Goal: Task Accomplishment & Management: Complete application form

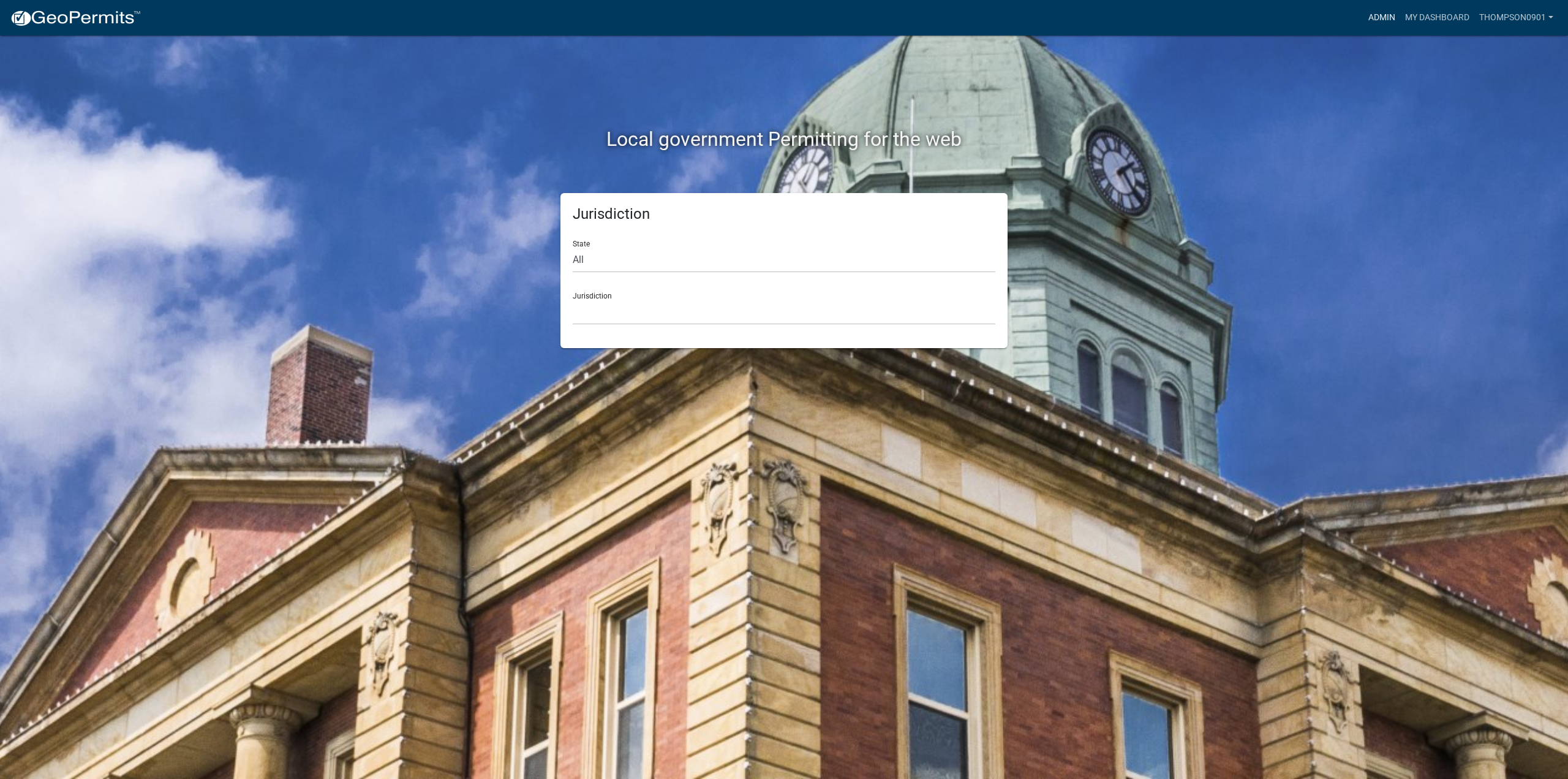
click at [1381, 13] on link "Admin" at bounding box center [1382, 18] width 37 height 23
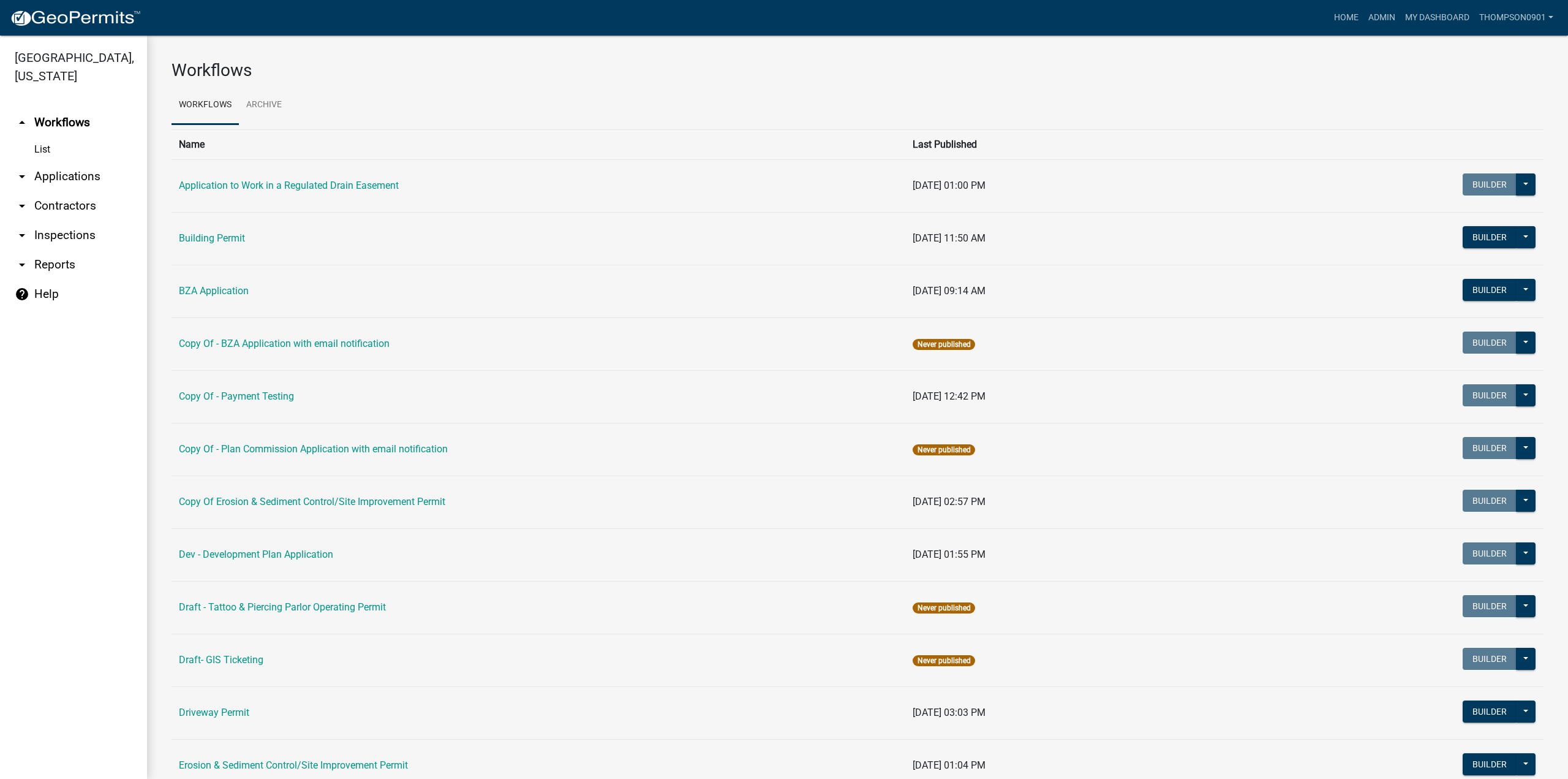
click at [59, 191] on link "arrow_drop_down Contractors" at bounding box center [73, 206] width 147 height 29
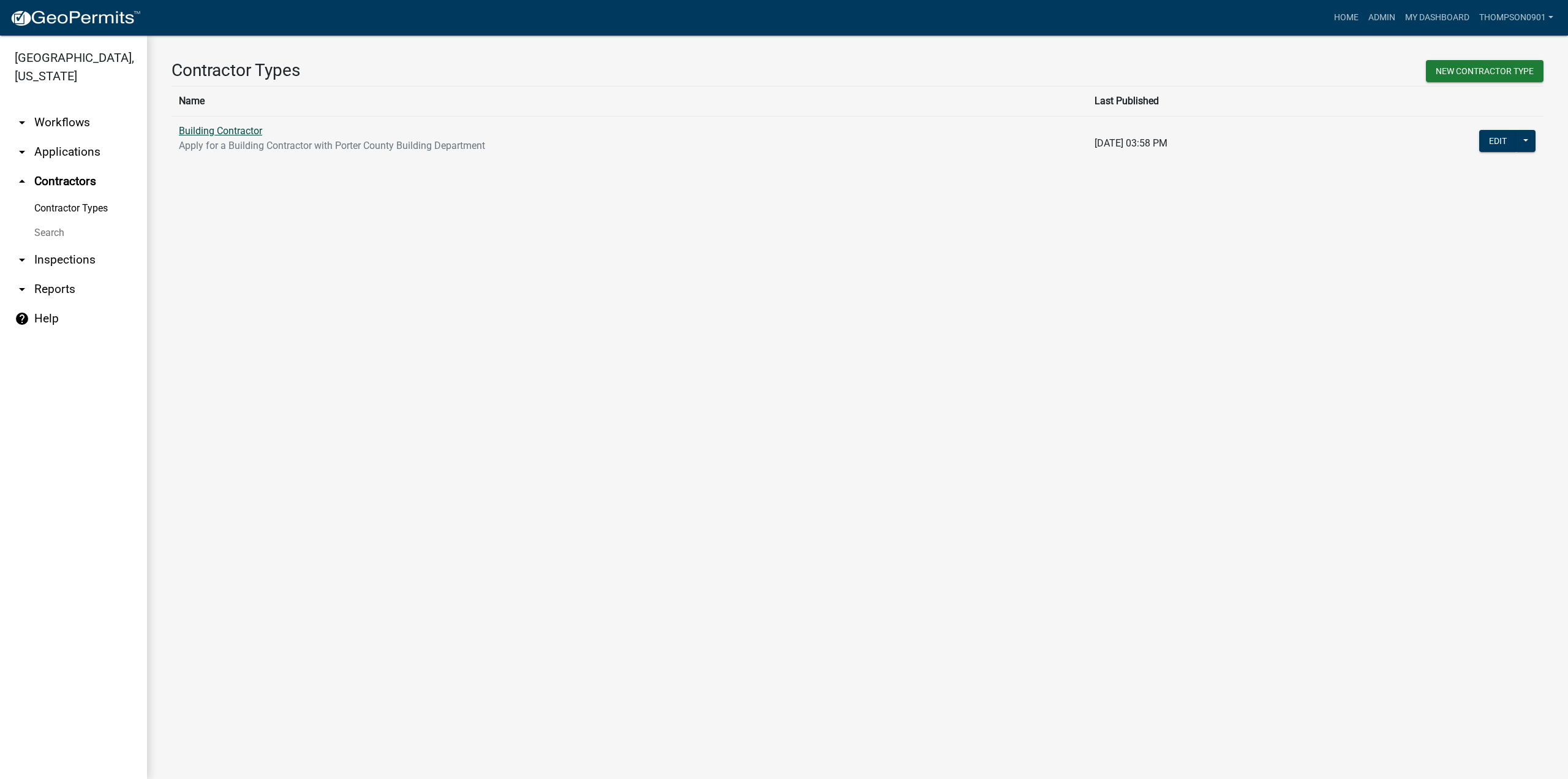
click at [207, 130] on link "Building Contractor" at bounding box center [220, 130] width 83 height 12
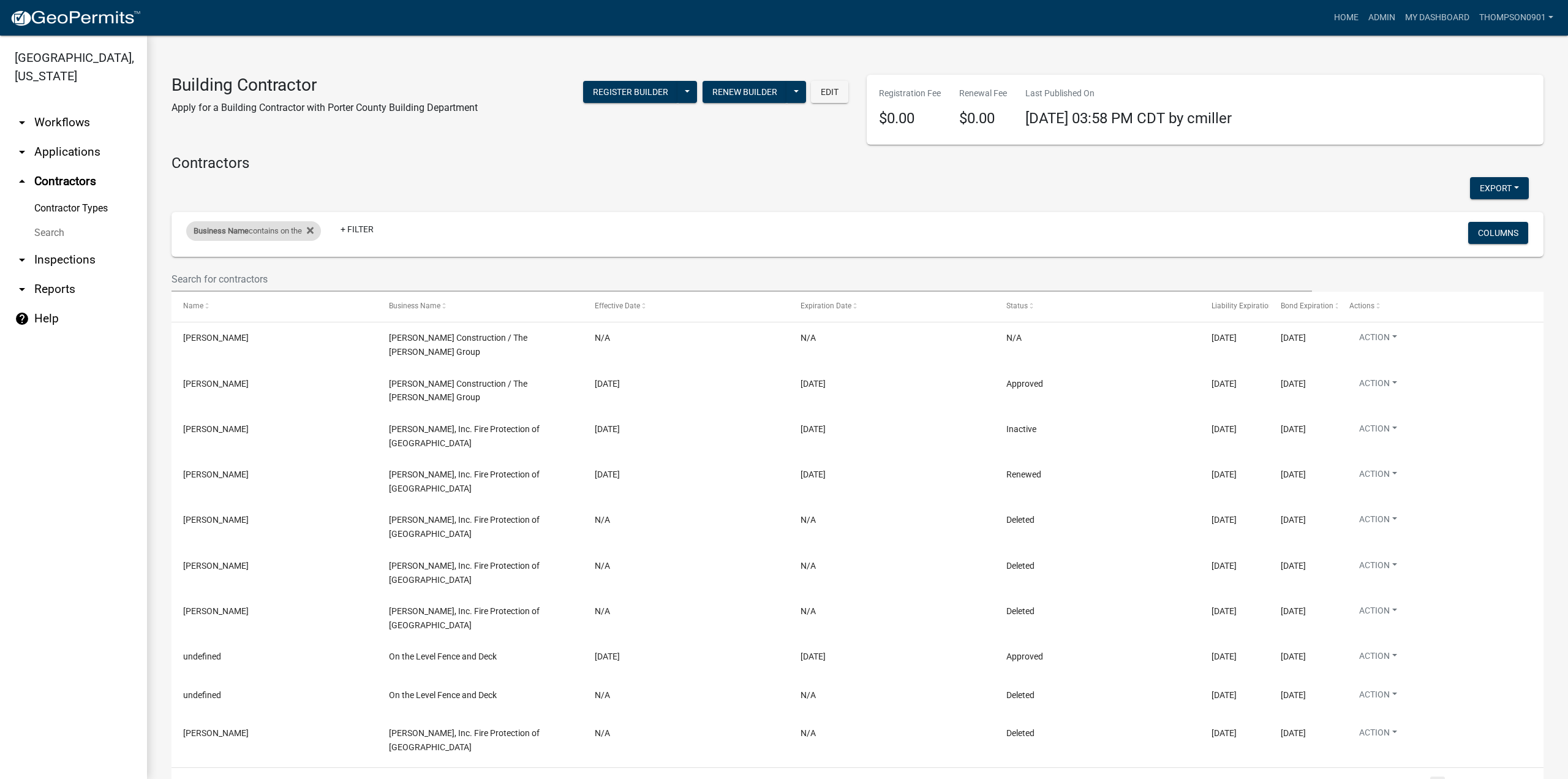
click at [249, 232] on div "Business Name contains on the" at bounding box center [253, 230] width 135 height 19
drag, startPoint x: 276, startPoint y: 279, endPoint x: 0, endPoint y: 318, distance: 278.7
click at [0, 336] on body "Internet Explorer does NOT work with GeoPermits. Get a new browser for more sec…" at bounding box center [784, 389] width 1568 height 779
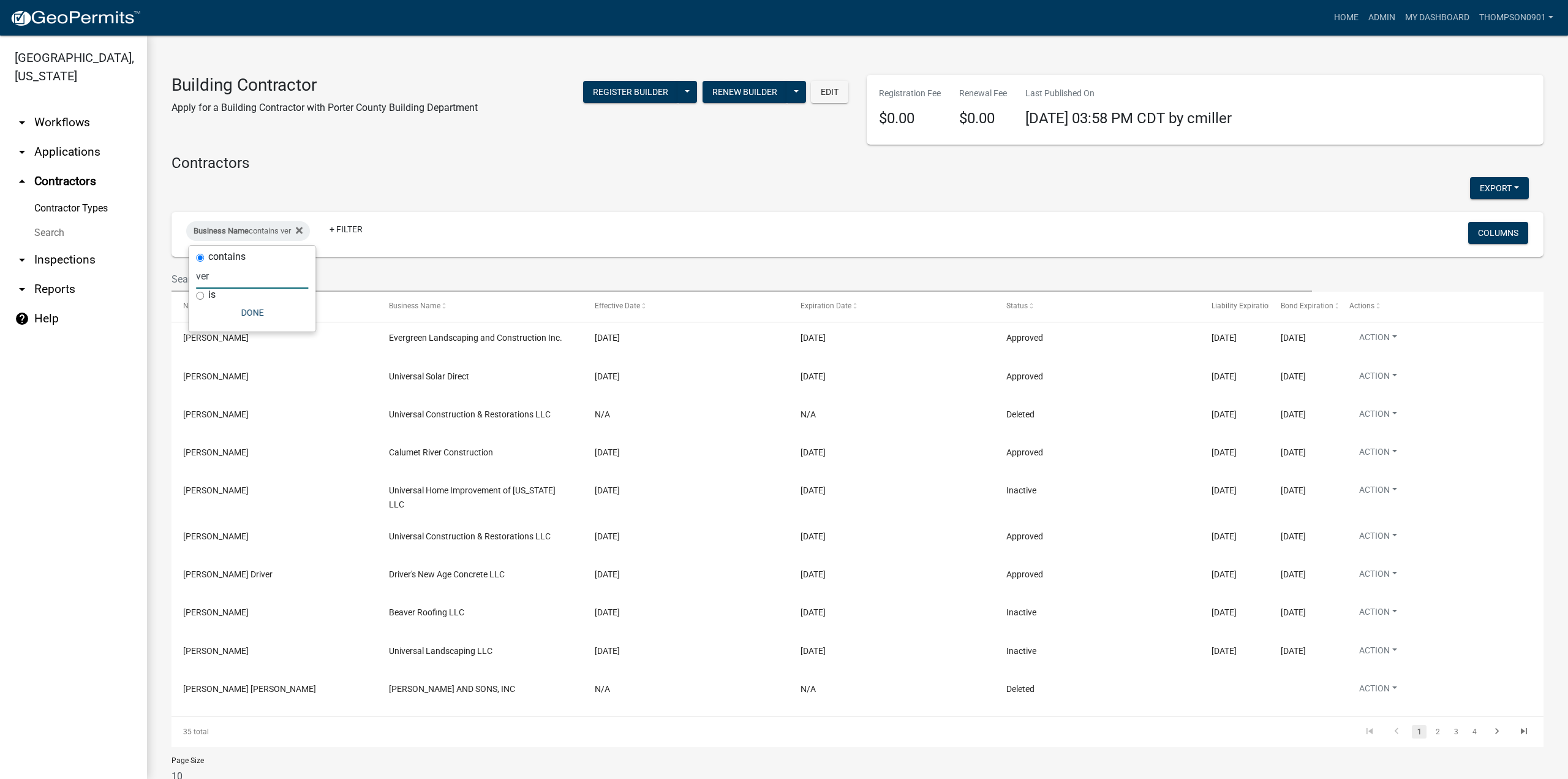
type input "ver"
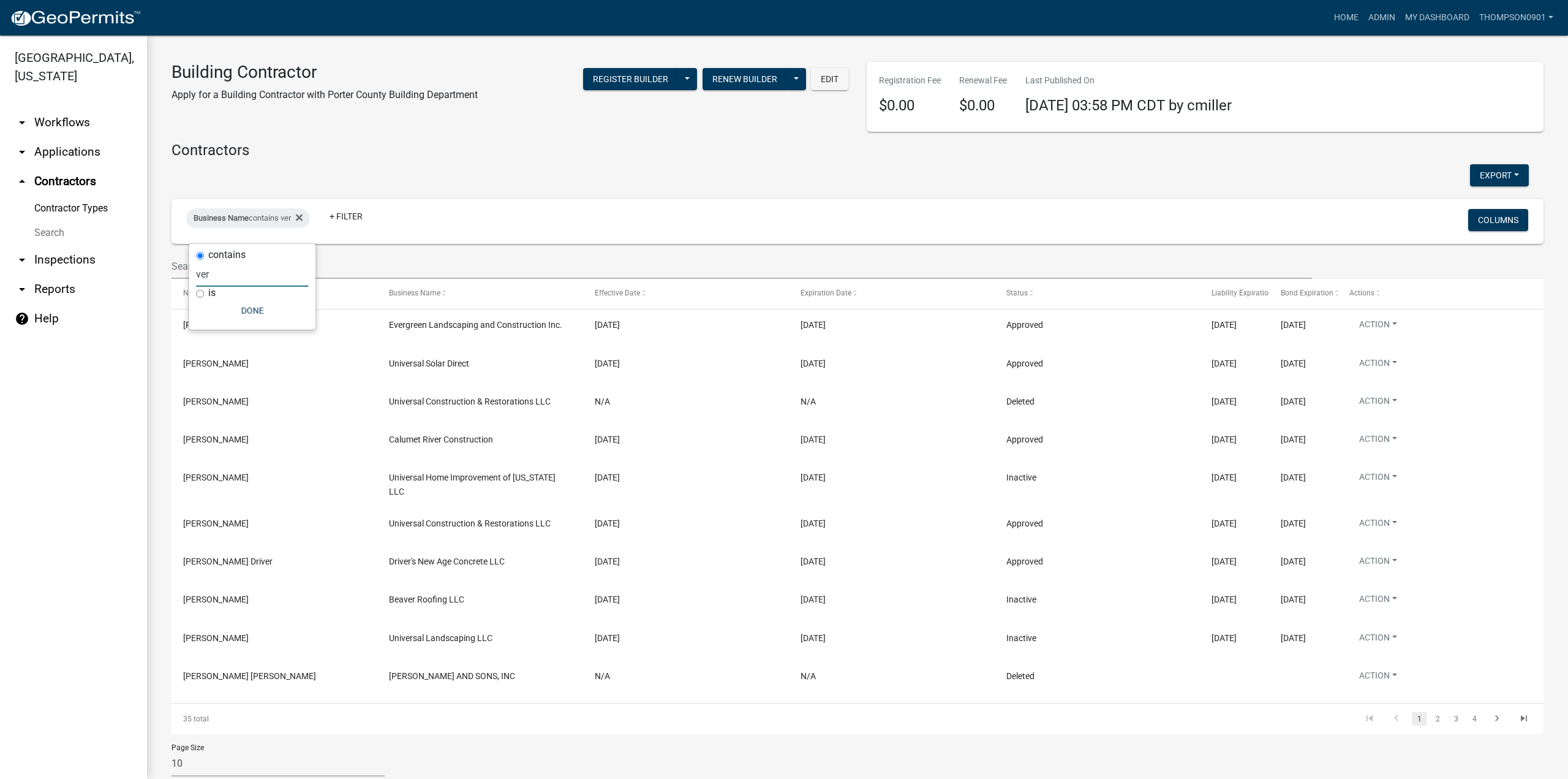
scroll to position [37, 0]
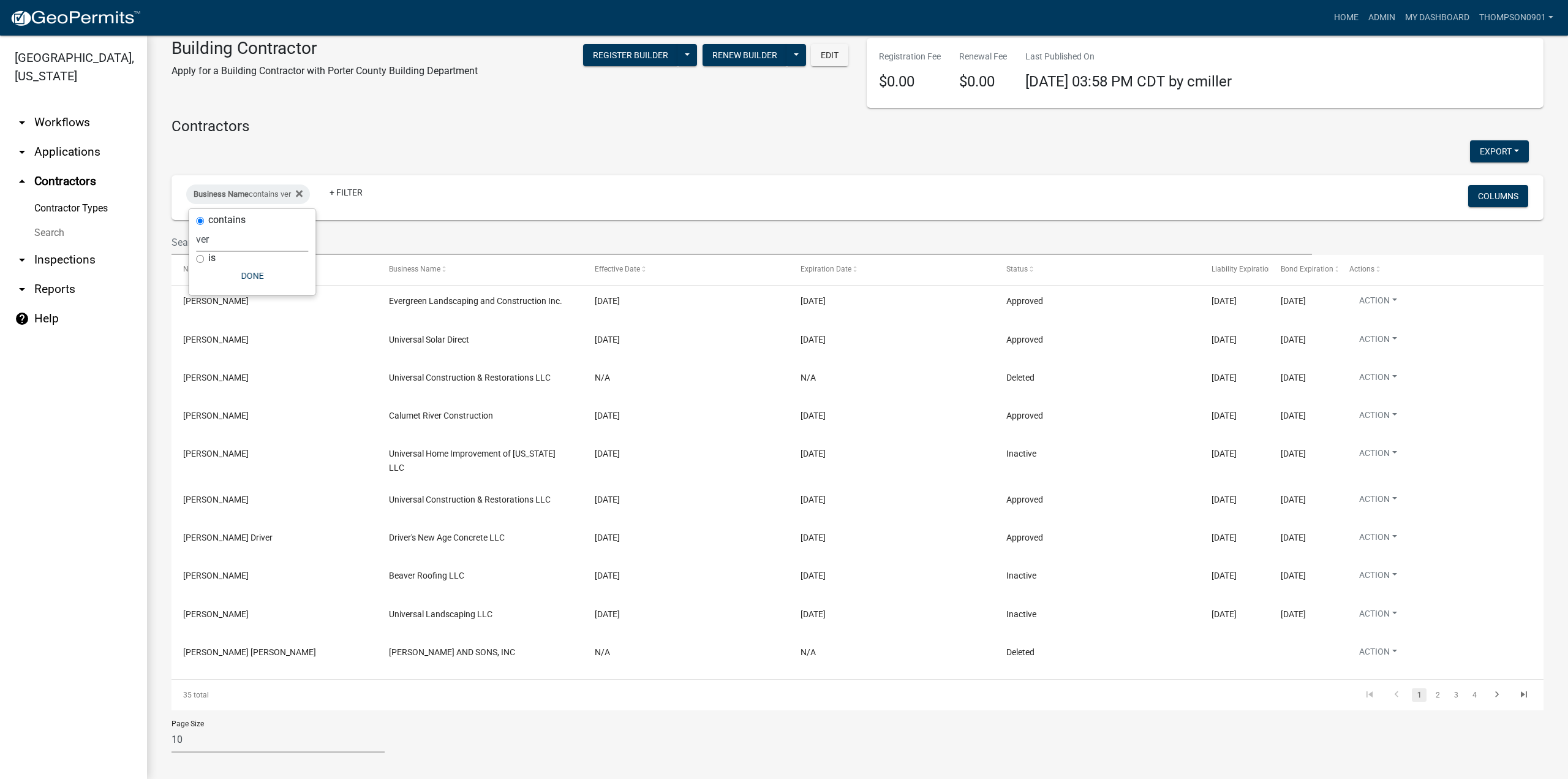
click at [63, 137] on link "arrow_drop_down Applications" at bounding box center [73, 152] width 147 height 29
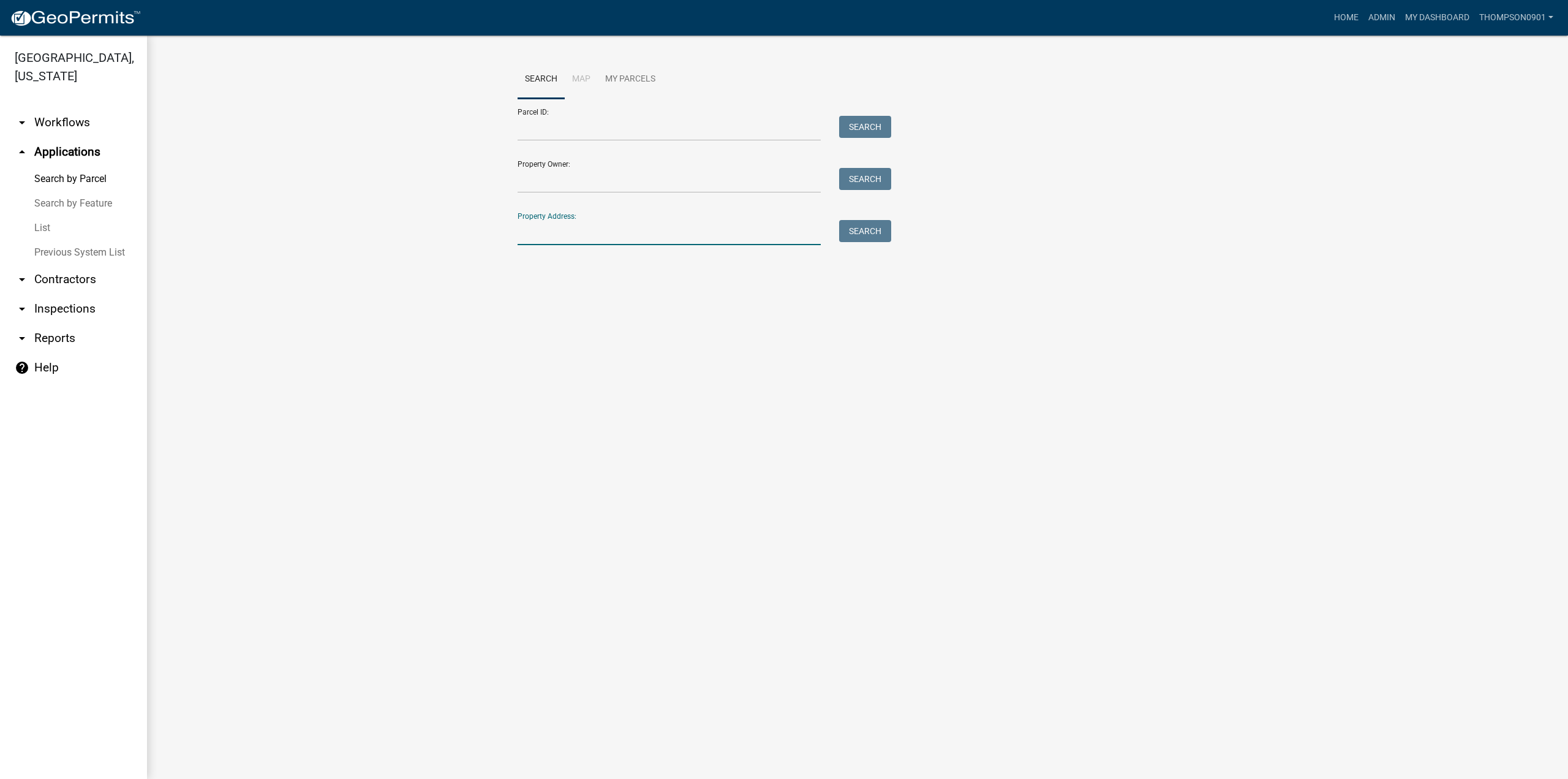
click at [725, 237] on input "Property Address:" at bounding box center [669, 233] width 303 height 25
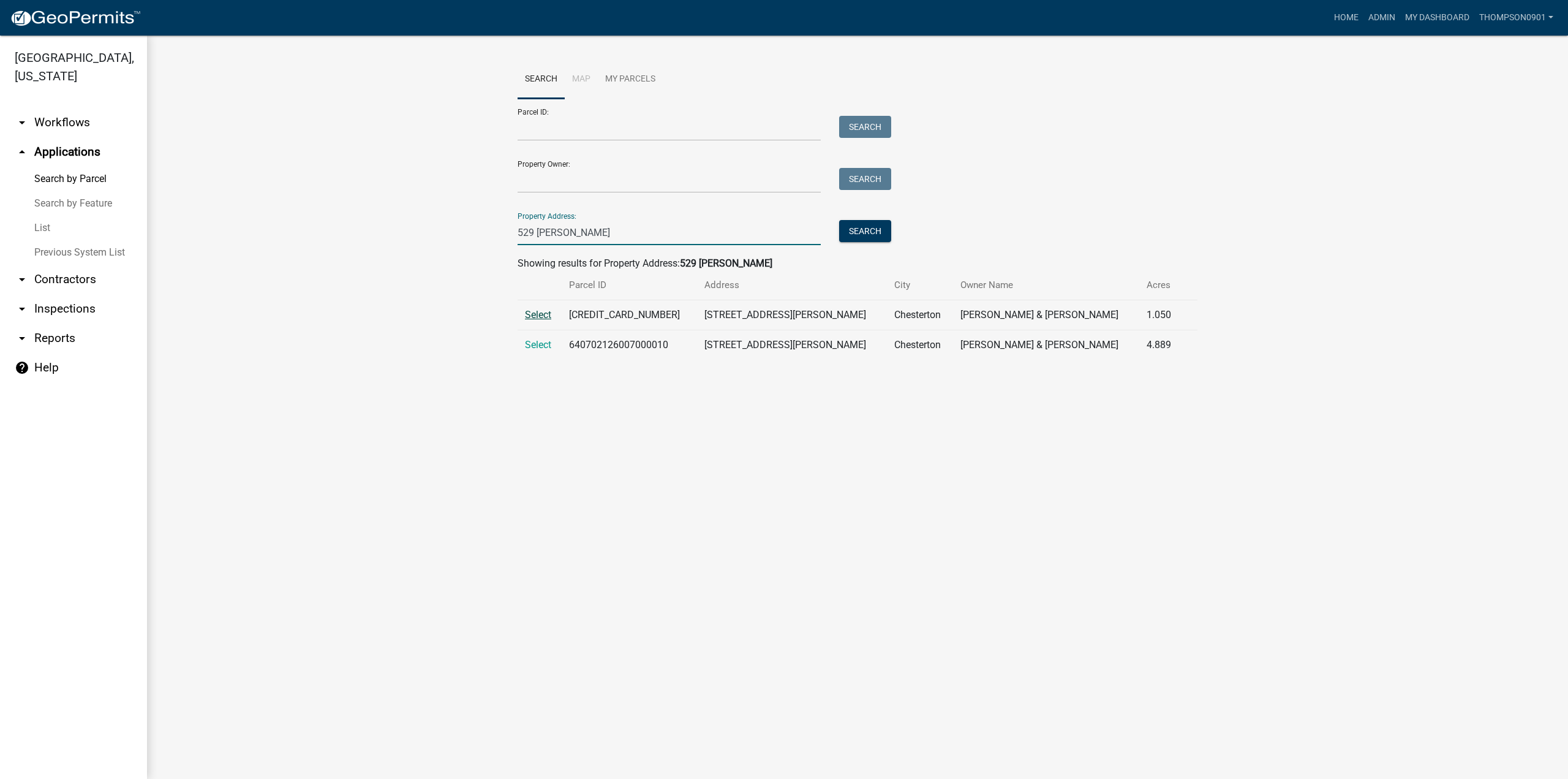
type input "529 [PERSON_NAME]"
click at [548, 312] on span "Select" at bounding box center [538, 314] width 26 height 12
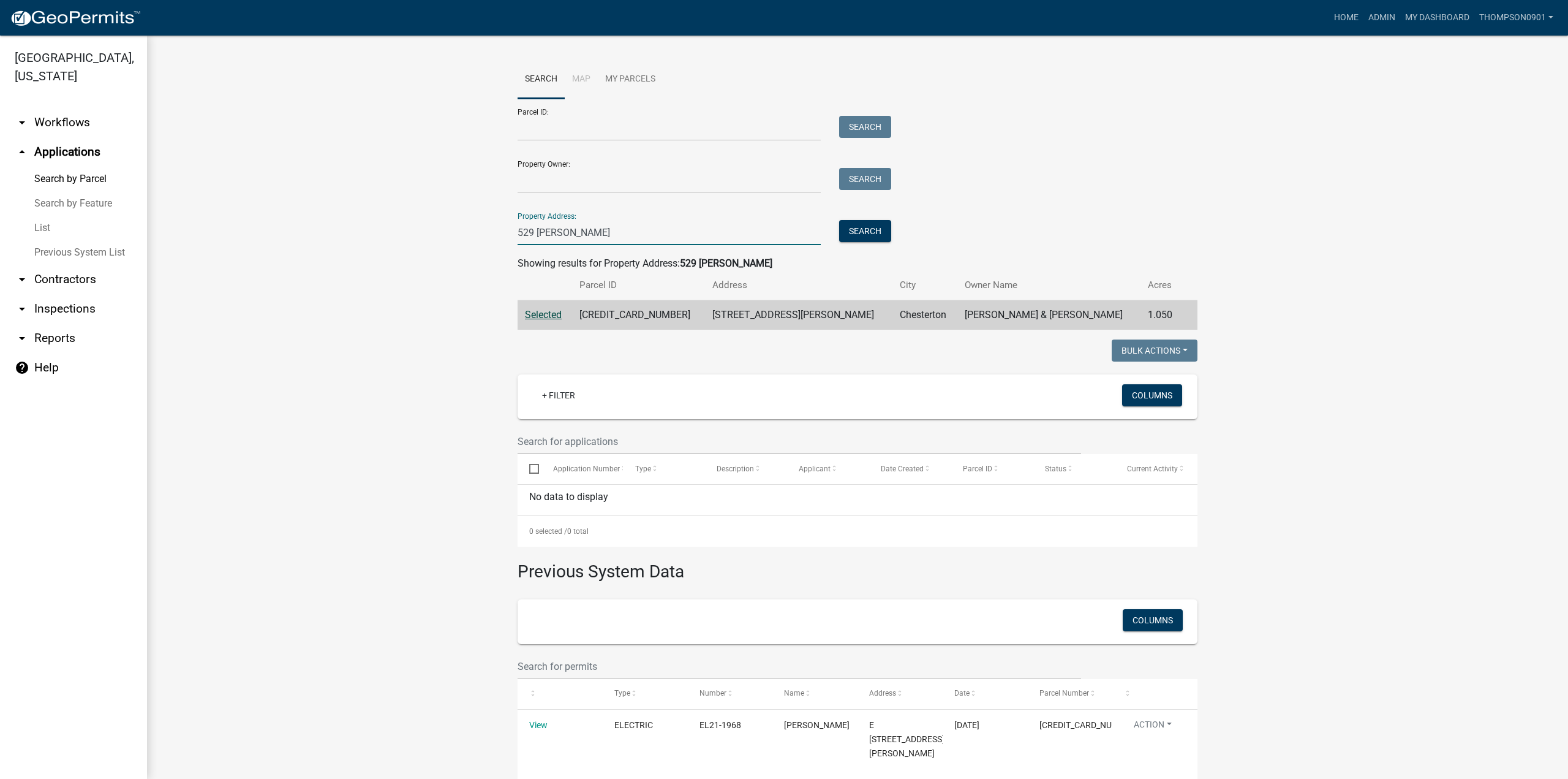
drag, startPoint x: 608, startPoint y: 232, endPoint x: 132, endPoint y: 252, distance: 476.4
click at [135, 252] on div "[GEOGRAPHIC_DATA], [US_STATE] arrow_drop_down Workflows List arrow_drop_up Appl…" at bounding box center [784, 407] width 1568 height 744
click at [560, 130] on input "Parcel ID:" at bounding box center [669, 128] width 303 height 25
paste input "640702126007000010"
type input "640702126007000010"
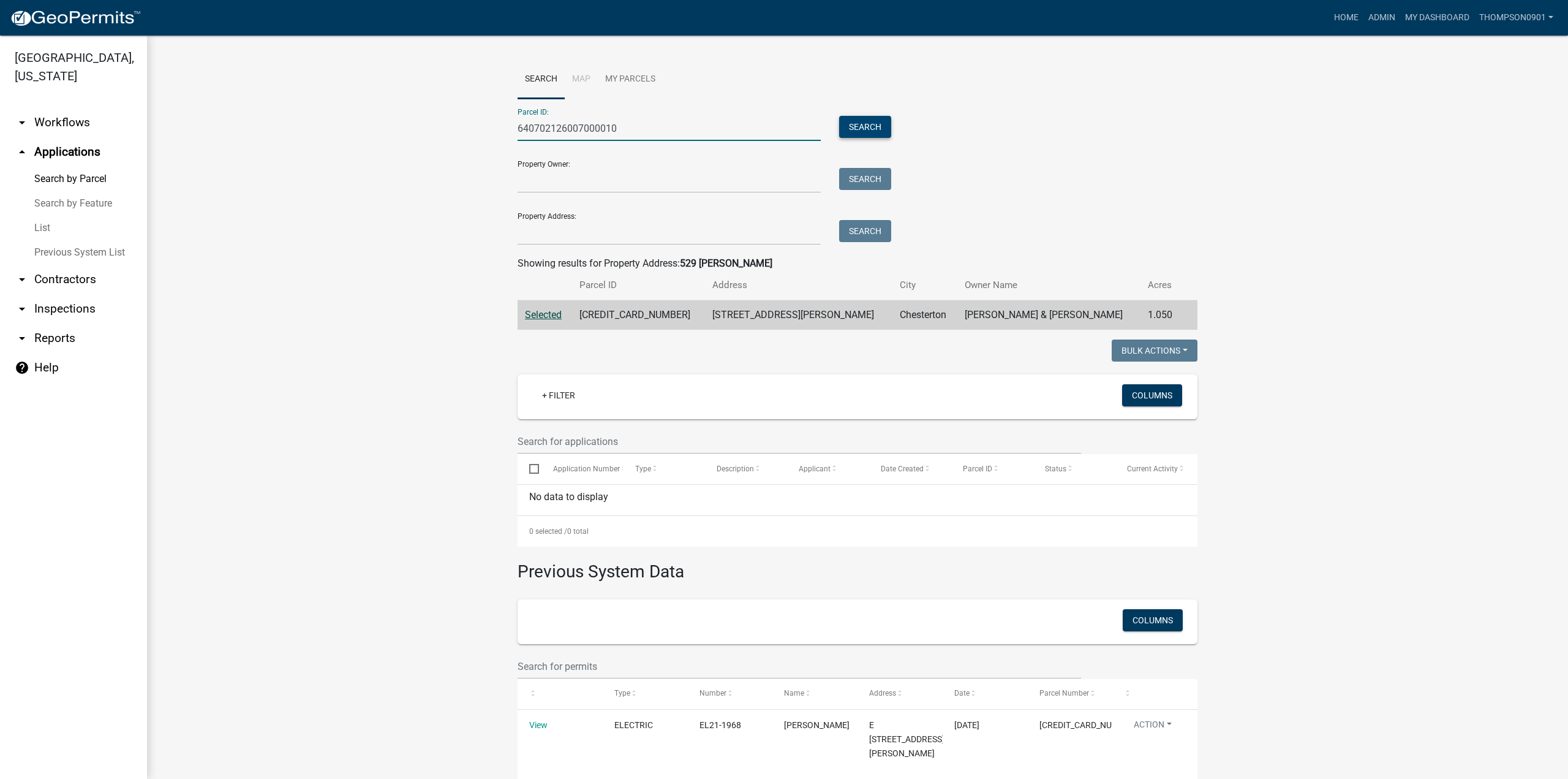
click at [865, 125] on button "Search" at bounding box center [866, 126] width 52 height 22
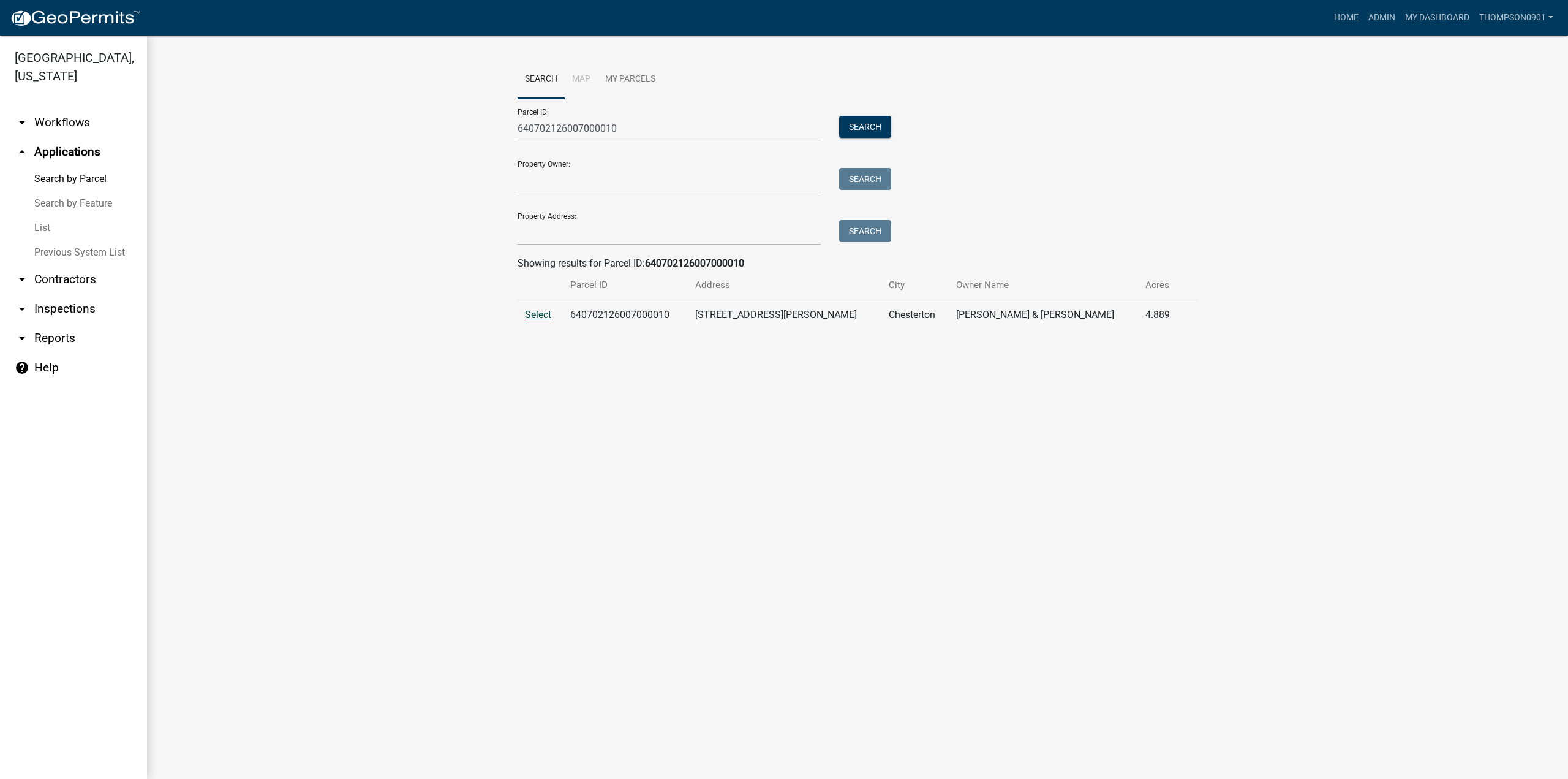
drag, startPoint x: 551, startPoint y: 314, endPoint x: 478, endPoint y: 358, distance: 85.2
click at [550, 314] on span "Select" at bounding box center [538, 314] width 26 height 12
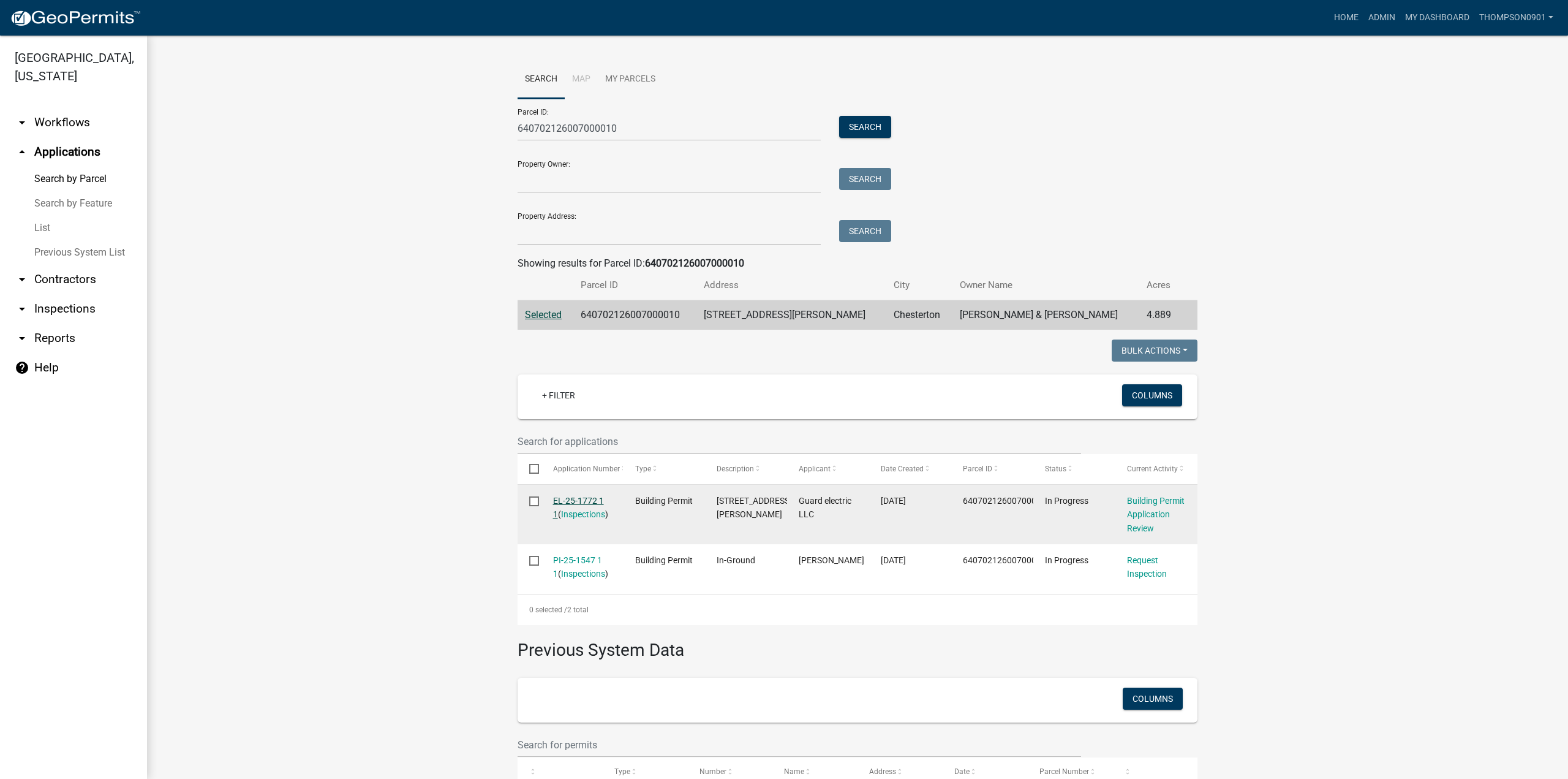
click at [579, 499] on link "EL-25-1772 1 1" at bounding box center [578, 507] width 51 height 24
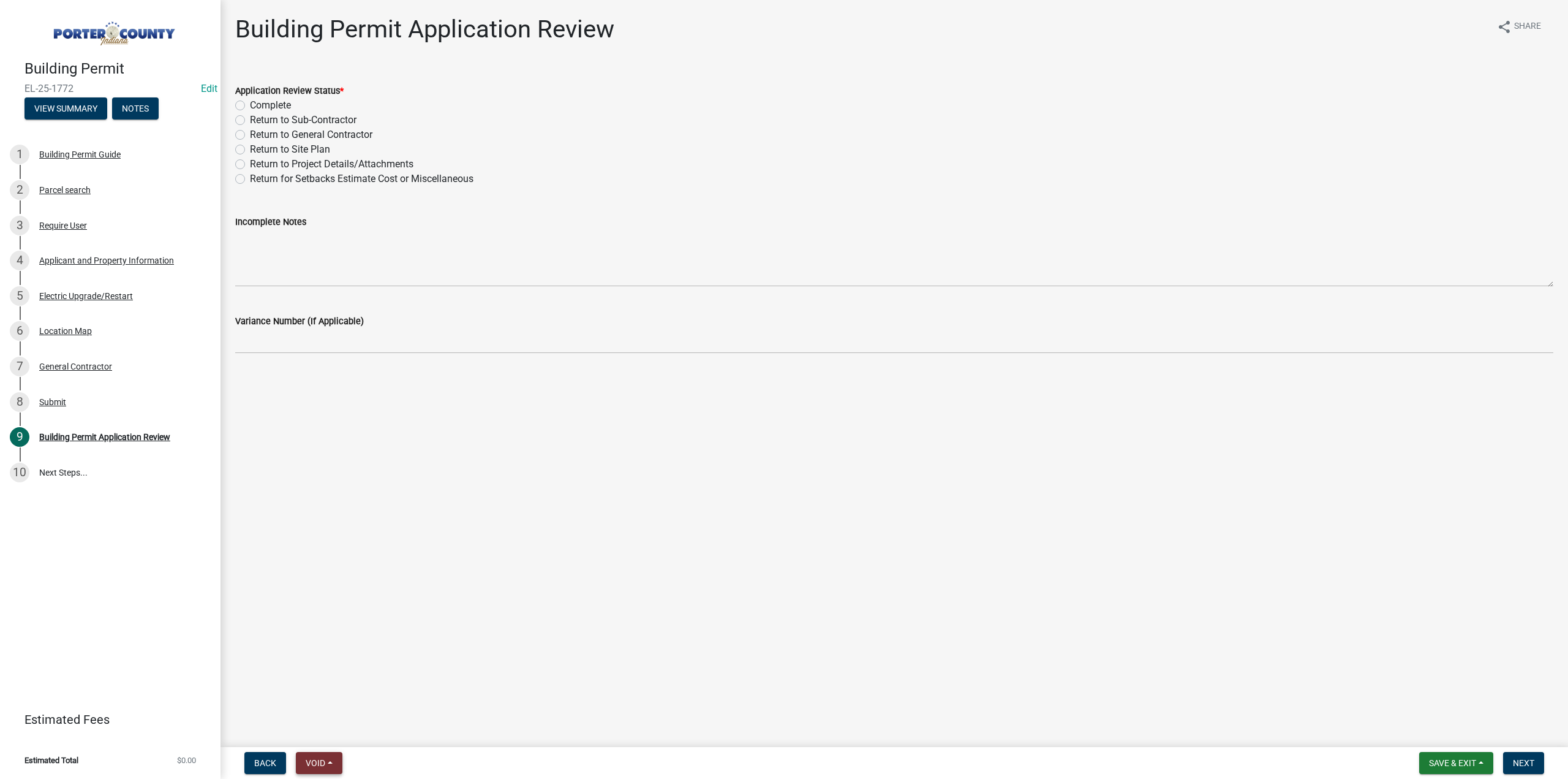
click at [307, 759] on span "Void" at bounding box center [315, 763] width 19 height 10
click at [340, 727] on button "Void" at bounding box center [344, 731] width 98 height 29
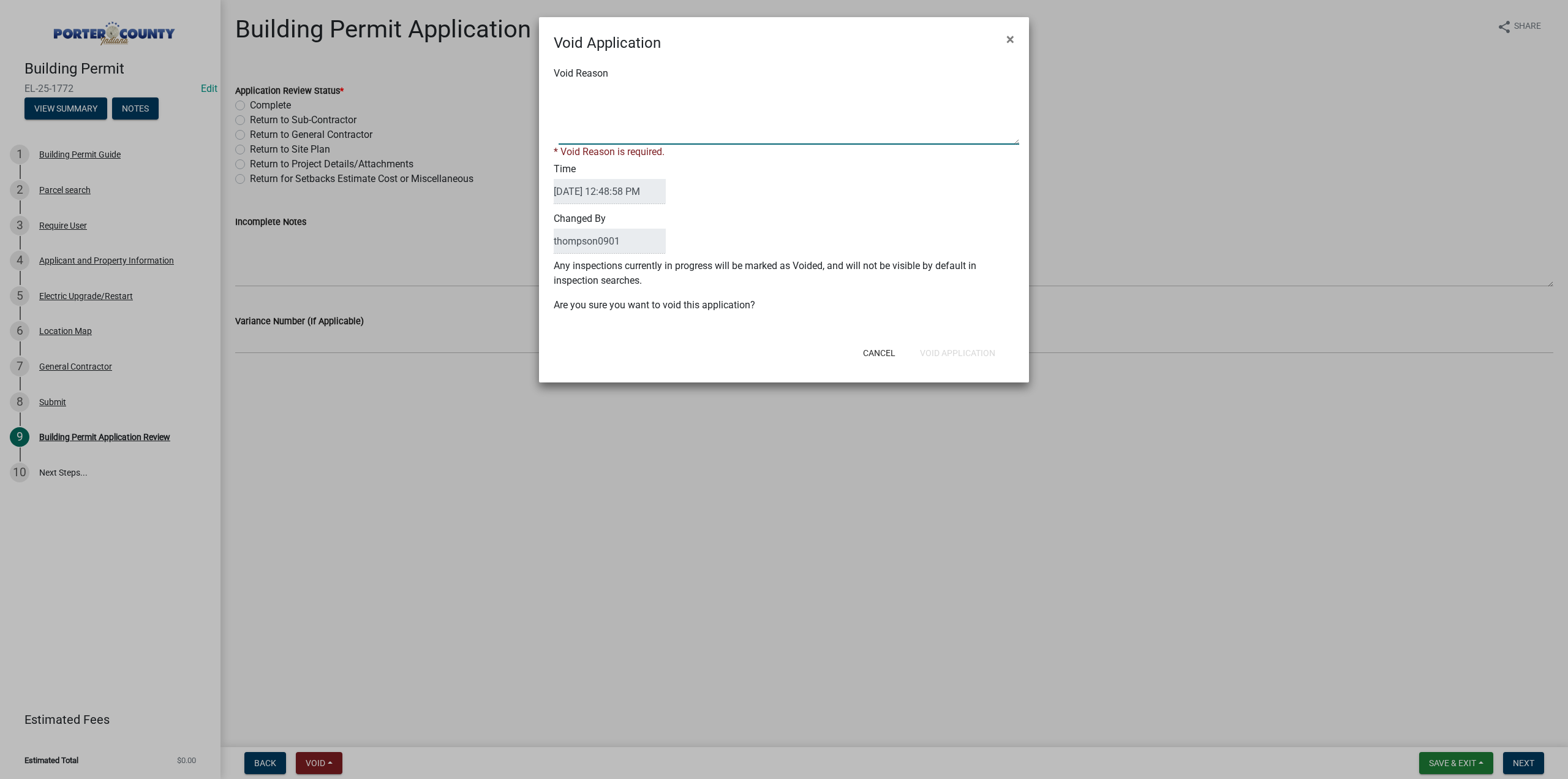
click at [613, 116] on textarea "Void Reason" at bounding box center [789, 114] width 461 height 62
type textarea "already has pool permit"
click at [956, 346] on button "Void Application" at bounding box center [957, 353] width 95 height 22
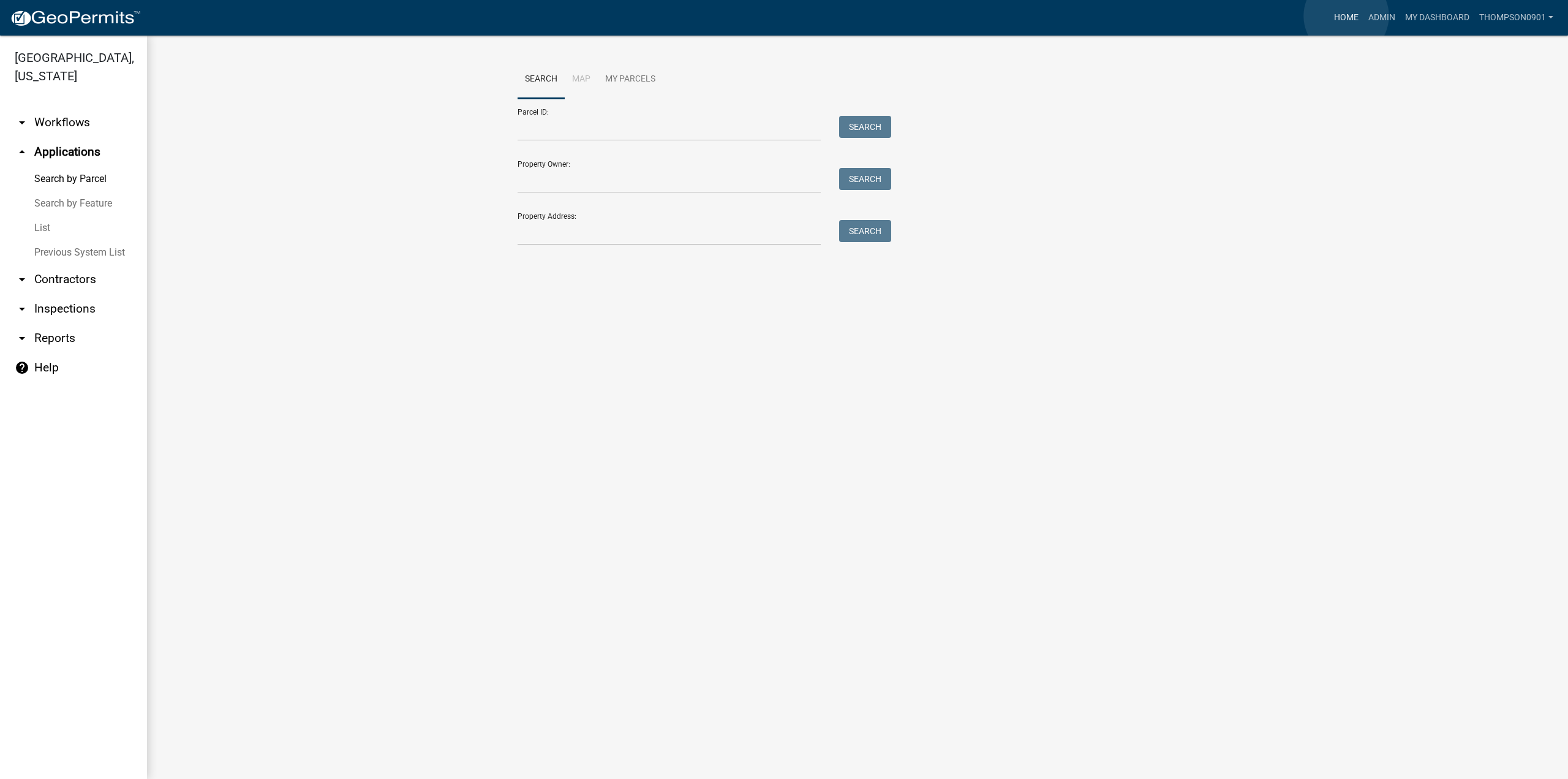
click at [1346, 16] on link "Home" at bounding box center [1346, 18] width 35 height 23
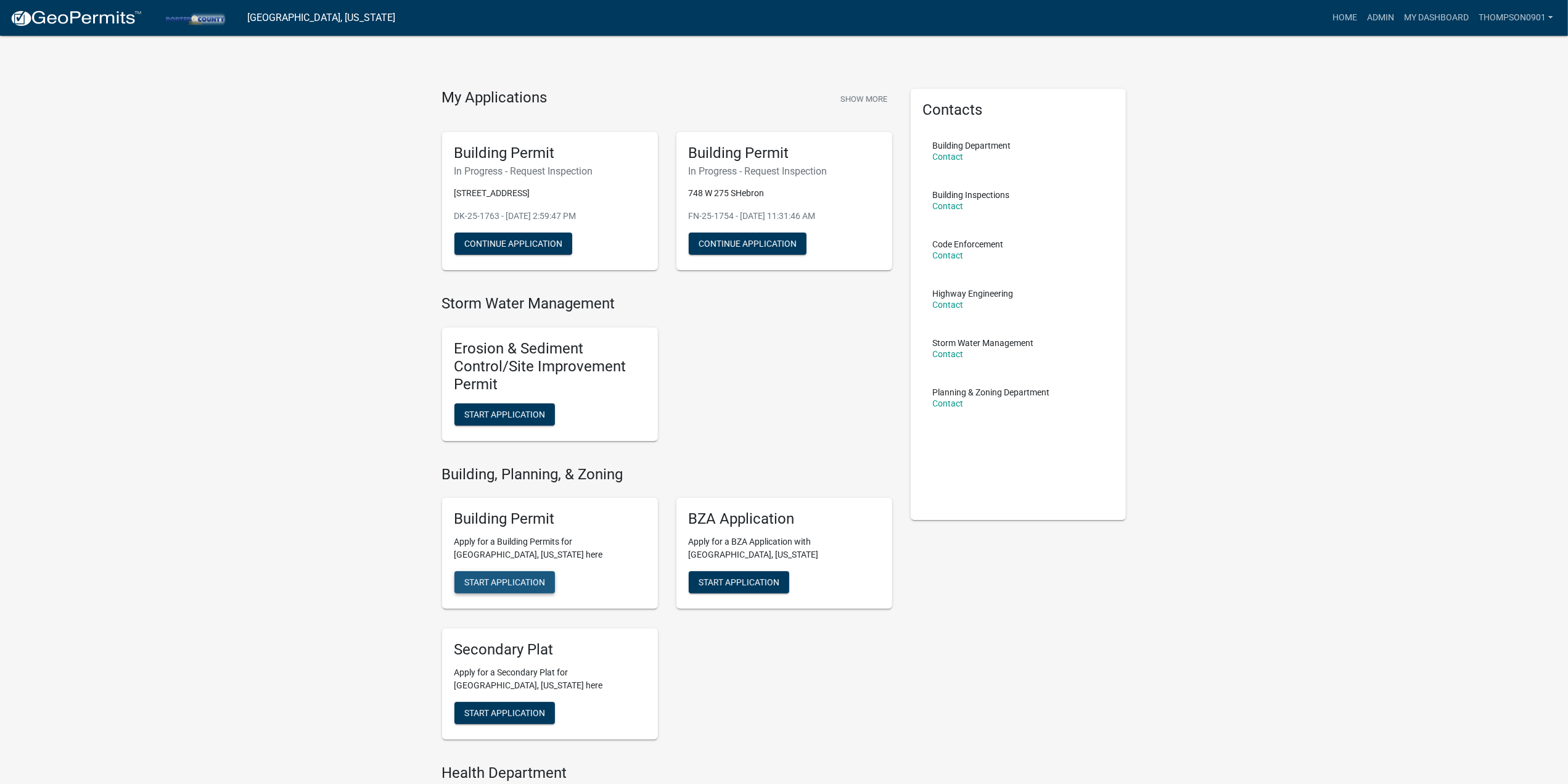
click at [487, 587] on button "Start Application" at bounding box center [505, 582] width 101 height 22
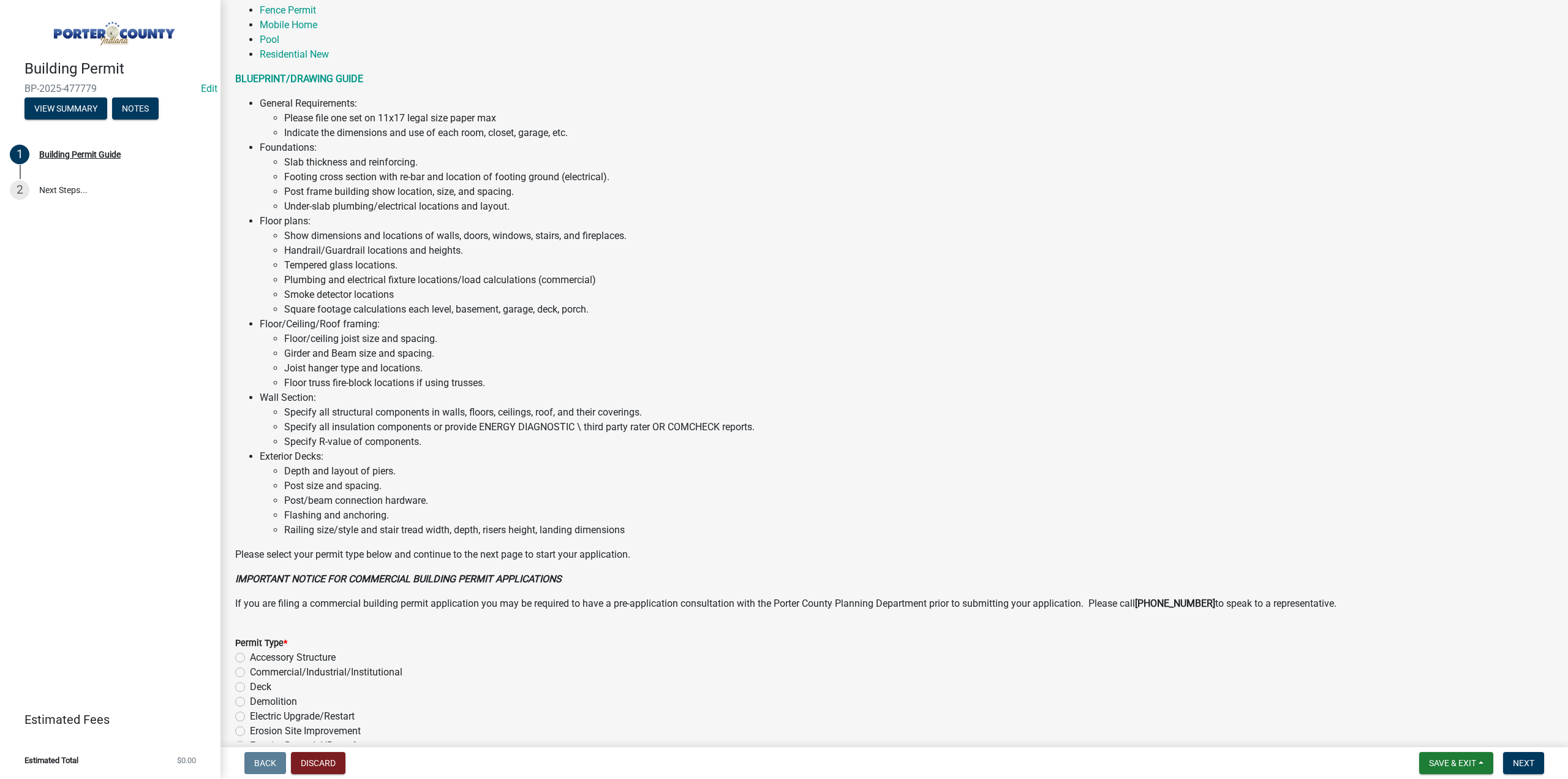
scroll to position [577, 0]
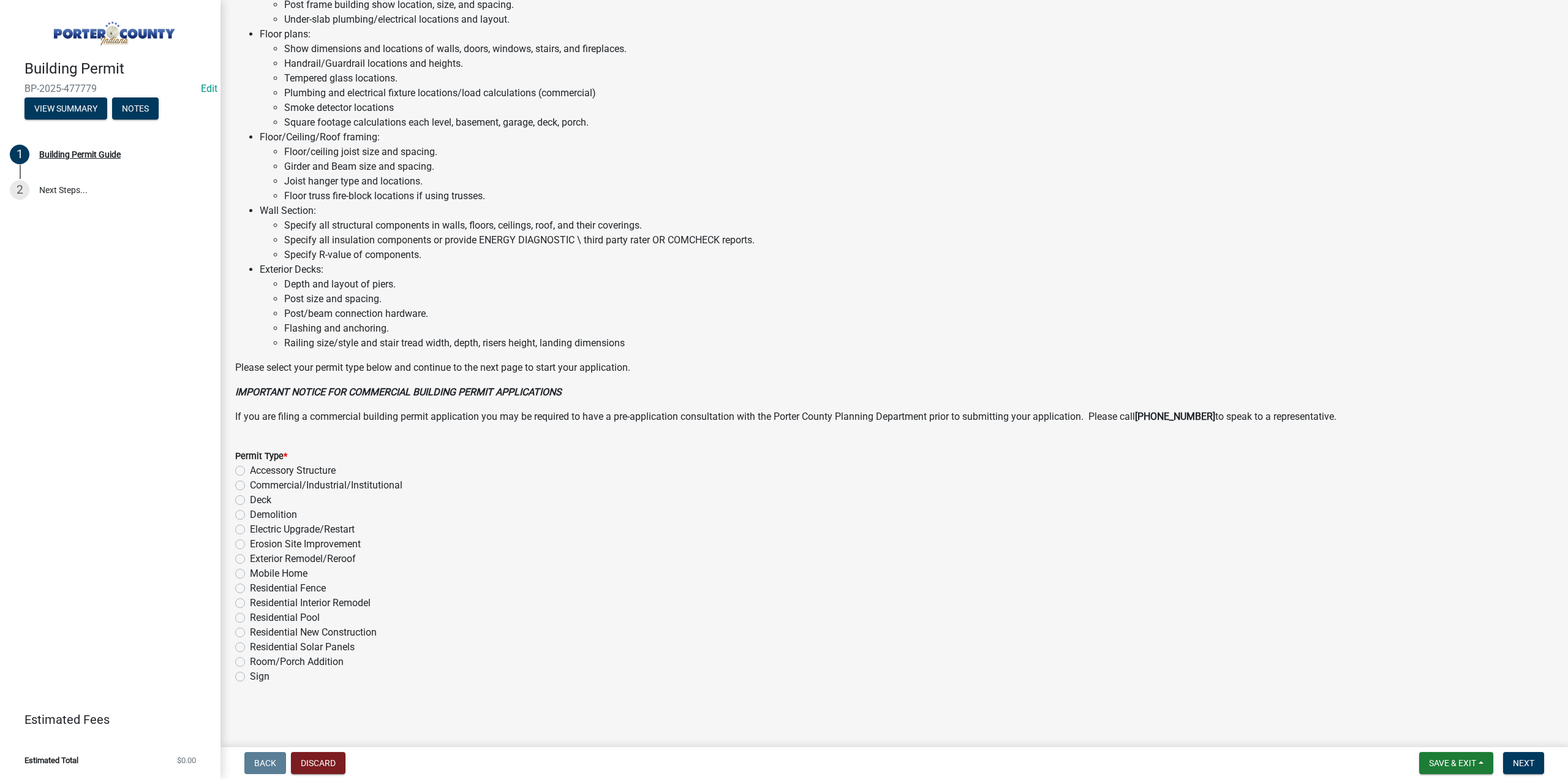
drag, startPoint x: 241, startPoint y: 468, endPoint x: 301, endPoint y: 532, distance: 87.7
click at [250, 469] on label "Accessory Structure" at bounding box center [293, 470] width 85 height 15
click at [250, 469] on input "Accessory Structure" at bounding box center [254, 467] width 8 height 8
radio input "true"
drag, startPoint x: 1523, startPoint y: 769, endPoint x: 796, endPoint y: 715, distance: 729.0
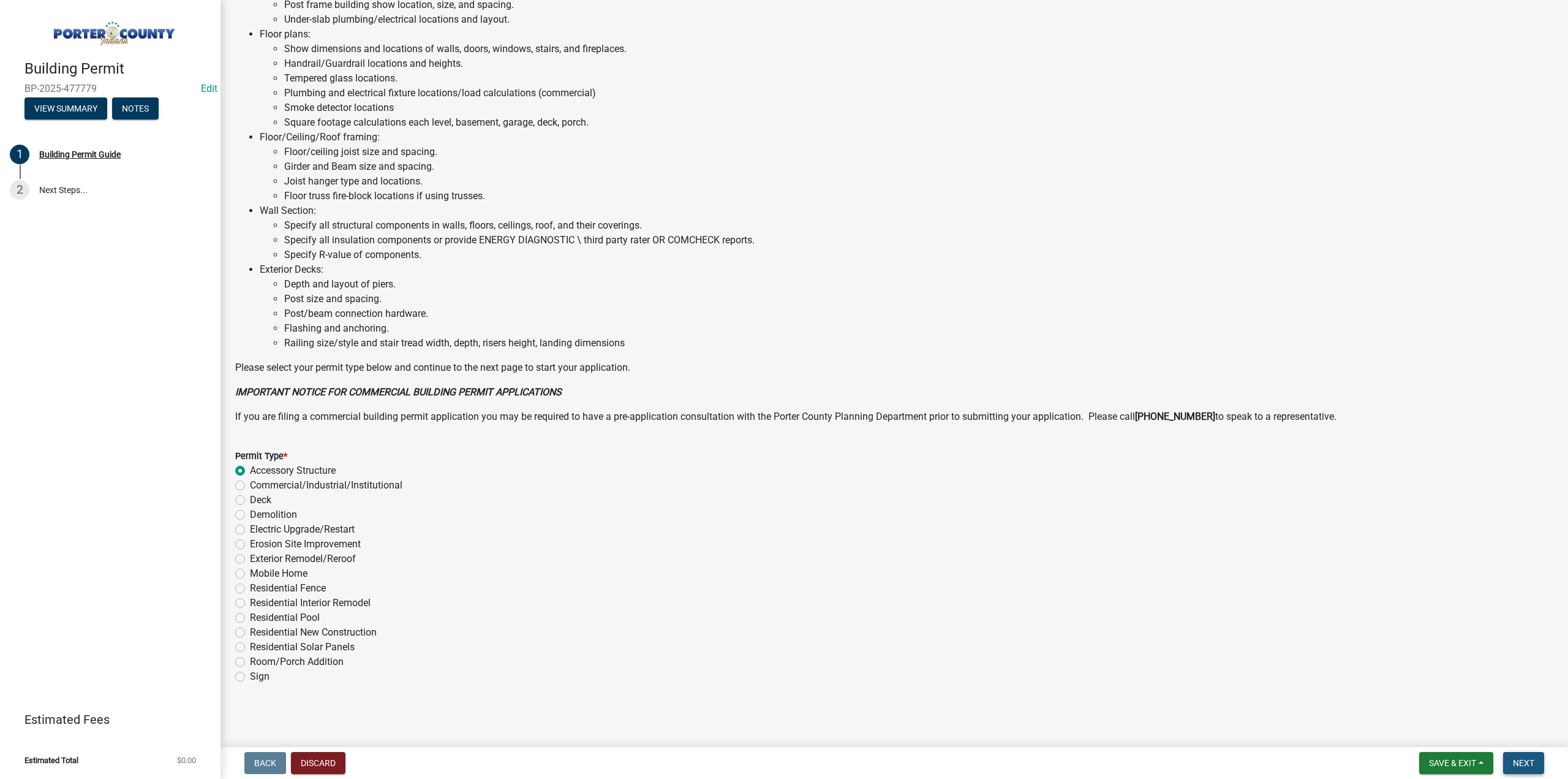
click at [1519, 768] on button "Next" at bounding box center [1523, 763] width 41 height 22
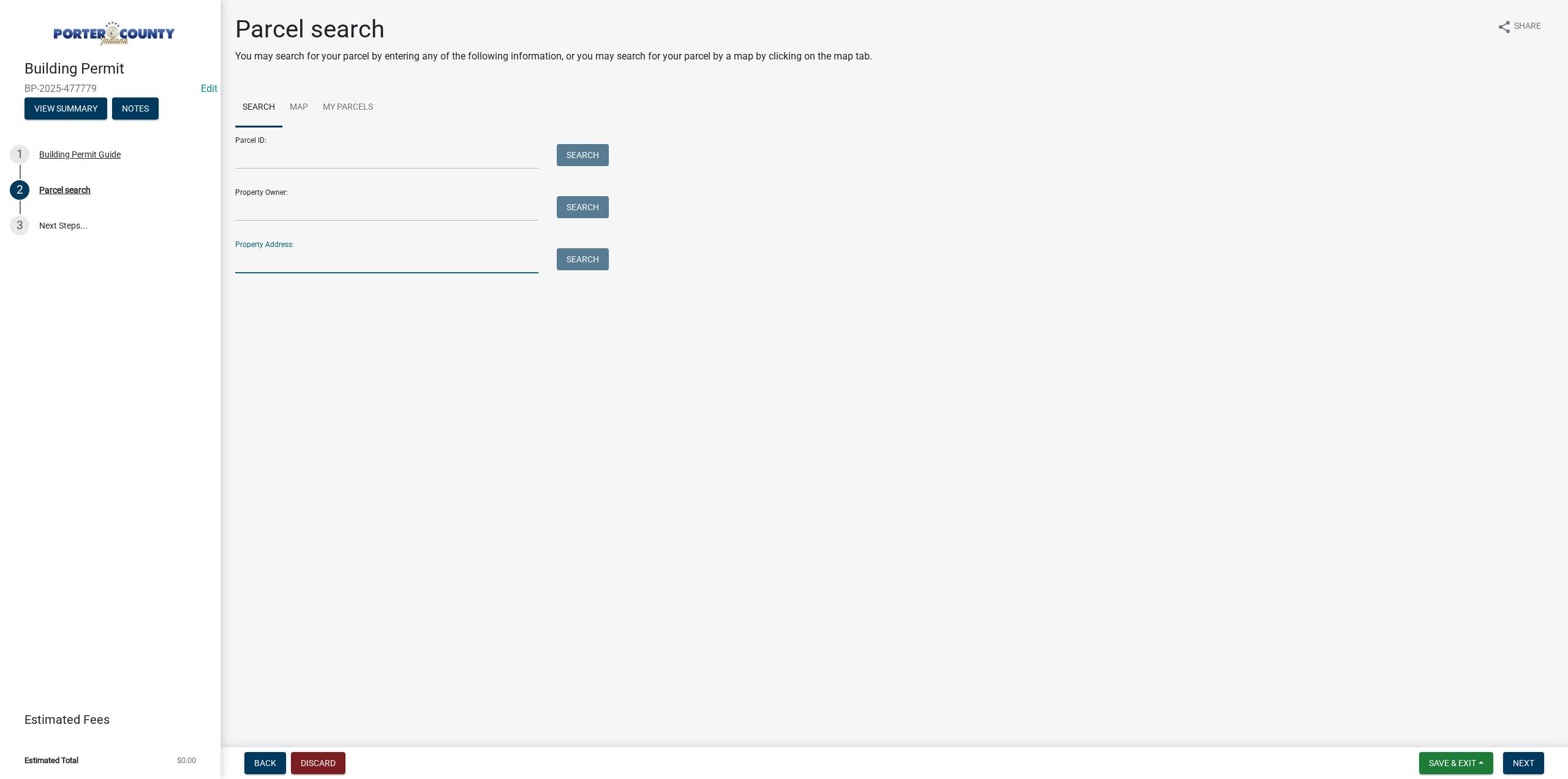
click at [400, 257] on input "Property Address:" at bounding box center [387, 260] width 303 height 25
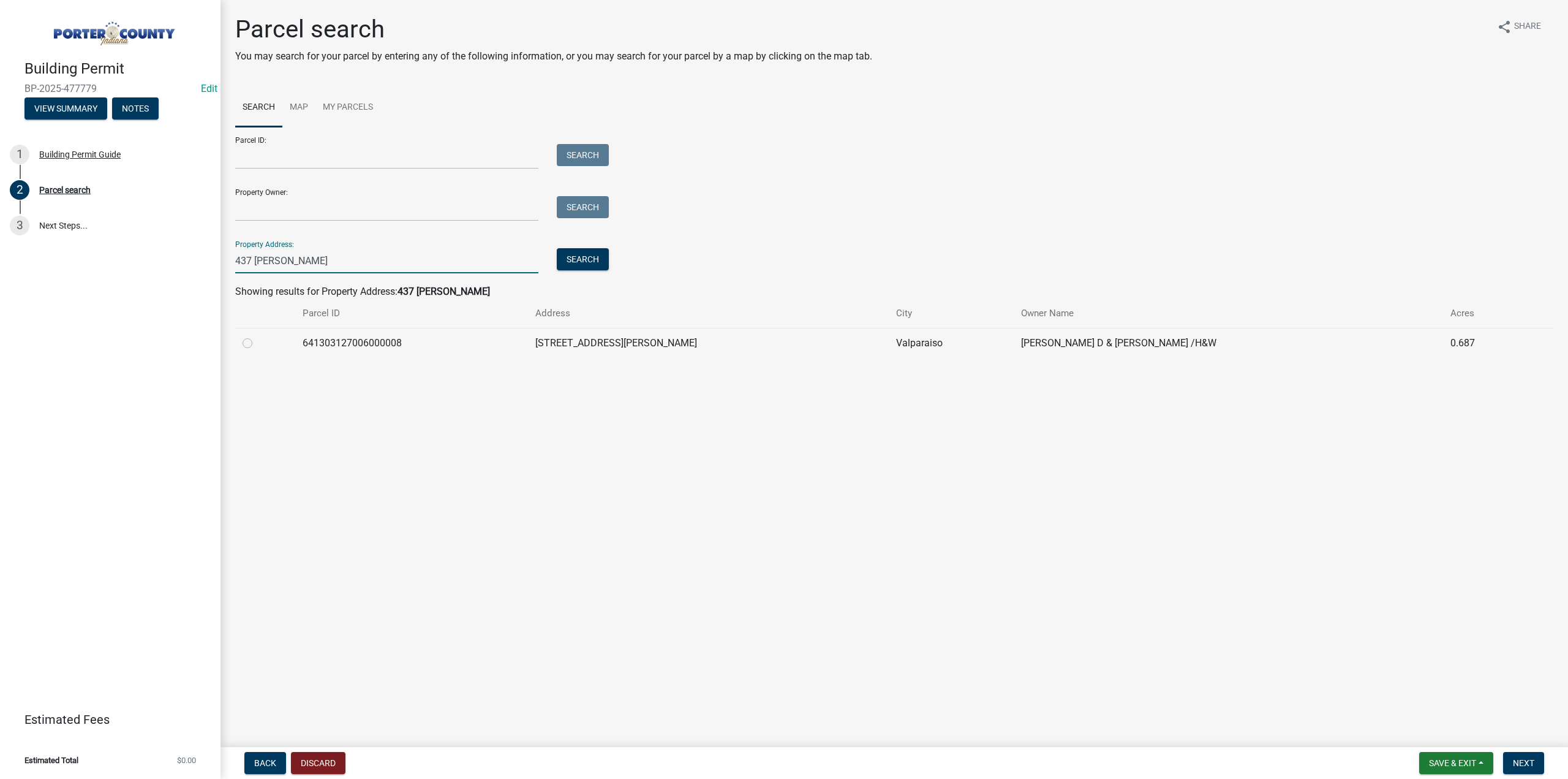
type input "437 [PERSON_NAME]"
click at [257, 336] on label at bounding box center [257, 336] width 0 height 0
click at [257, 341] on input "radio" at bounding box center [261, 340] width 8 height 8
radio input "true"
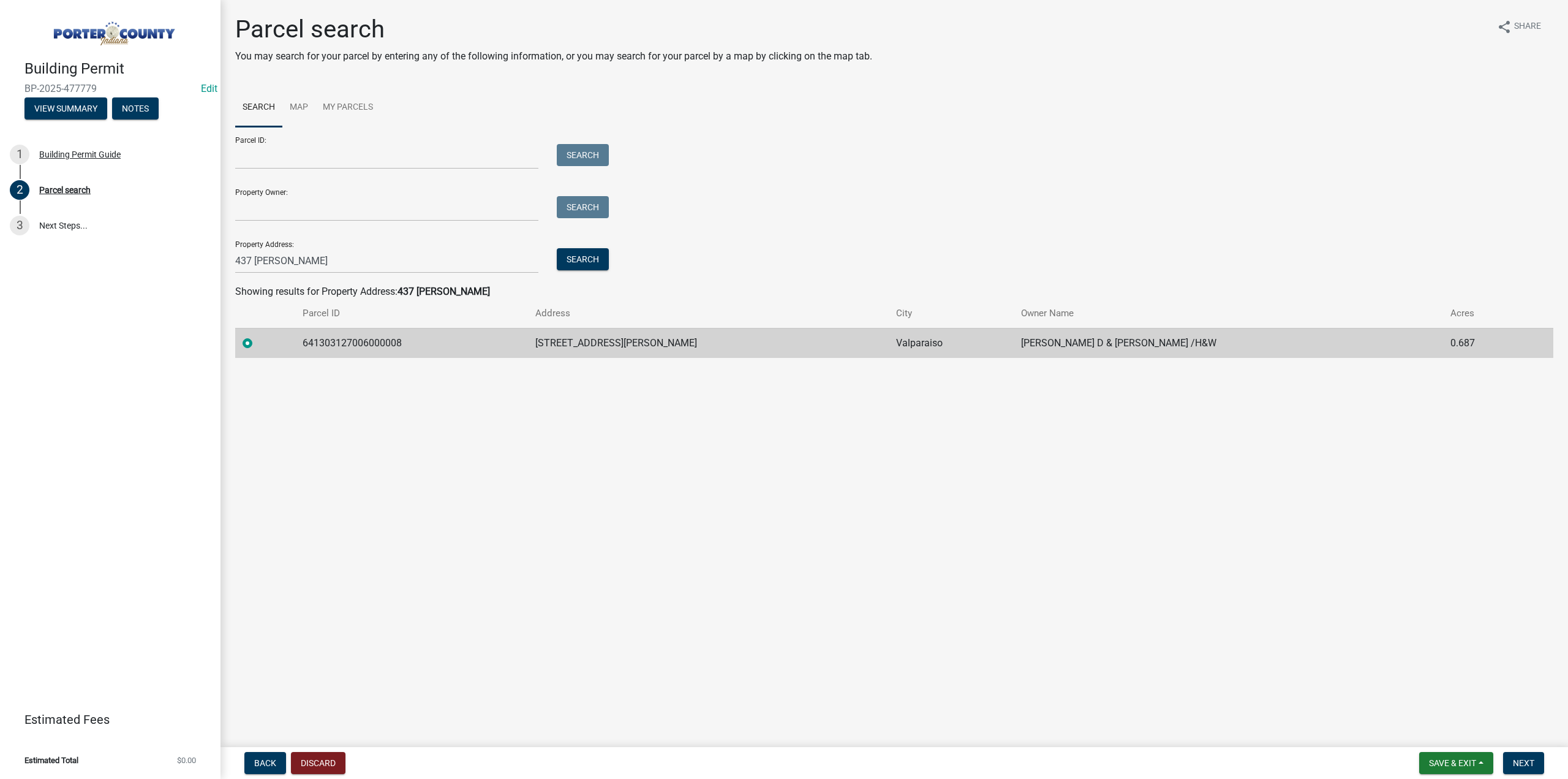
drag, startPoint x: 450, startPoint y: 342, endPoint x: 169, endPoint y: 340, distance: 281.0
click at [169, 341] on div "Building Permit BP-2025-477779 Edit View Summary Notes 1 Building Permit Guide …" at bounding box center [784, 389] width 1568 height 779
click at [447, 348] on td "641303127006000008" at bounding box center [411, 343] width 233 height 30
drag, startPoint x: 446, startPoint y: 346, endPoint x: 373, endPoint y: 338, distance: 73.4
click at [326, 344] on td "641303127006000008" at bounding box center [411, 343] width 233 height 30
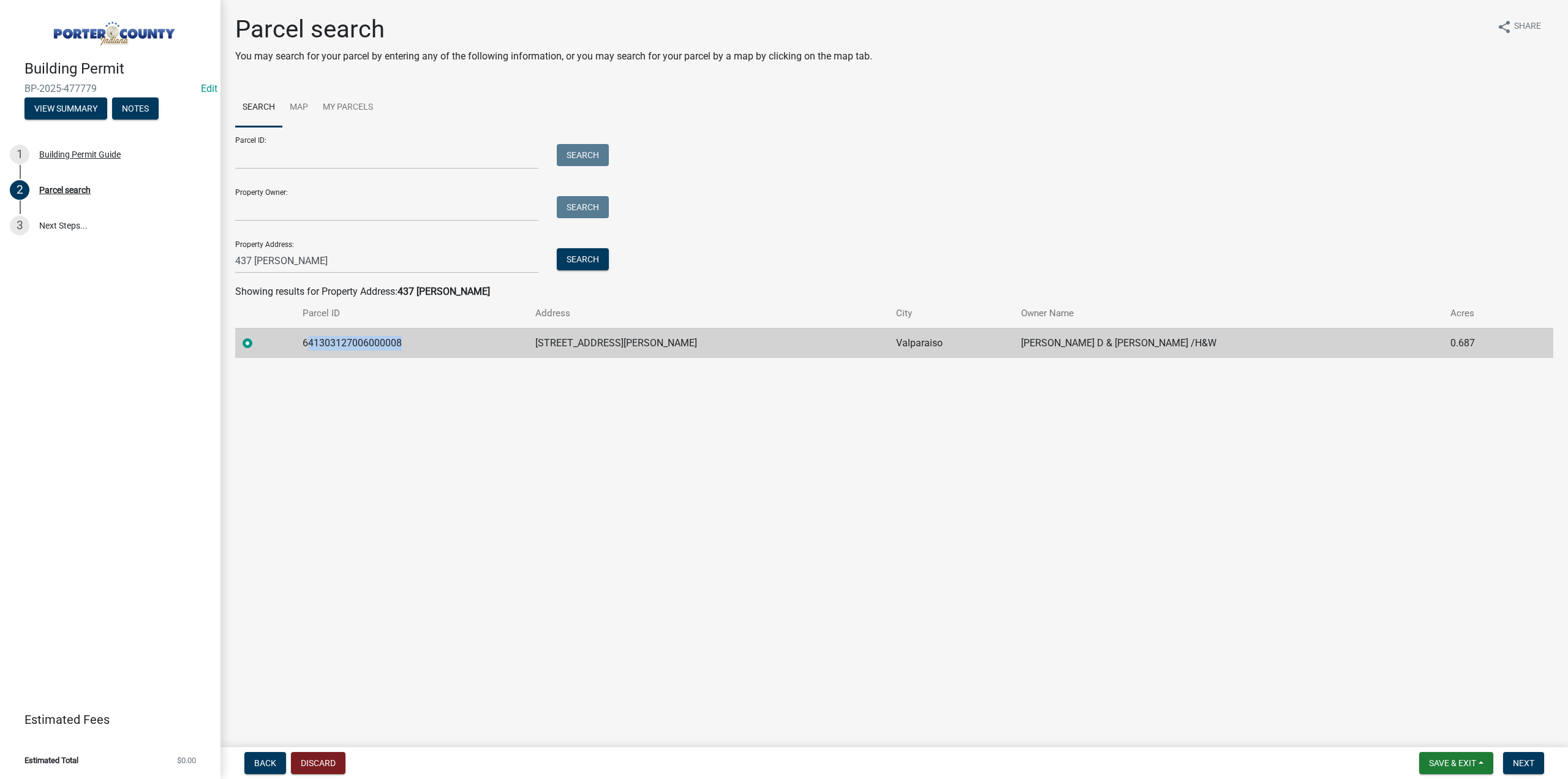
click at [508, 346] on td "641303127006000008" at bounding box center [411, 343] width 233 height 30
click at [430, 341] on td "641303127006000008" at bounding box center [411, 343] width 233 height 30
drag, startPoint x: 430, startPoint y: 340, endPoint x: 354, endPoint y: 340, distance: 76.0
click at [354, 340] on td "641303127006000008" at bounding box center [411, 343] width 233 height 30
copy td "641303127006000008"
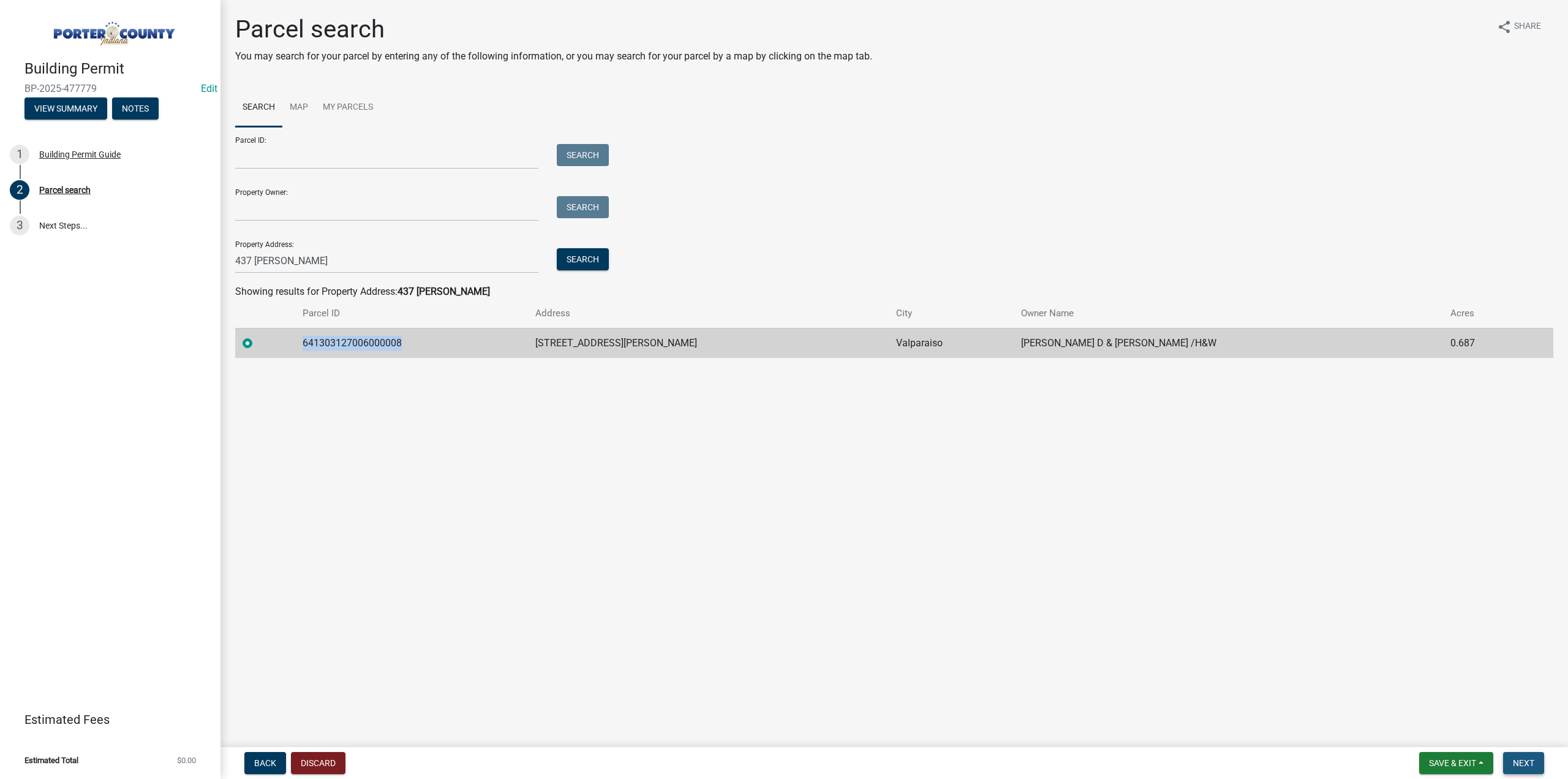
click at [1517, 764] on span "Next" at bounding box center [1524, 763] width 22 height 10
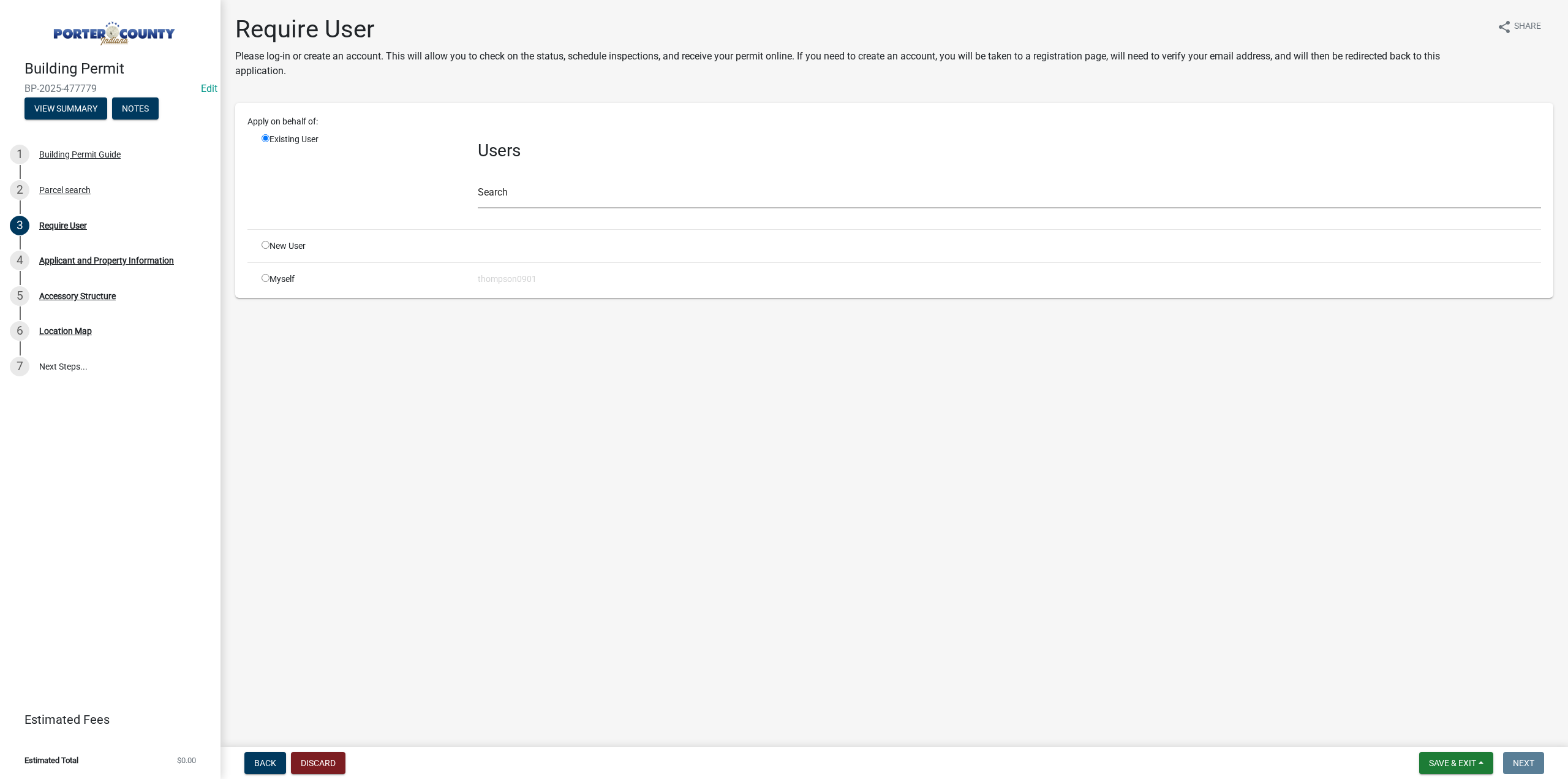
click at [265, 274] on input "radio" at bounding box center [266, 278] width 8 height 8
radio input "true"
radio input "false"
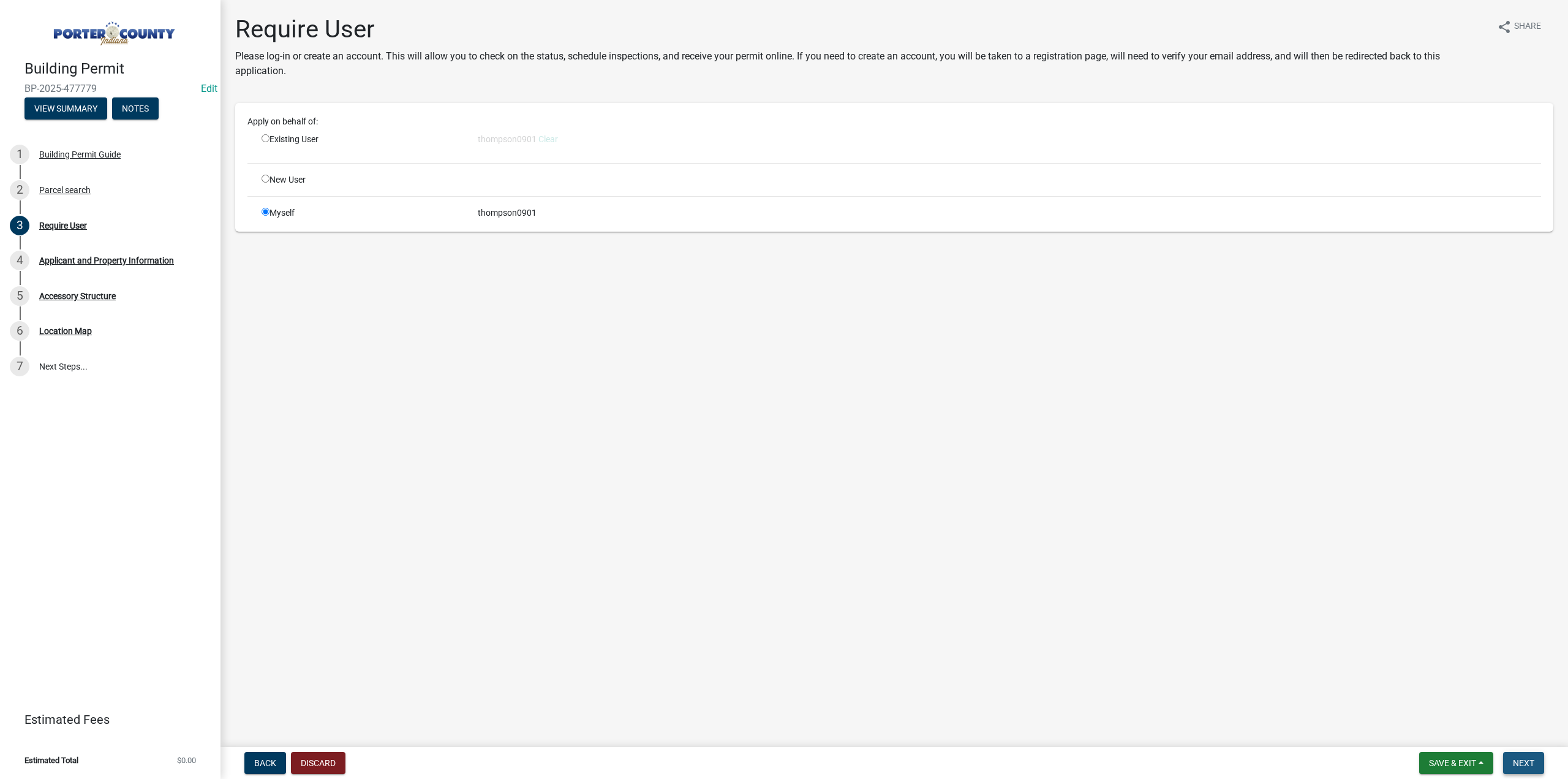
click at [1535, 756] on button "Next" at bounding box center [1523, 763] width 41 height 22
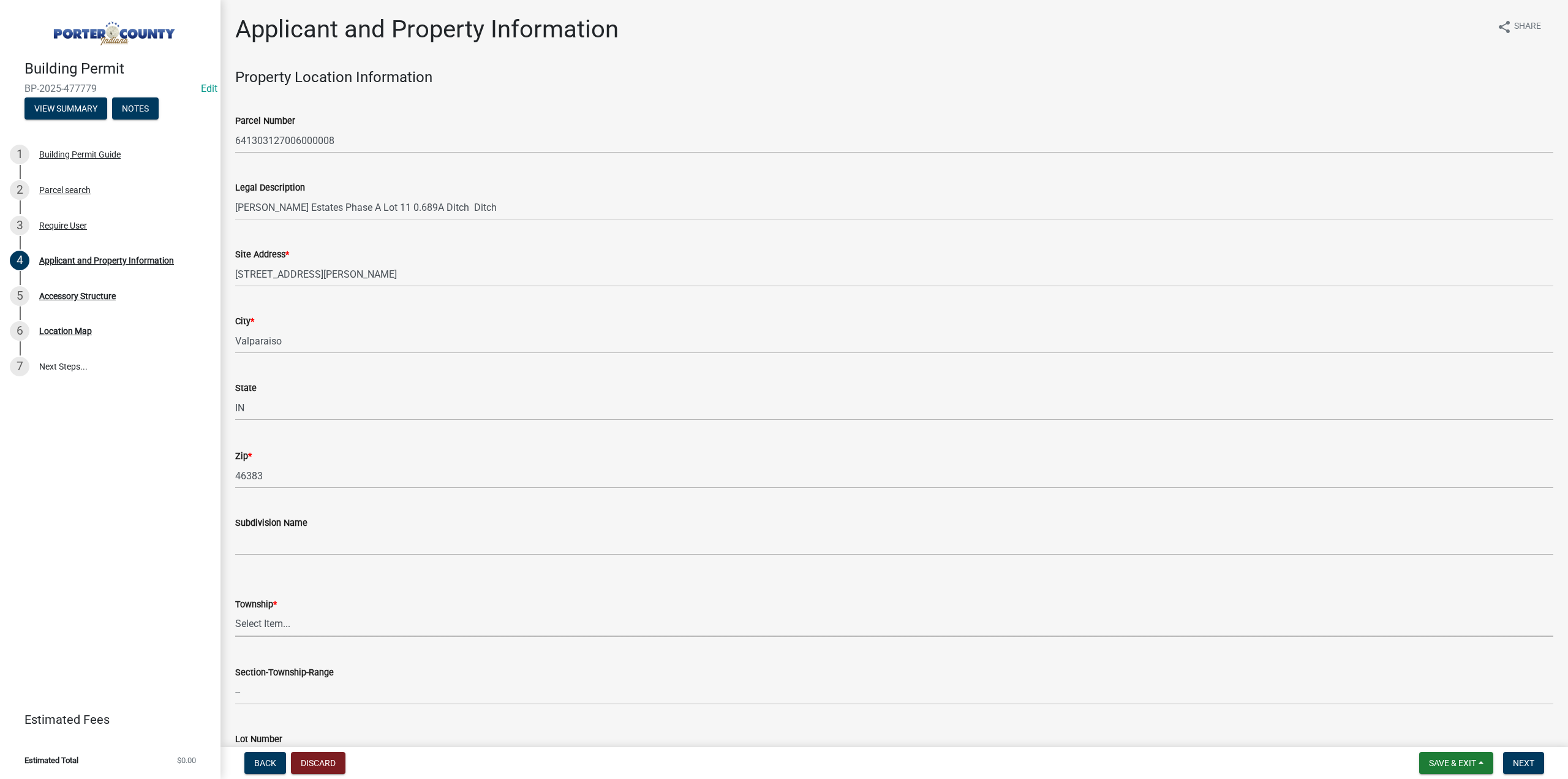
click at [247, 621] on select "Select Item... [PERSON_NAME][GEOGRAPHIC_DATA] [PERSON_NAME][GEOGRAPHIC_DATA] [G…" at bounding box center [894, 624] width 1318 height 25
click at [235, 612] on select "Select Item... [PERSON_NAME][GEOGRAPHIC_DATA] [PERSON_NAME][GEOGRAPHIC_DATA] [G…" at bounding box center [894, 624] width 1318 height 25
select select "829e86d3-b11d-4b91-b18e-70a426bdae9f"
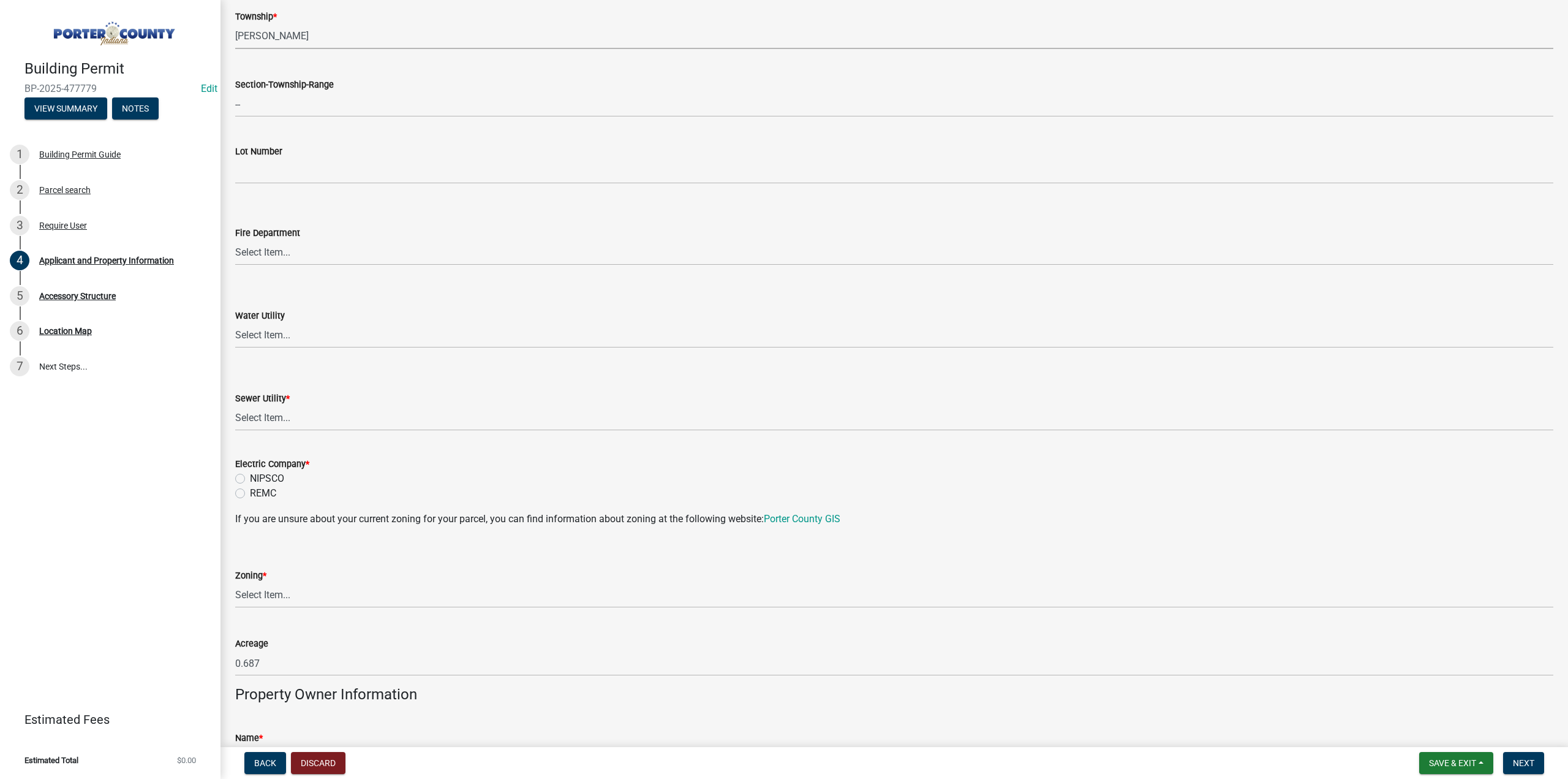
scroll to position [613, 0]
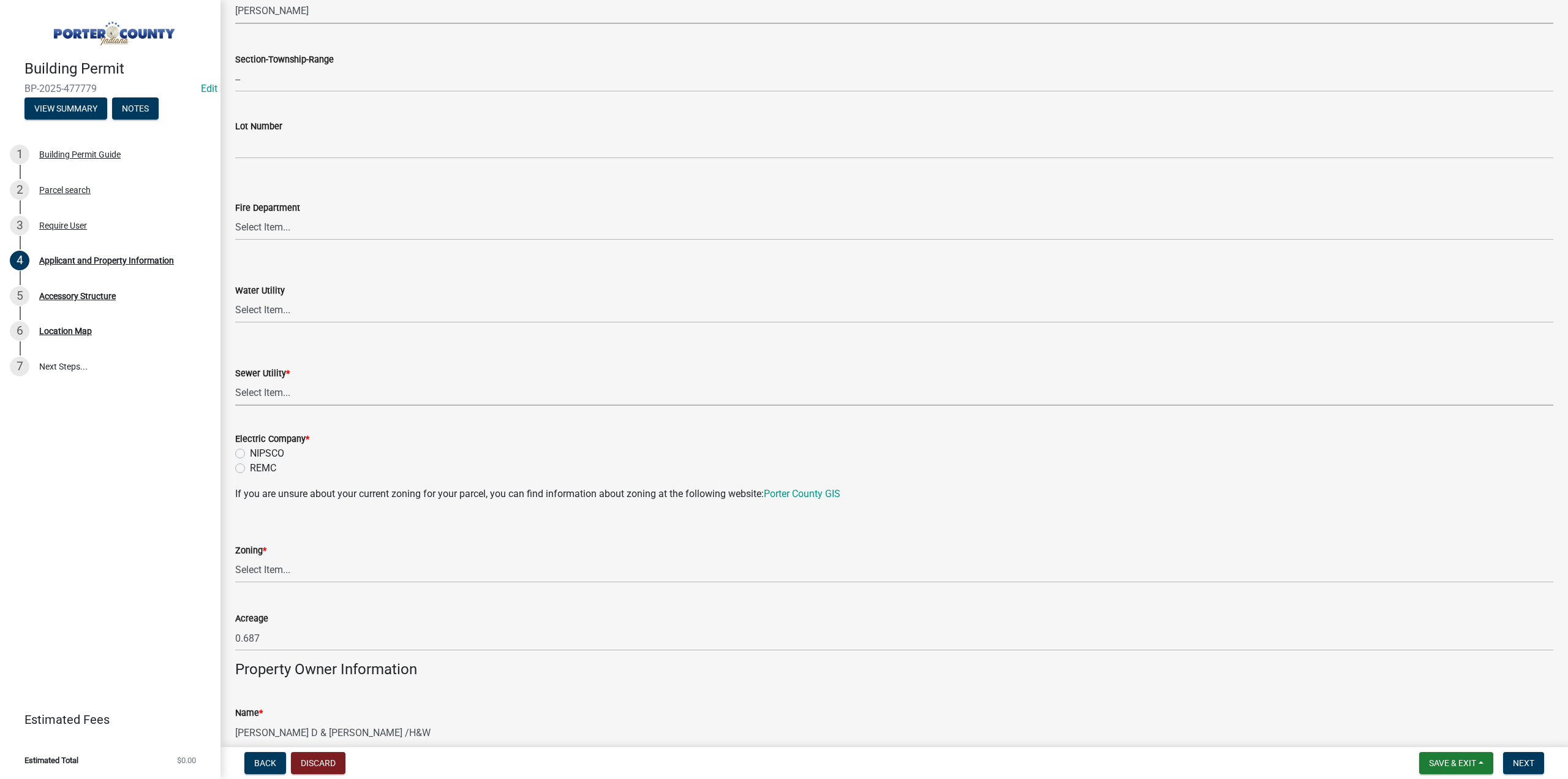
click at [294, 398] on select "Select Item... Aqua [US_STATE] Inc Damon Run Falling Waters Lake Eliza - LEACD …" at bounding box center [894, 393] width 1318 height 25
click at [235, 381] on select "Select Item... Aqua [US_STATE] Inc Damon Run Falling Waters Lake Eliza - LEACD …" at bounding box center [894, 393] width 1318 height 25
select select "ea6751d4-6bf7-4a16-89ee-f7801ab82aa1"
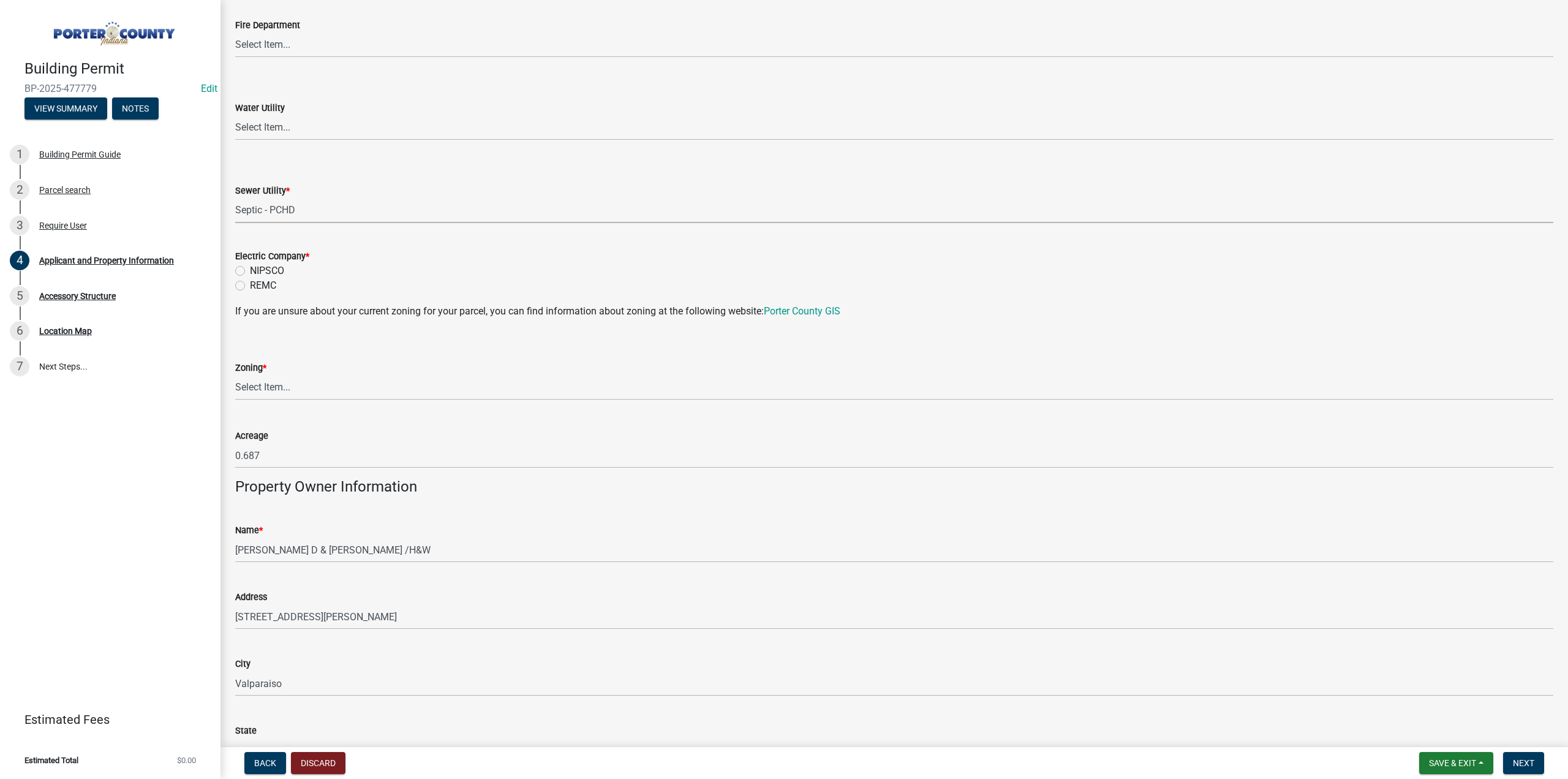
scroll to position [797, 0]
click at [250, 286] on label "REMC" at bounding box center [263, 284] width 26 height 15
click at [250, 285] on input "REMC" at bounding box center [254, 281] width 8 height 8
radio input "true"
click at [251, 389] on select "Select Item... A1 A2 CH CM CN I1 I2 I3 IN MP OT P1 P2 PUD R1 R2 R3 R4 RL RR" at bounding box center [894, 386] width 1318 height 25
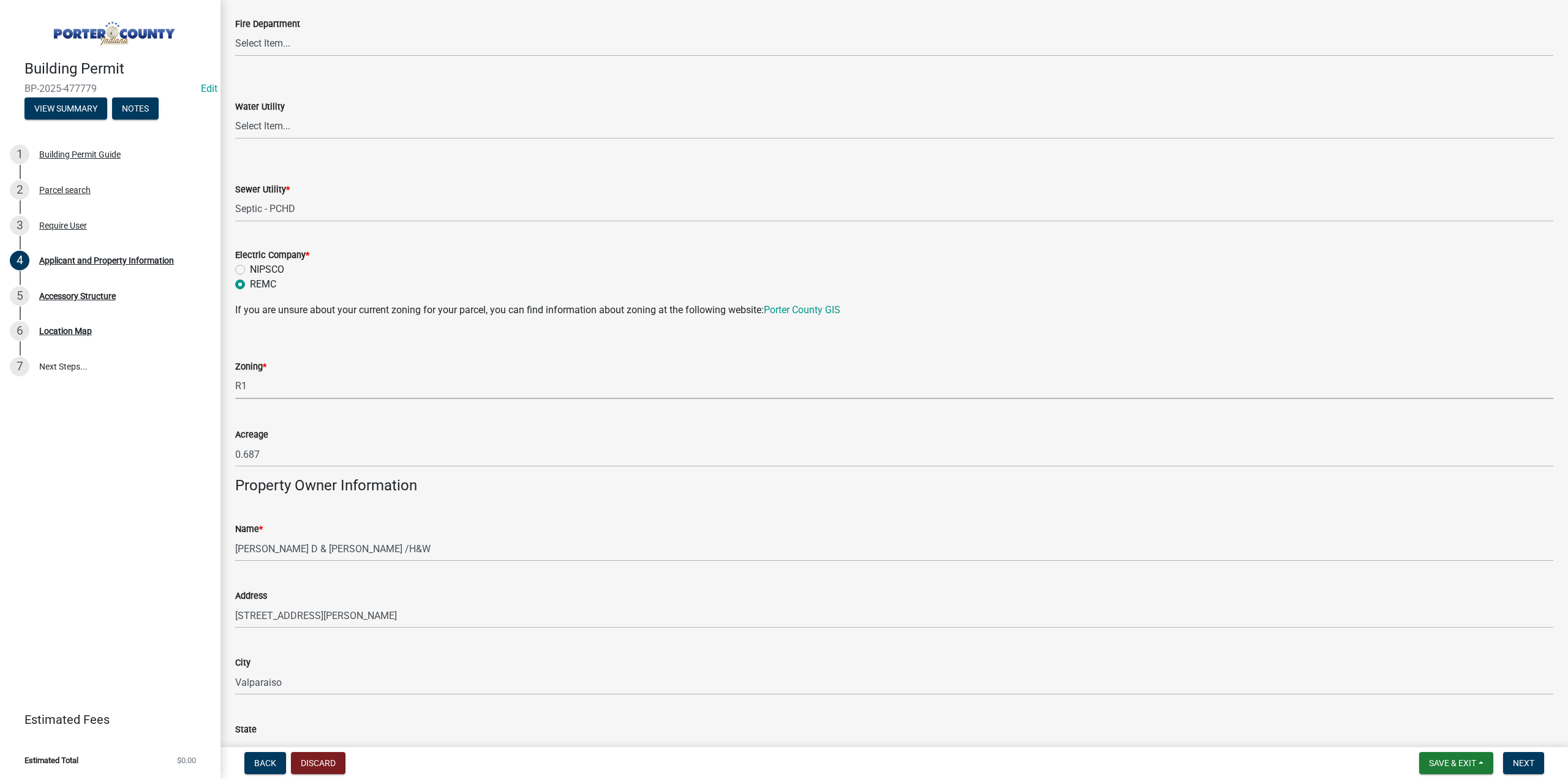
click at [235, 374] on select "Select Item... A1 A2 CH CM CN I1 I2 I3 IN MP OT P1 P2 PUD R1 R2 R3 R4 RL RR" at bounding box center [894, 386] width 1318 height 25
select select "e2d1b1d7-ccc9-456b-9e96-e16306515997"
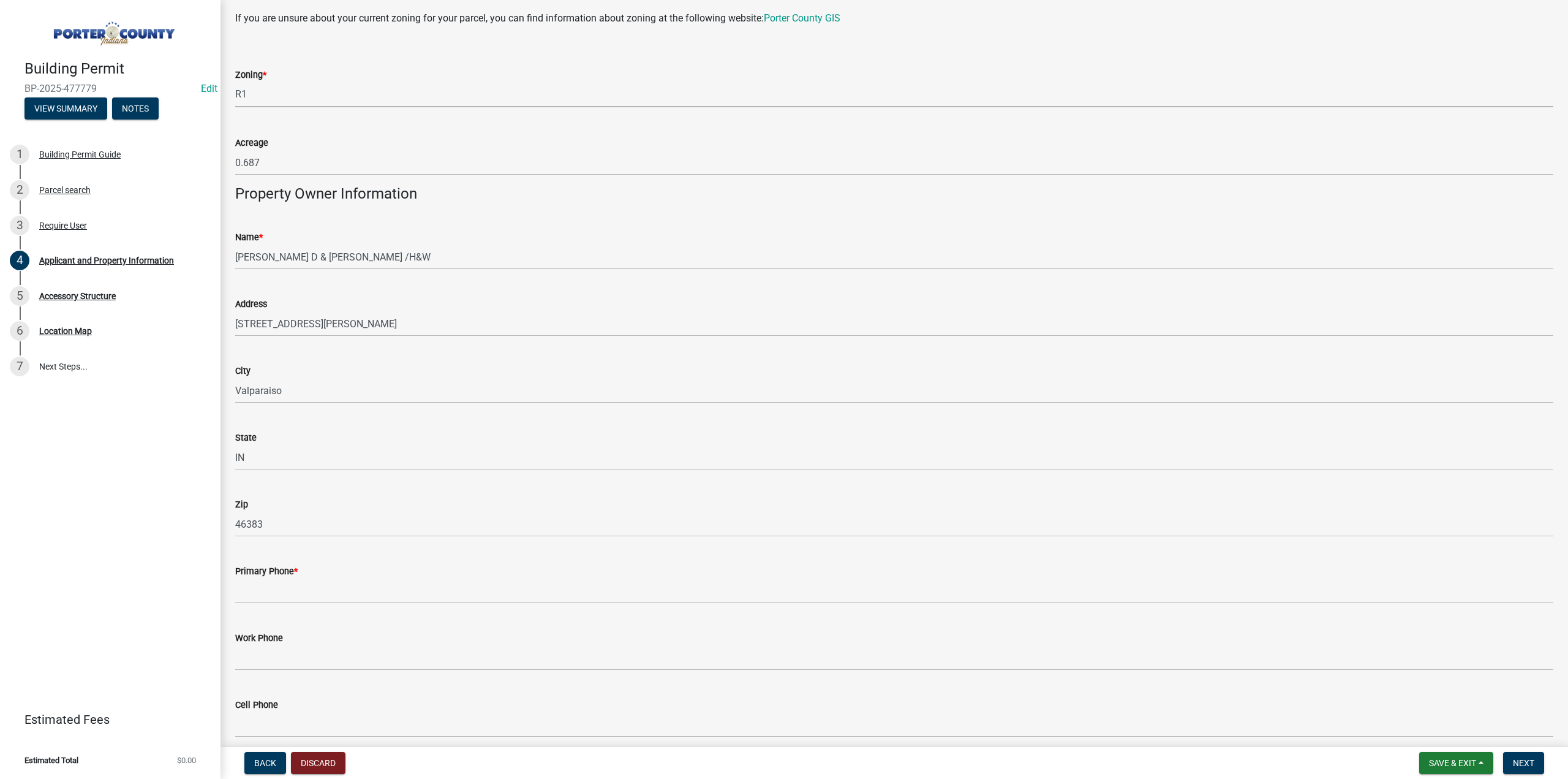
scroll to position [1103, 0]
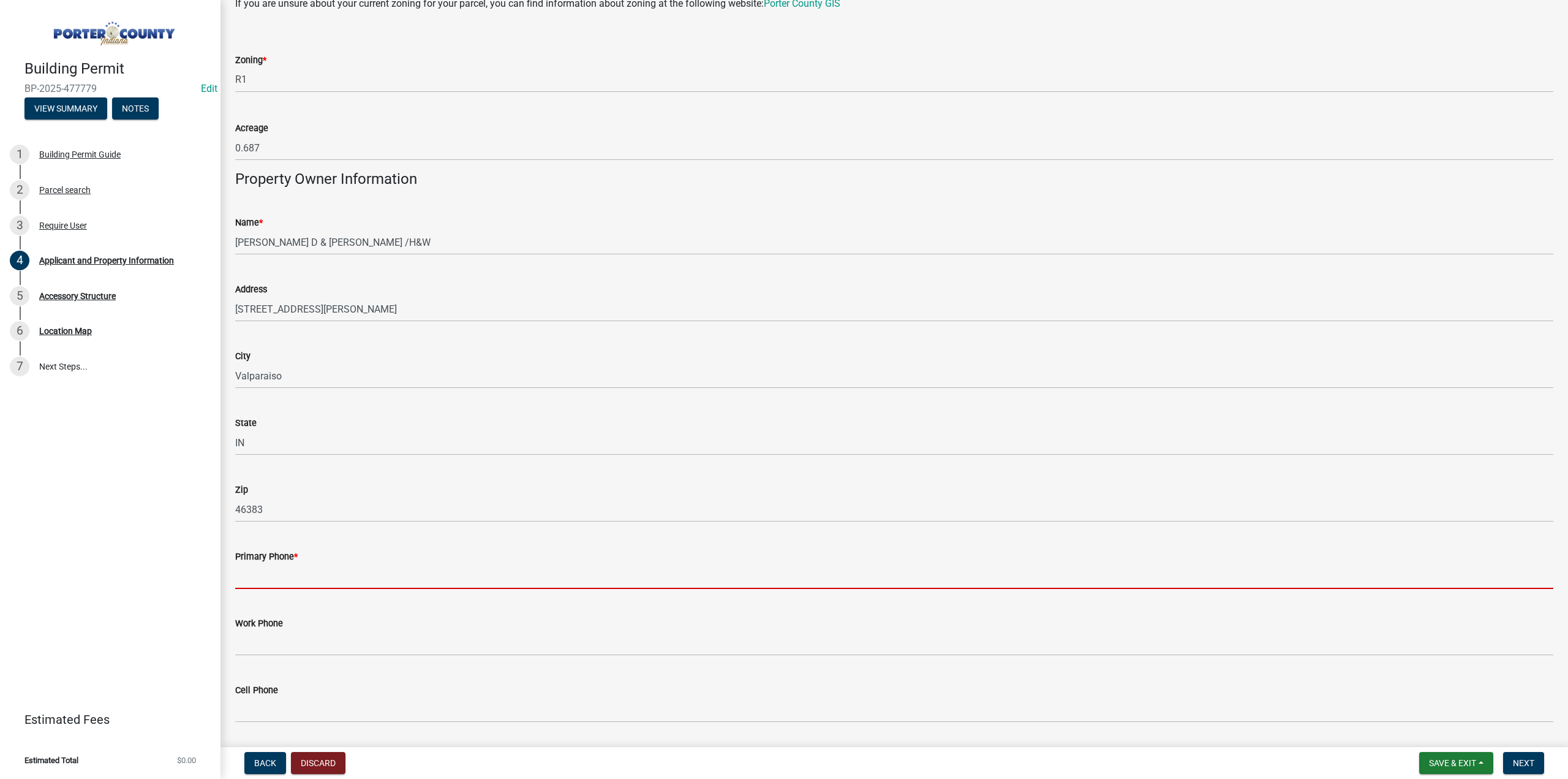
click at [286, 572] on input "Primary Phone *" at bounding box center [894, 576] width 1318 height 25
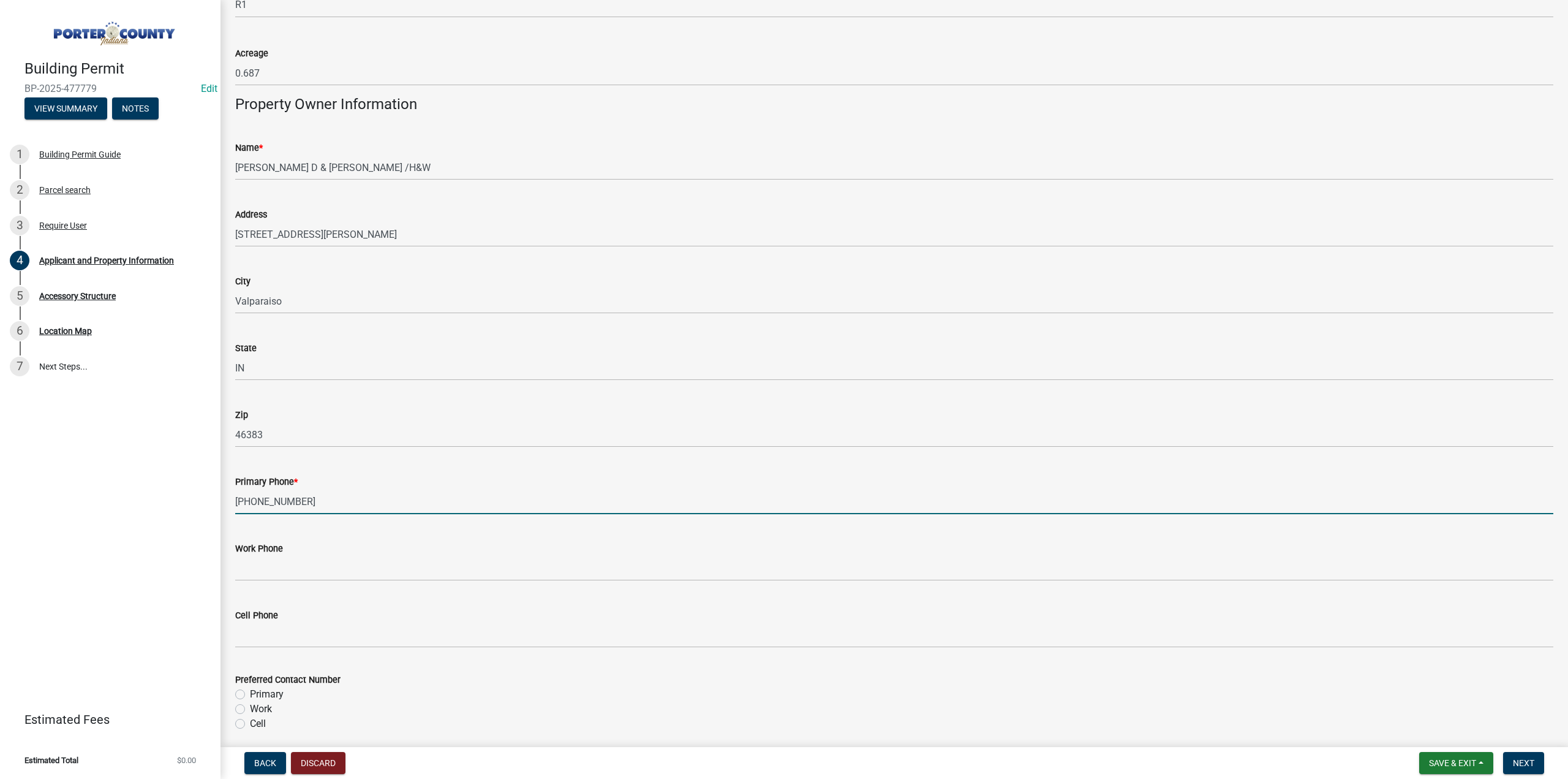
scroll to position [1287, 0]
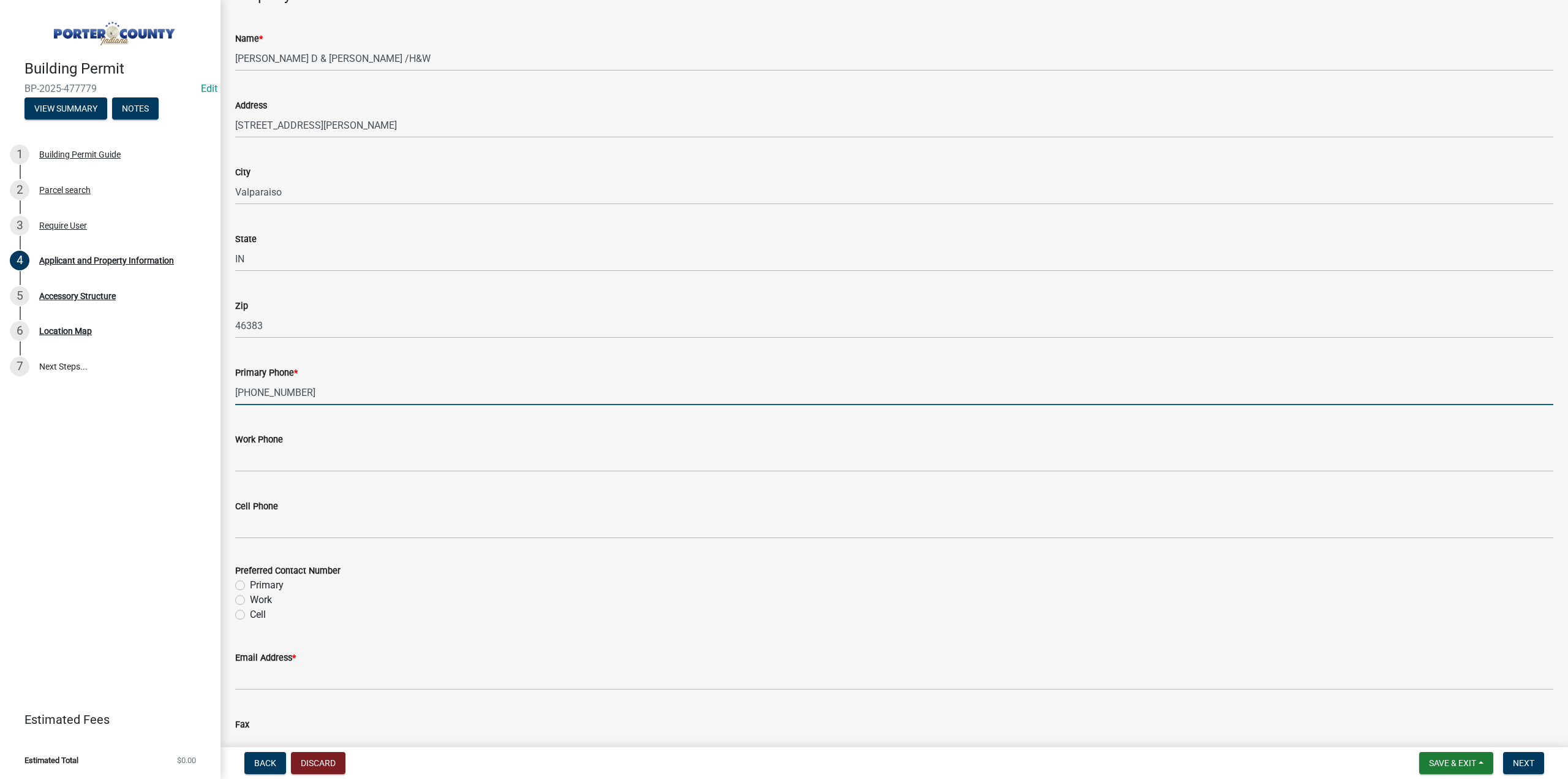
type input "[PHONE_NUMBER]"
click at [250, 586] on label "Primary" at bounding box center [267, 585] width 34 height 15
click at [250, 586] on input "Primary" at bounding box center [254, 582] width 8 height 8
radio input "true"
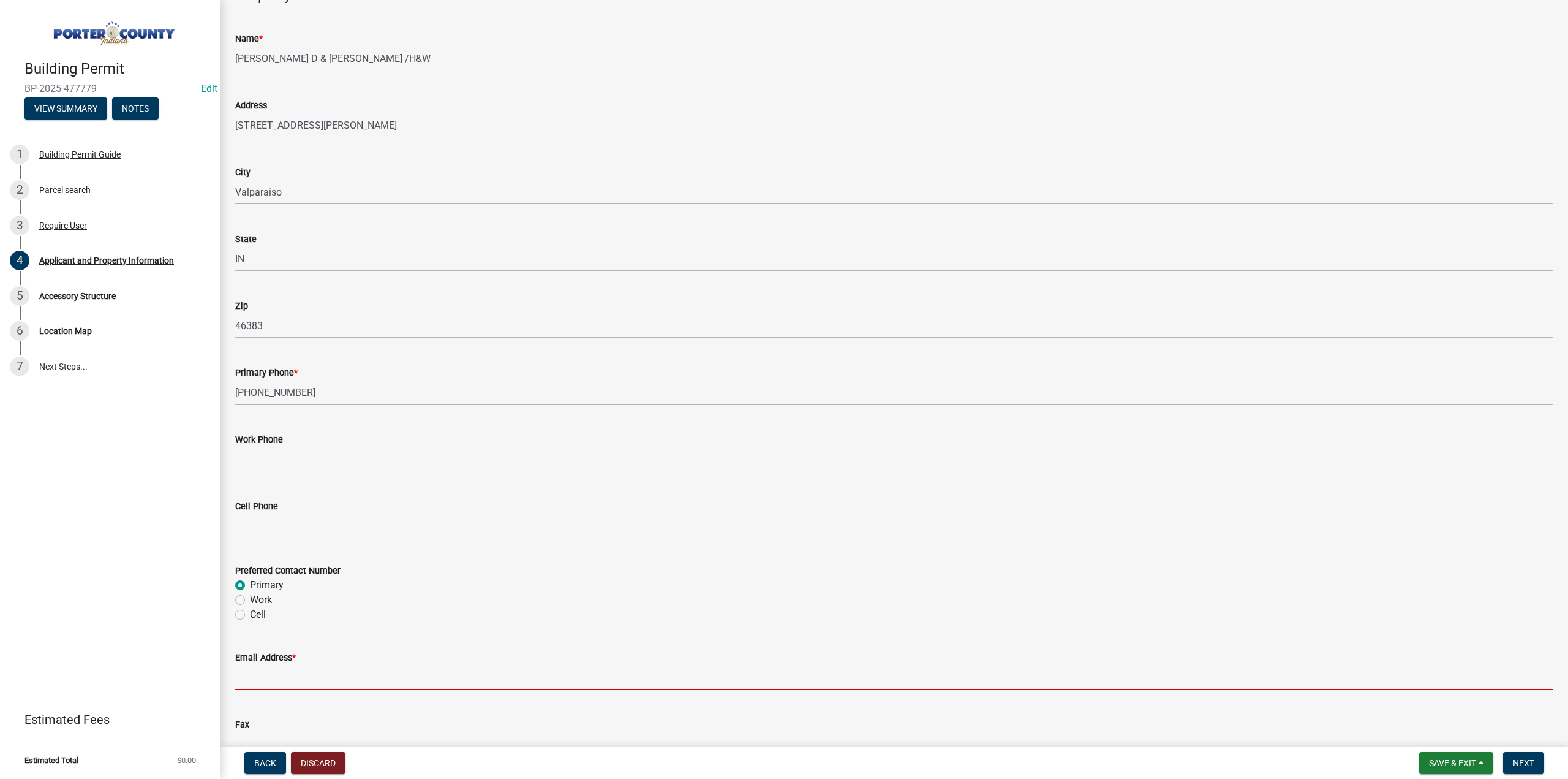
click at [320, 675] on input "Email Address *" at bounding box center [894, 677] width 1318 height 25
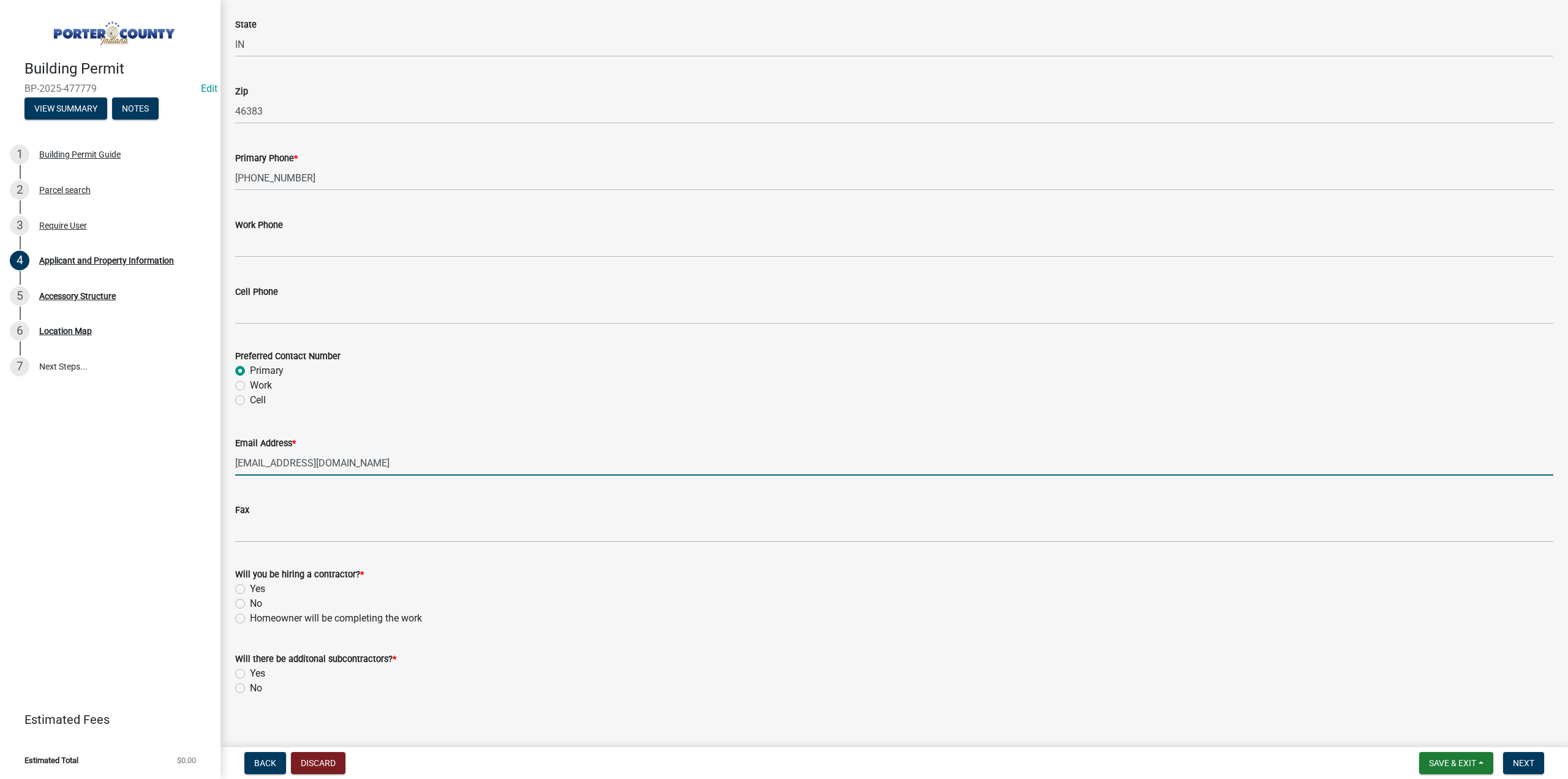
scroll to position [1513, 0]
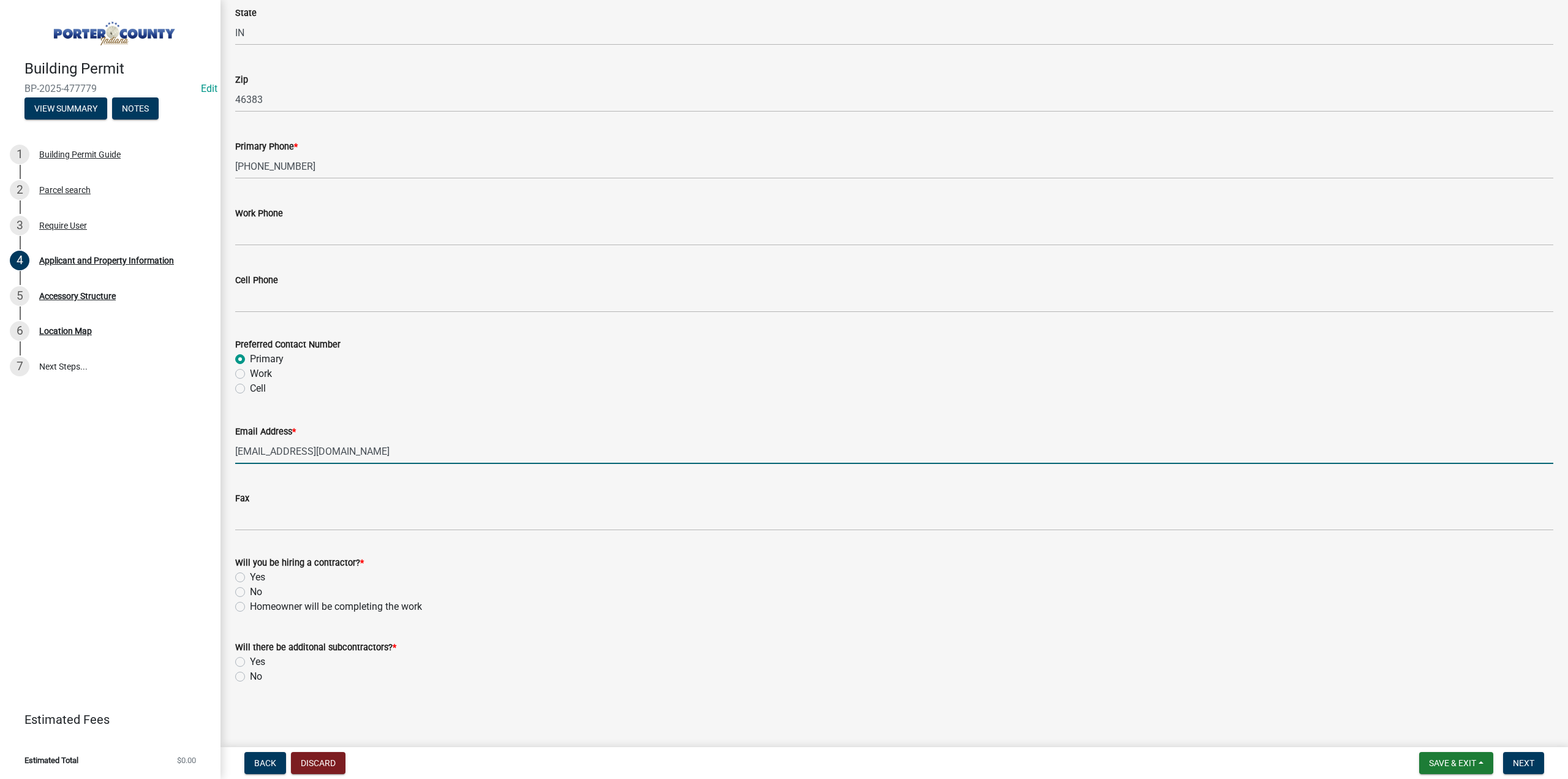
type input "[EMAIL_ADDRESS][DOMAIN_NAME]"
click at [250, 576] on label "Yes" at bounding box center [258, 577] width 15 height 15
click at [250, 576] on input "Yes" at bounding box center [254, 574] width 8 height 8
radio input "true"
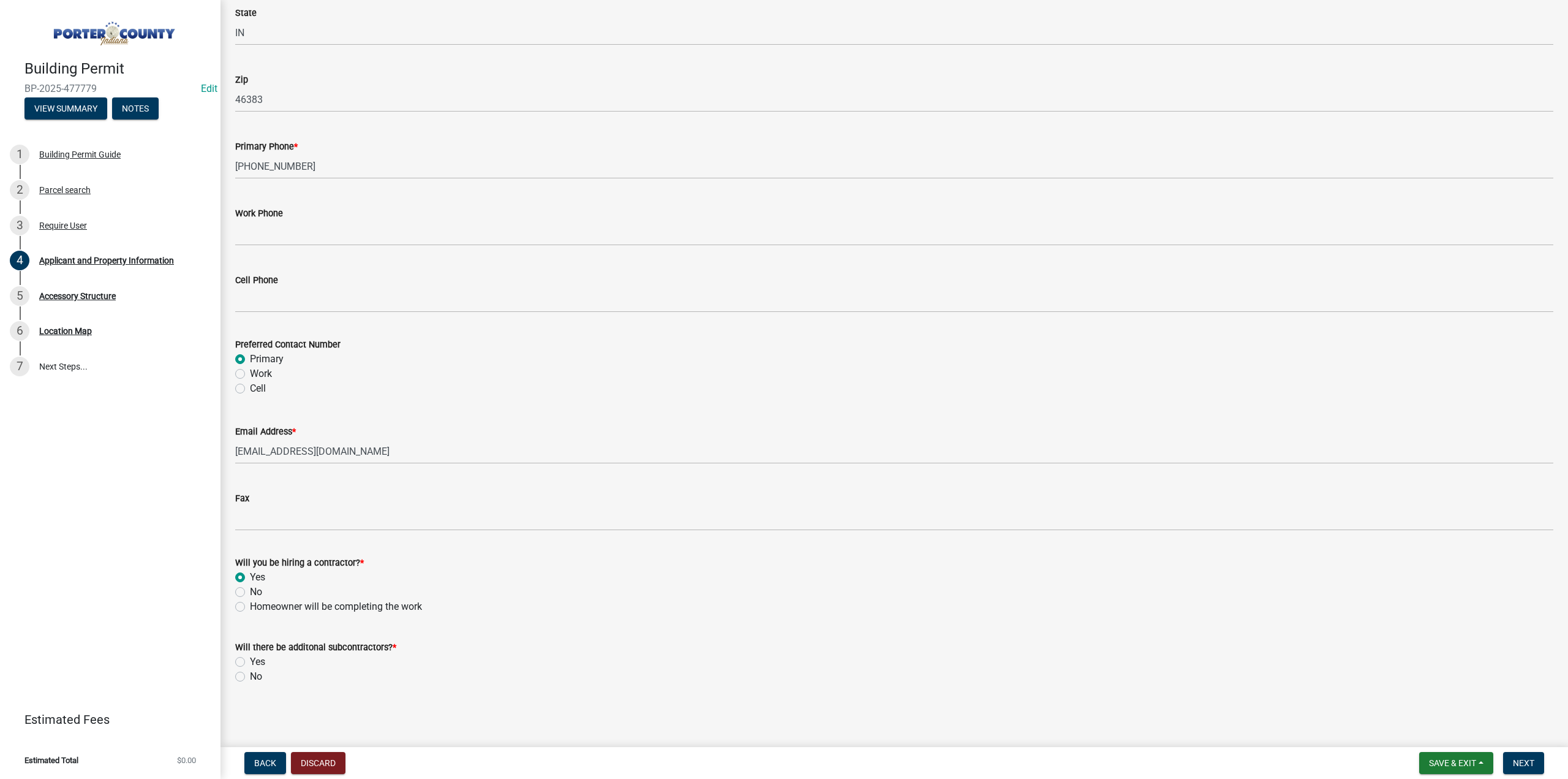
click at [250, 680] on label "No" at bounding box center [256, 677] width 12 height 15
click at [250, 677] on input "No" at bounding box center [254, 673] width 8 height 8
radio input "true"
click at [1526, 759] on span "Next" at bounding box center [1524, 763] width 22 height 10
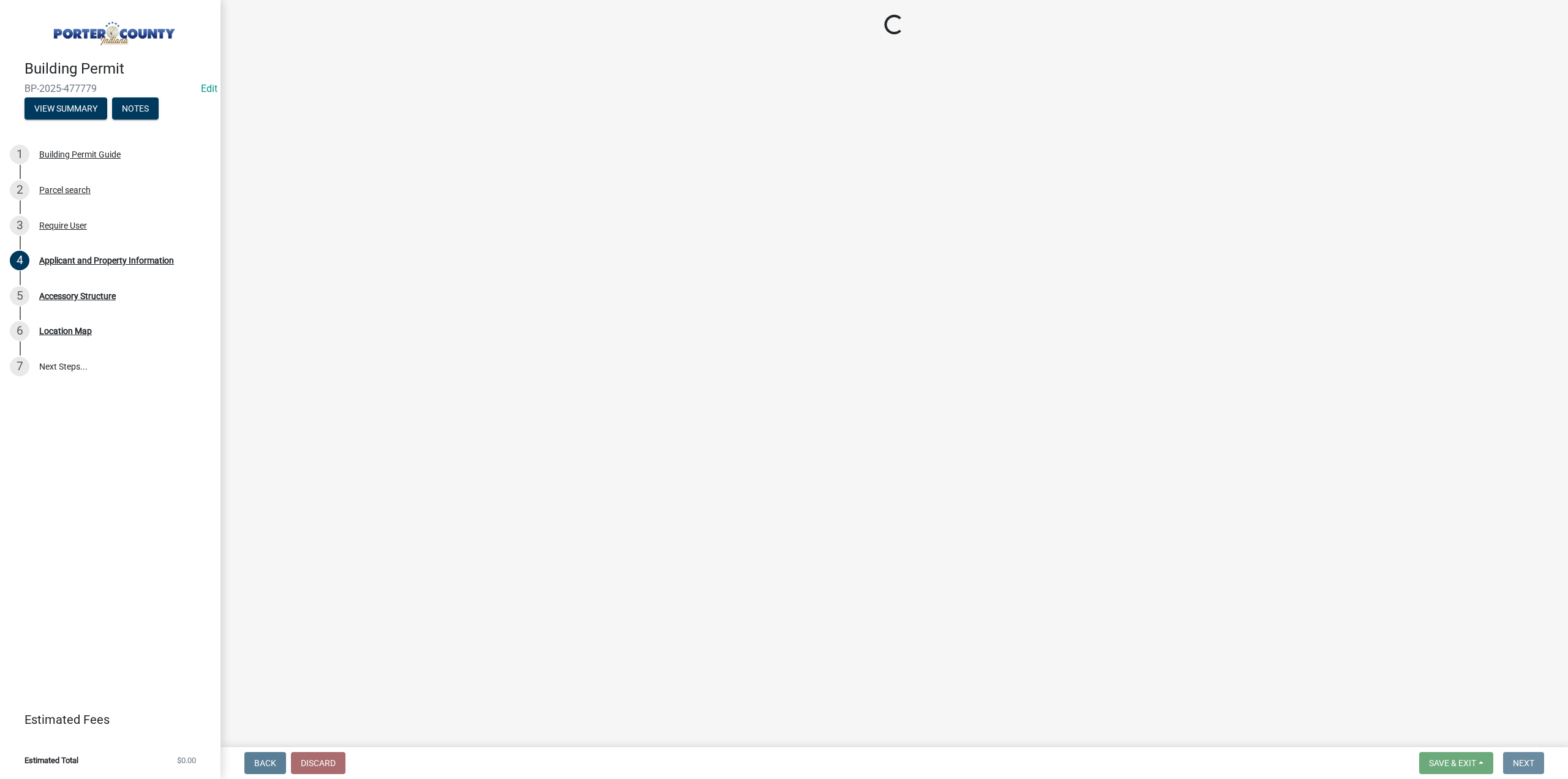
scroll to position [0, 0]
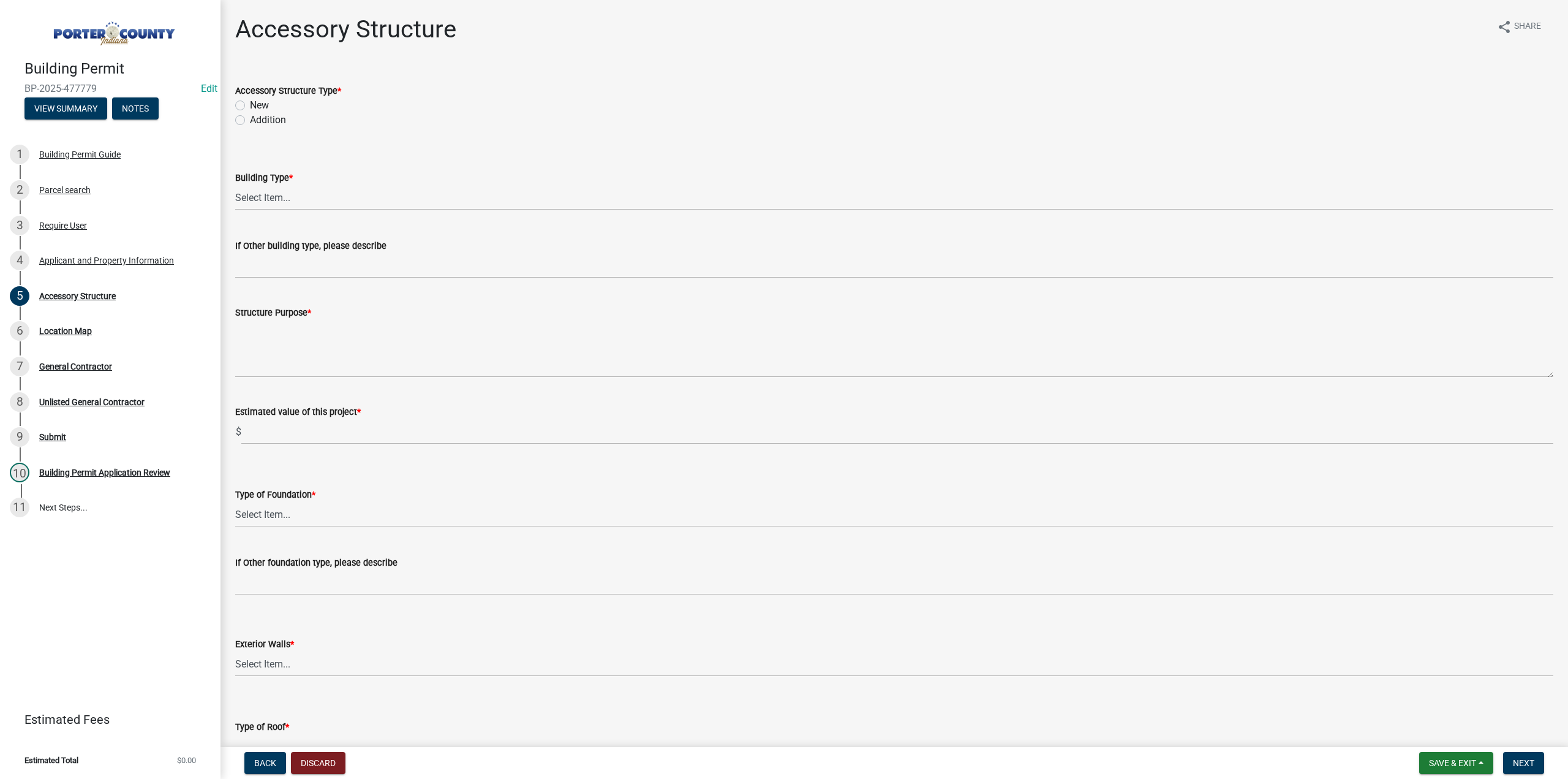
drag, startPoint x: 236, startPoint y: 101, endPoint x: 244, endPoint y: 130, distance: 30.1
click at [250, 101] on label "New" at bounding box center [260, 105] width 19 height 15
click at [250, 101] on input "New" at bounding box center [254, 102] width 8 height 8
radio input "true"
click at [260, 201] on select "Select Item... Ag. Building Chicken Coop Detached Garage Exterior Remodel Gazeb…" at bounding box center [894, 197] width 1318 height 25
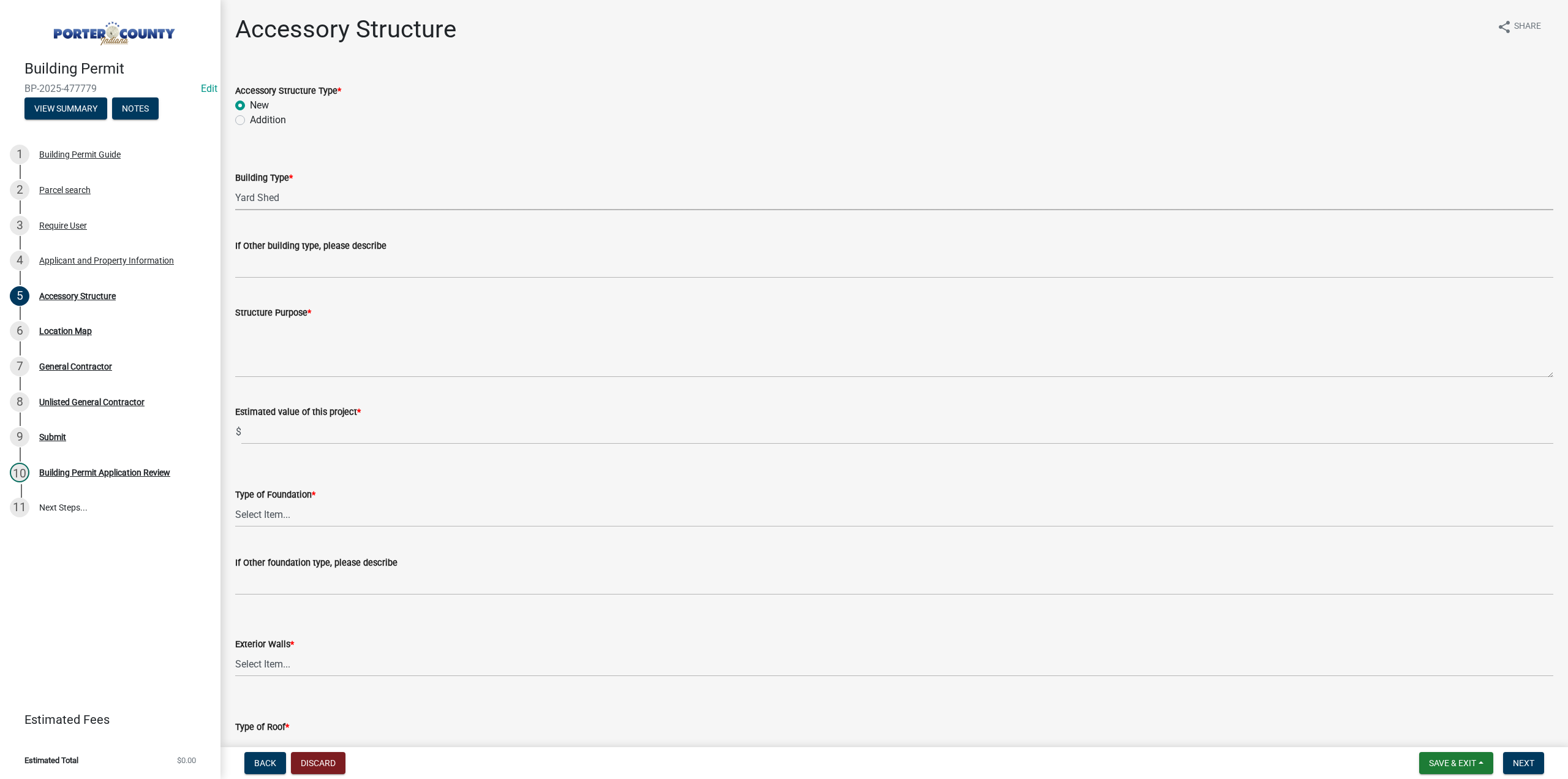
click at [235, 185] on select "Select Item... Ag. Building Chicken Coop Detached Garage Exterior Remodel Gazeb…" at bounding box center [894, 197] width 1318 height 25
select select "b3000bfd-f408-4deb-8000-b6d1b85894a4"
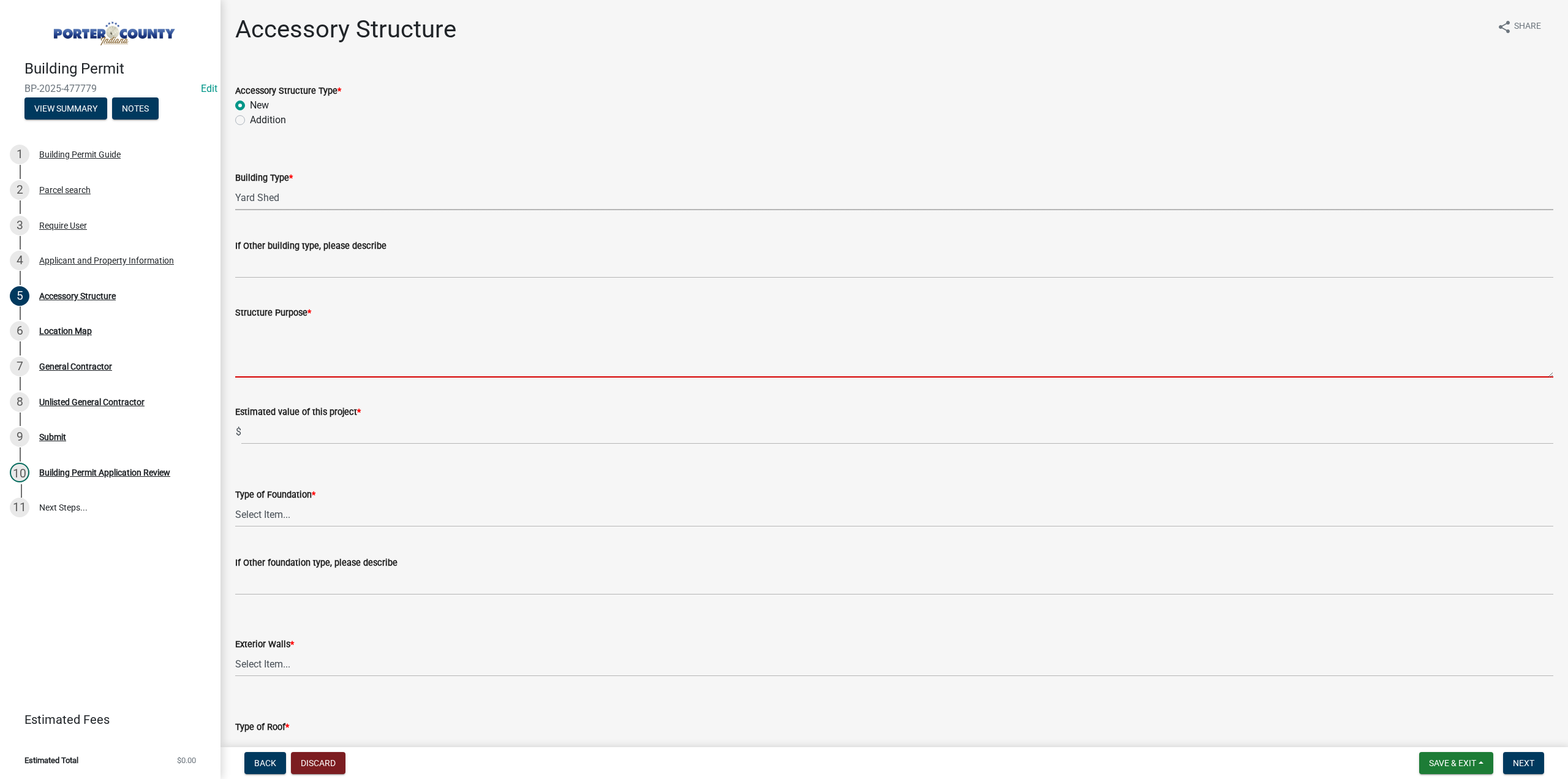
click at [324, 367] on textarea "Structure Purpose *" at bounding box center [894, 348] width 1318 height 58
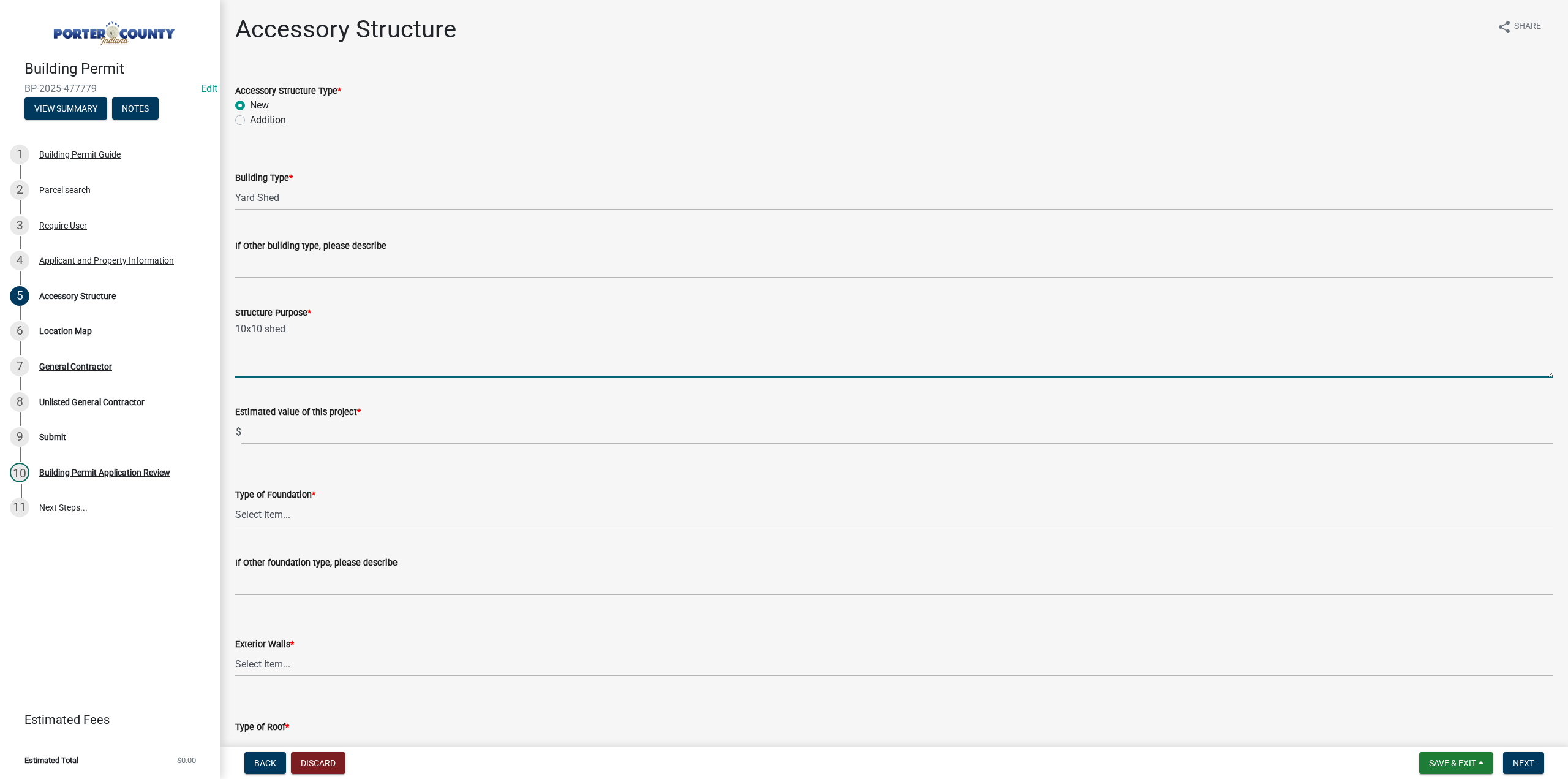
type textarea "10x10 shed"
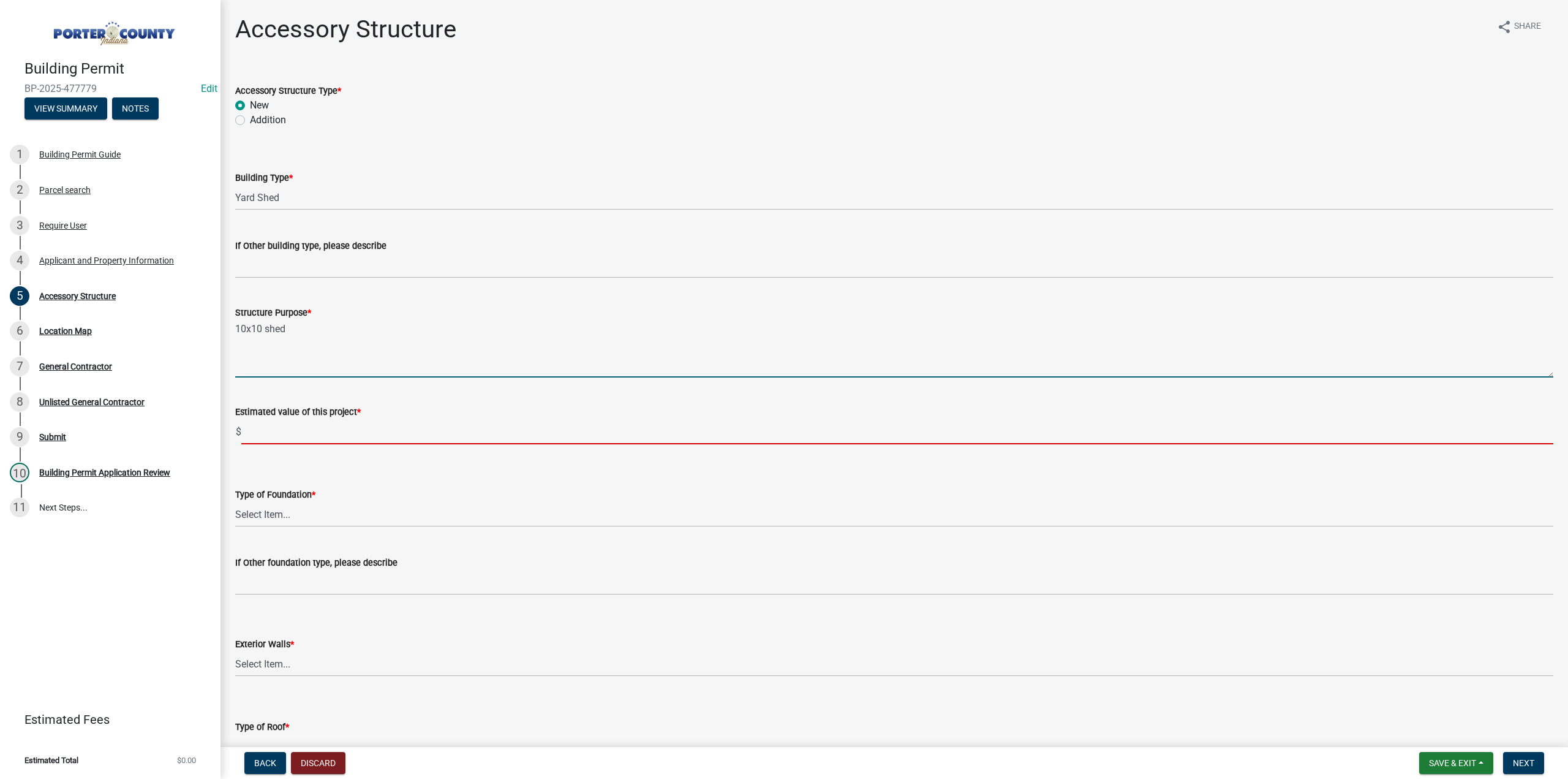
click at [280, 438] on input "text" at bounding box center [897, 431] width 1312 height 25
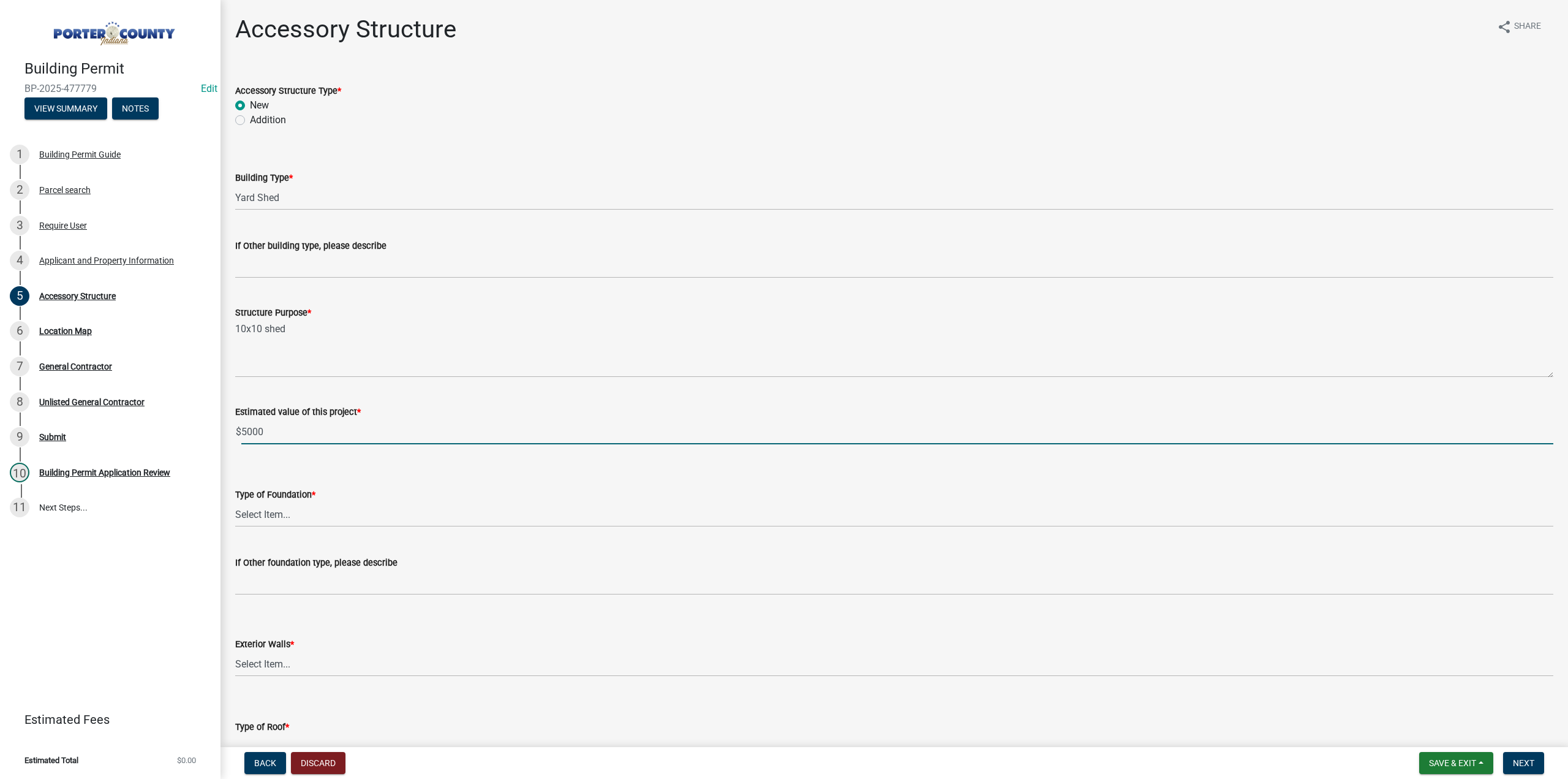
type input "5000"
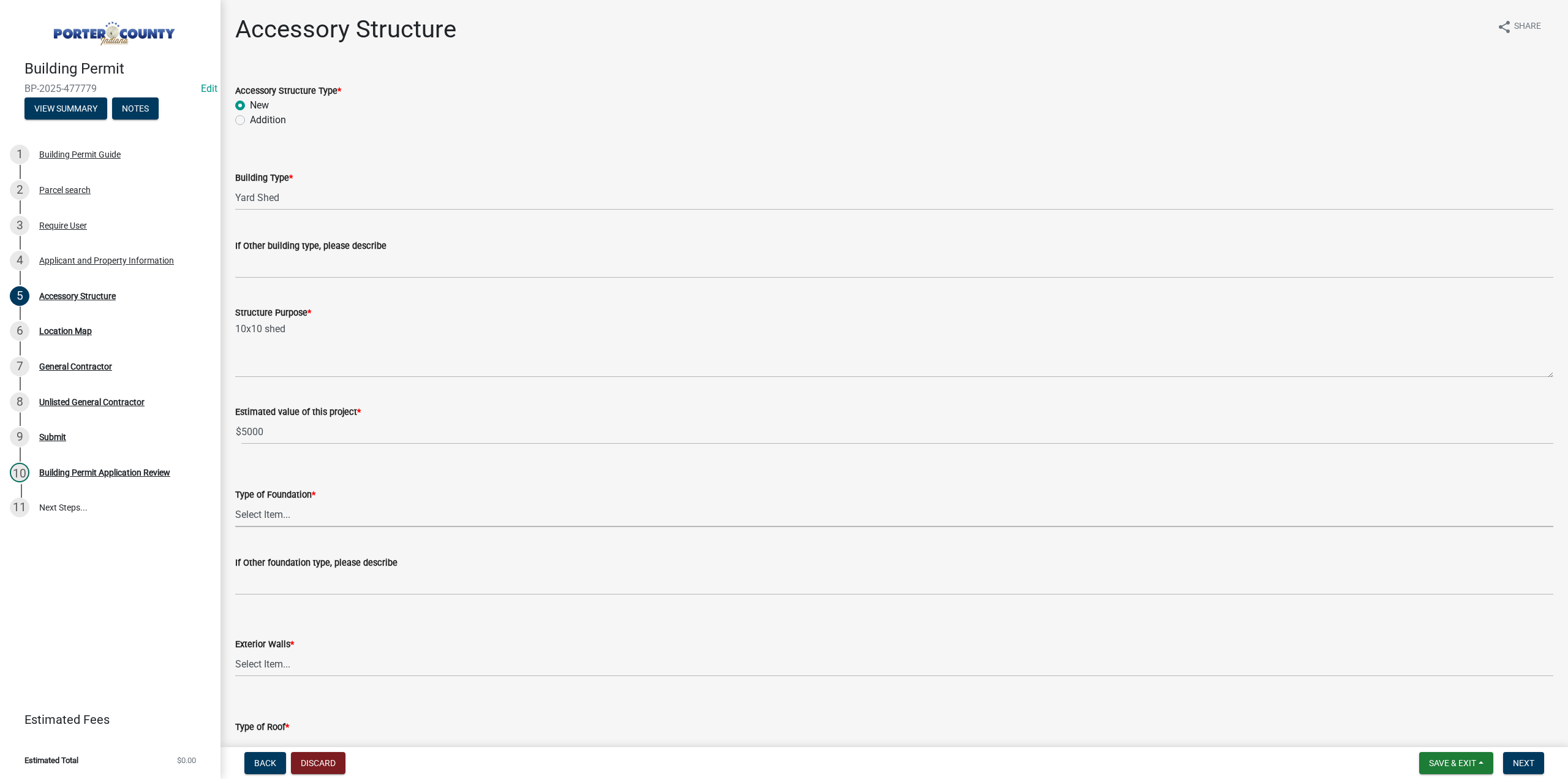
click at [318, 518] on select "Select Item... Concrete Block Poured Concrete Post Frame Other" at bounding box center [894, 514] width 1318 height 25
click at [235, 502] on select "Select Item... Concrete Block Poured Concrete Post Frame Other" at bounding box center [894, 514] width 1318 height 25
select select "968dc824-c675-4889-9261-eecf15873776"
click at [295, 665] on select "Select Item... Masonry Wood Frame Post Frame Steel Frame" at bounding box center [894, 663] width 1318 height 25
click at [235, 651] on select "Select Item... Masonry Wood Frame Post Frame Steel Frame" at bounding box center [894, 663] width 1318 height 25
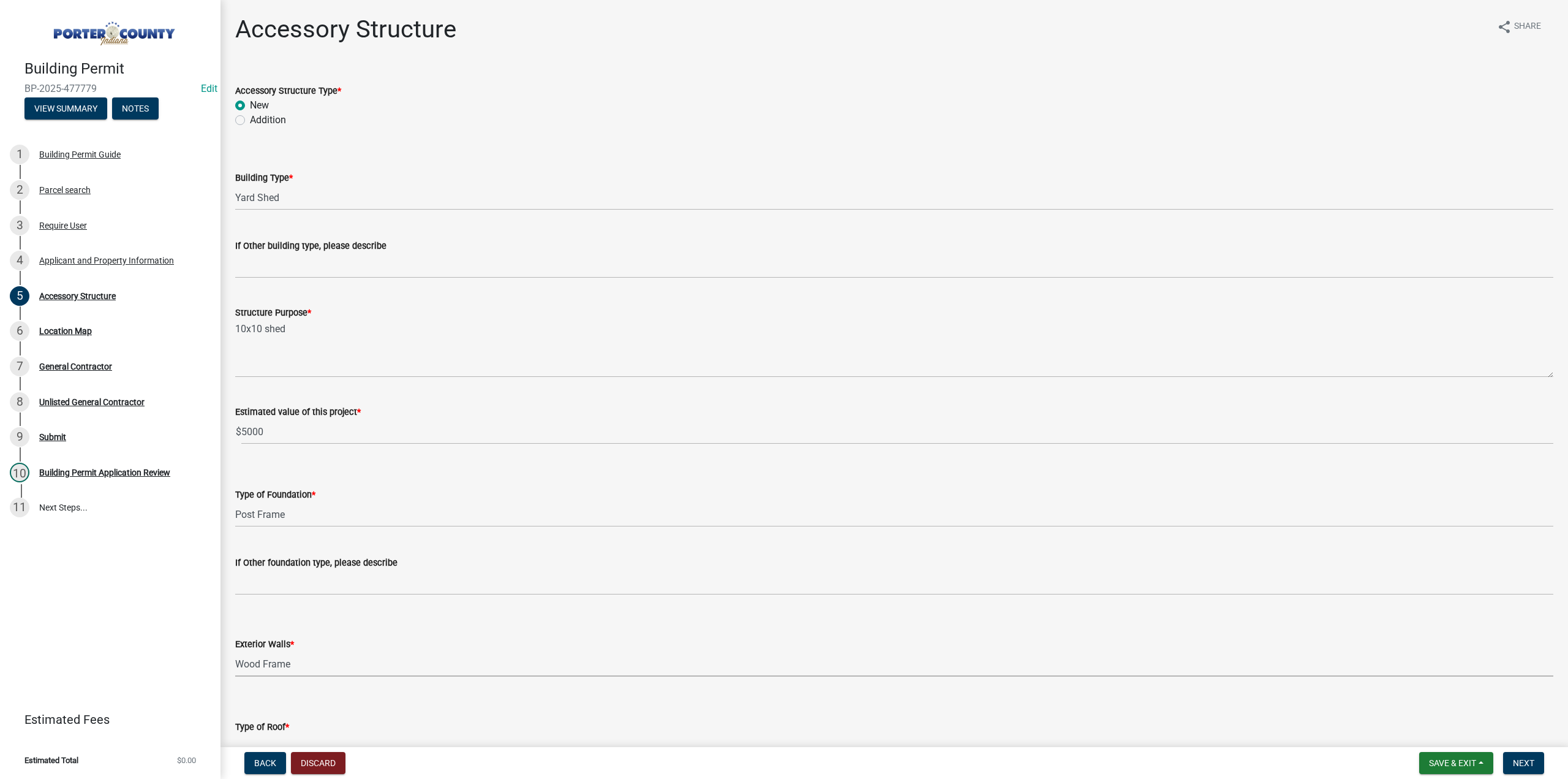
select select "29856c7f-eeba-4e54-97cb-4d08c5c5b677"
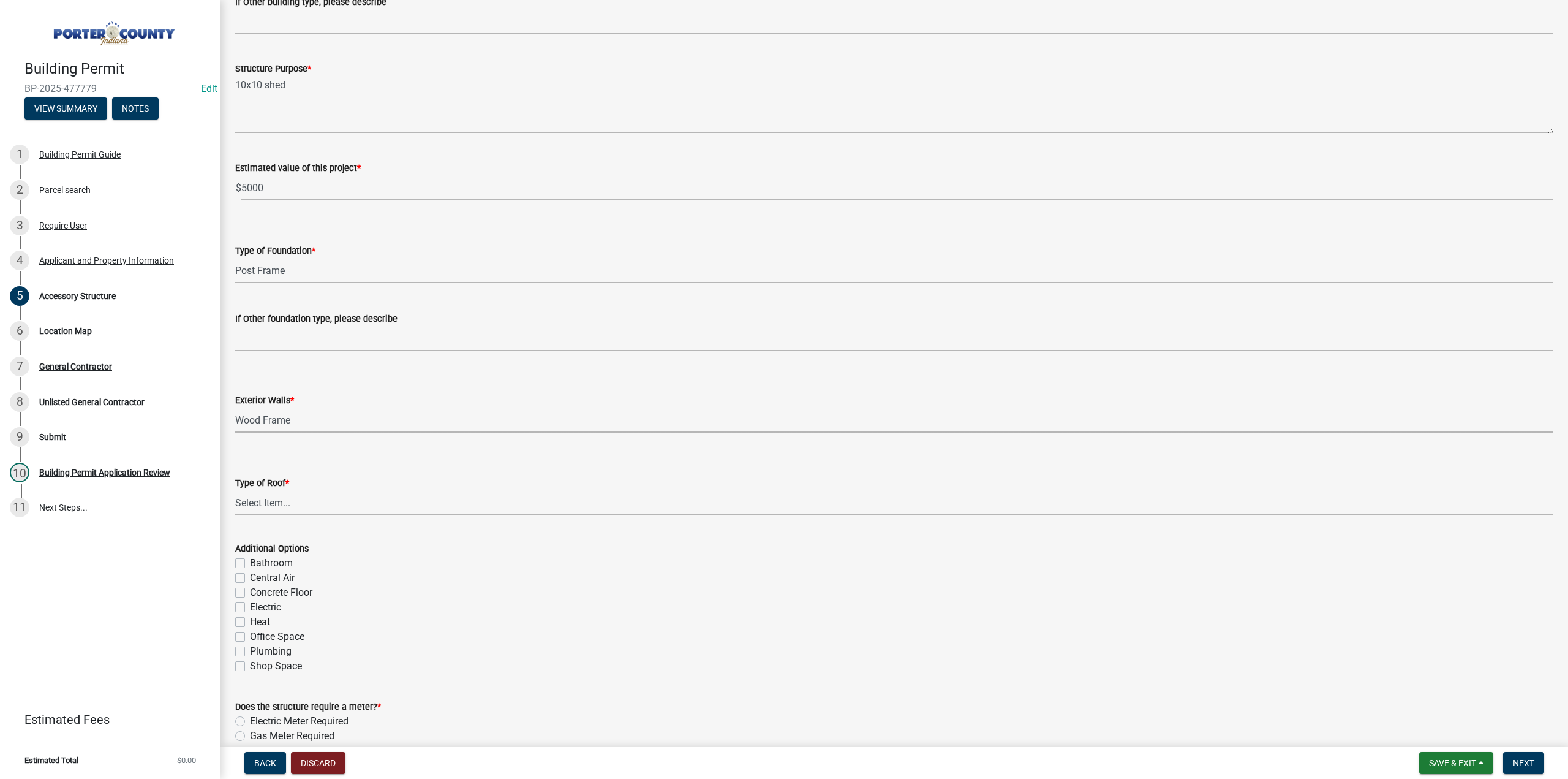
scroll to position [245, 0]
click at [268, 503] on select "Select Item... Shingles Steel" at bounding box center [894, 502] width 1318 height 25
click at [235, 489] on select "Select Item... Shingles Steel" at bounding box center [894, 502] width 1318 height 25
select select "d4b8d1da-05eb-44cd-bbb6-c979fa719f22"
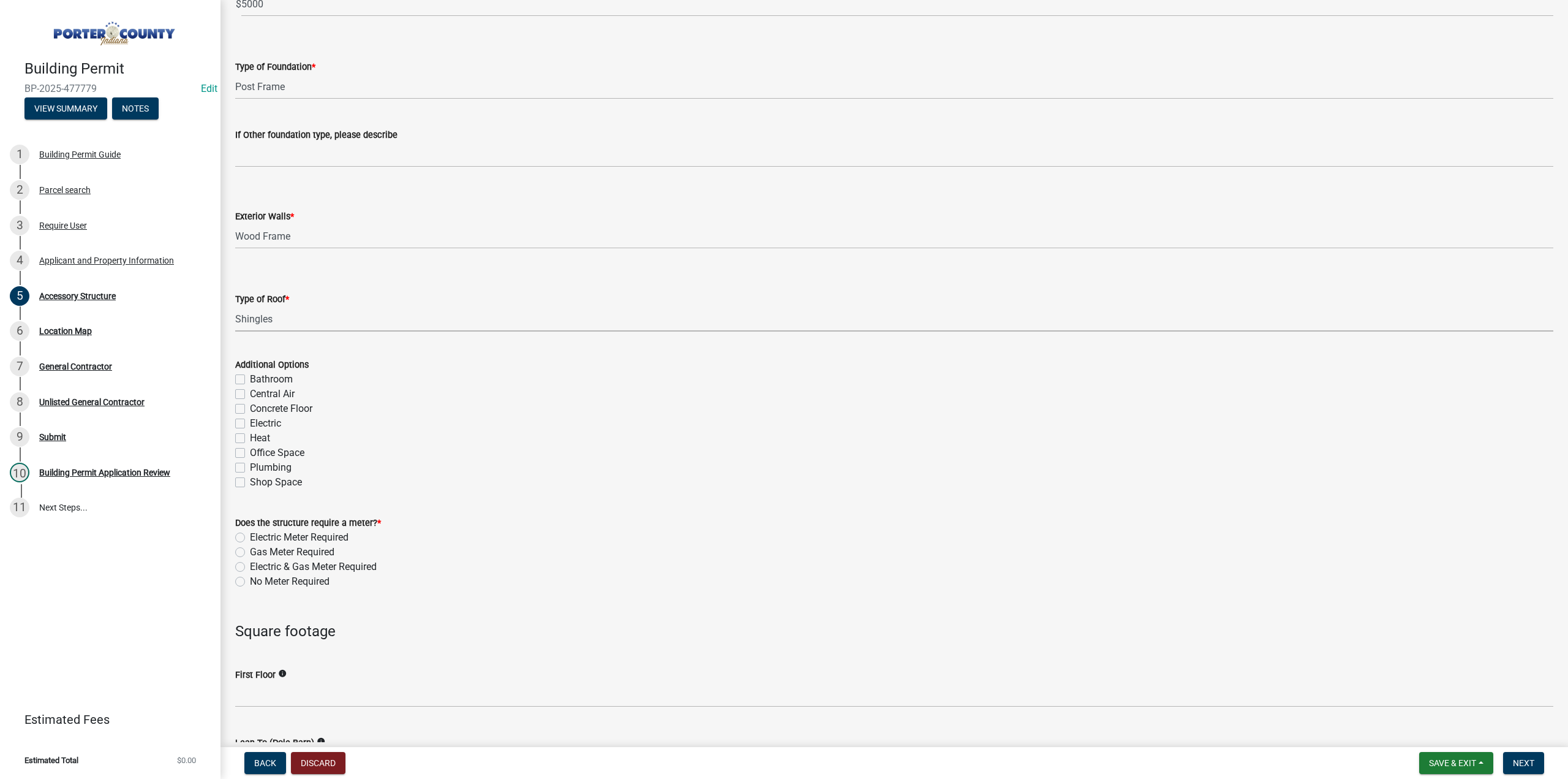
scroll to position [429, 0]
click at [250, 579] on label "No Meter Required" at bounding box center [290, 580] width 79 height 15
click at [250, 579] on input "No Meter Required" at bounding box center [254, 577] width 8 height 8
radio input "true"
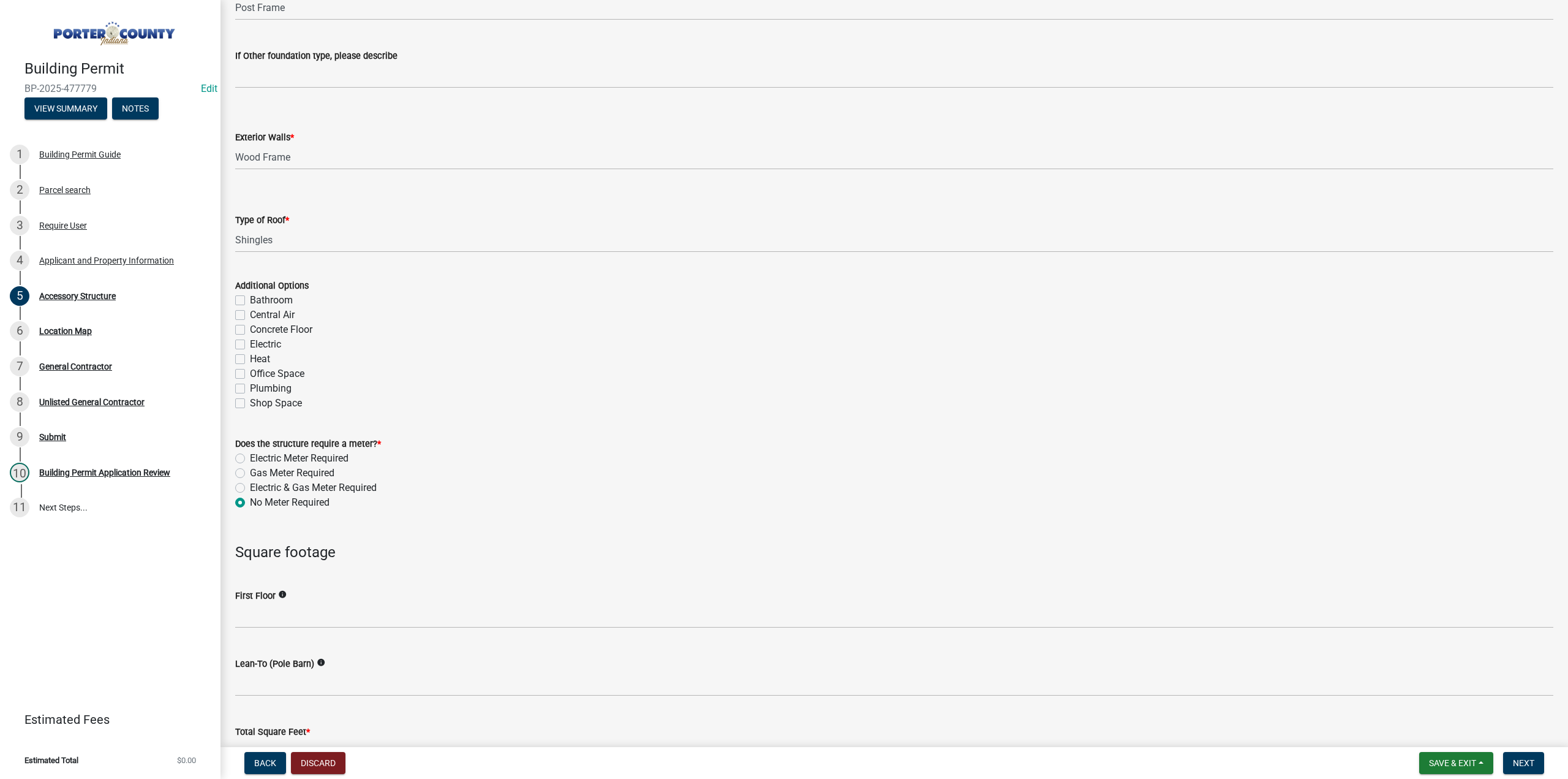
scroll to position [552, 0]
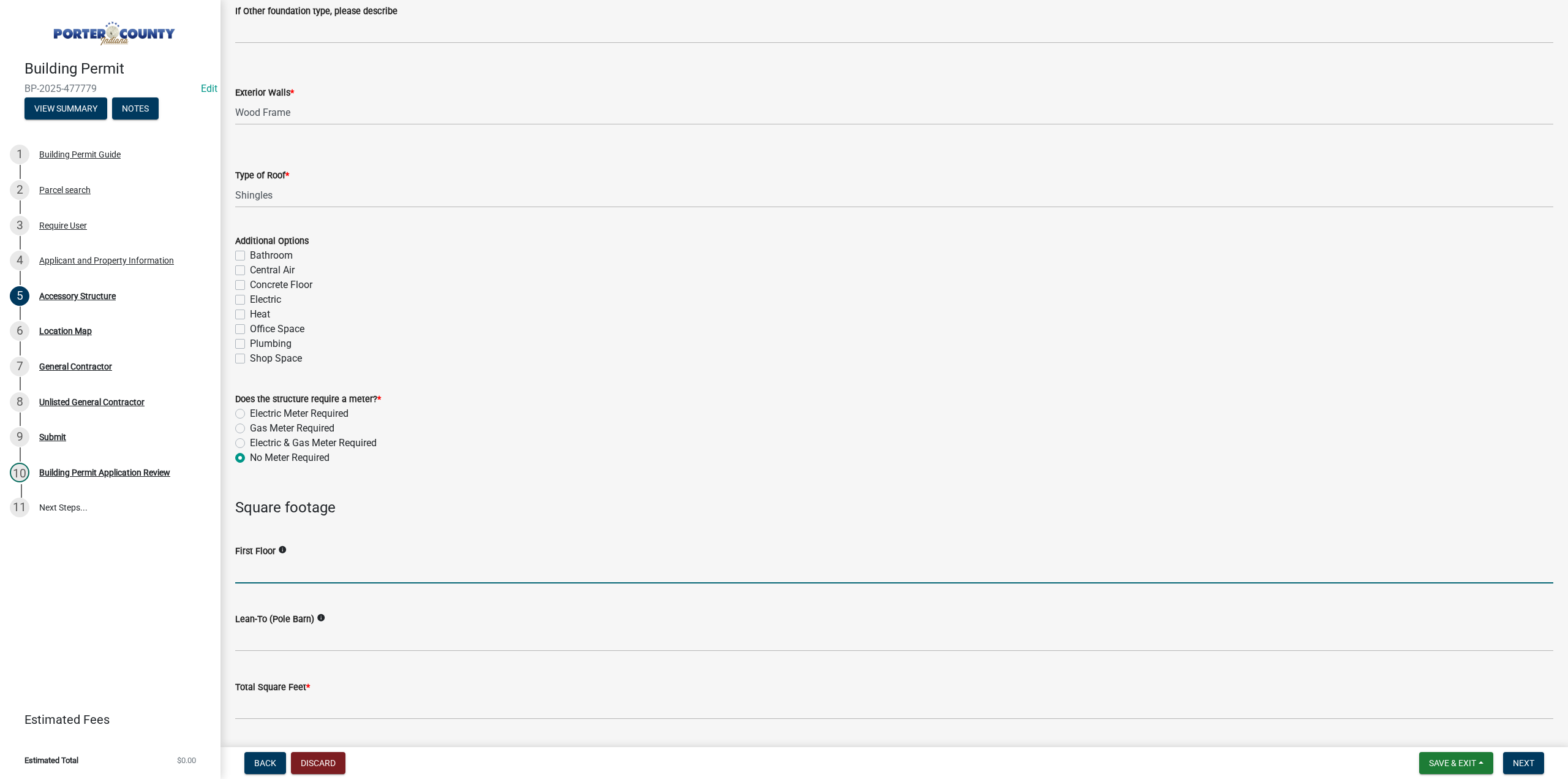
click at [256, 573] on input "text" at bounding box center [894, 571] width 1318 height 25
type input "100"
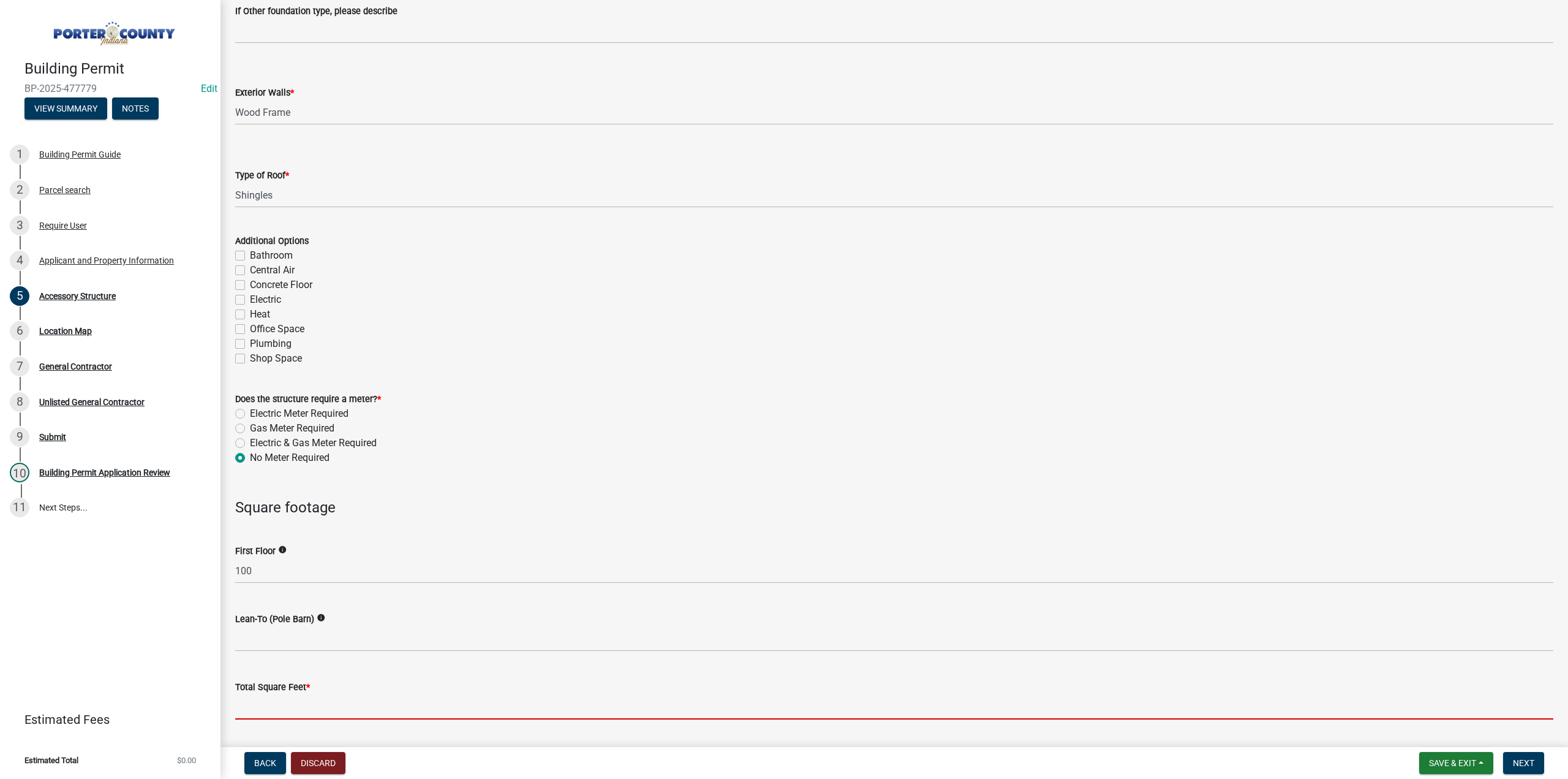
click at [251, 706] on input "text" at bounding box center [894, 707] width 1318 height 25
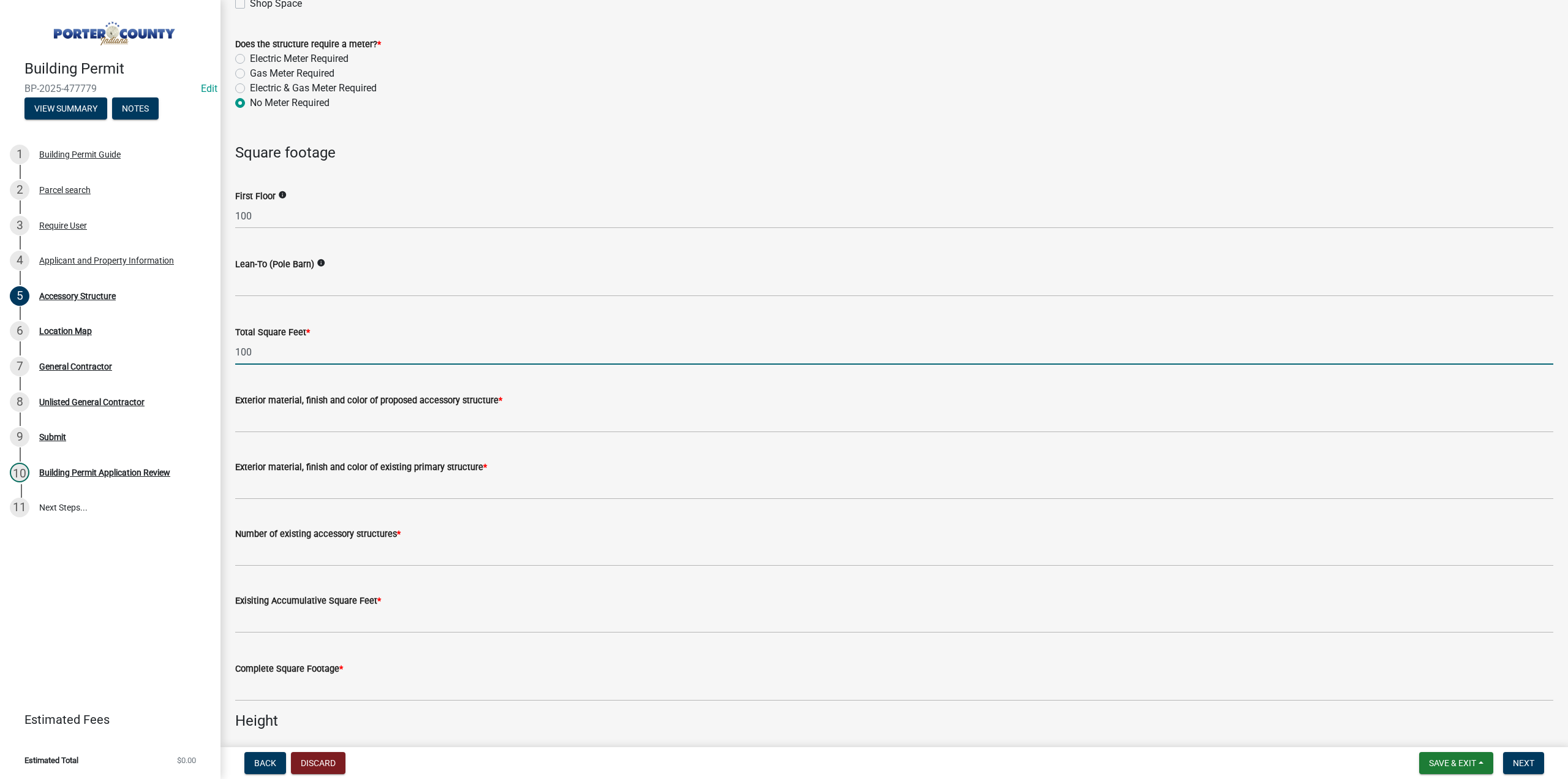
scroll to position [919, 0]
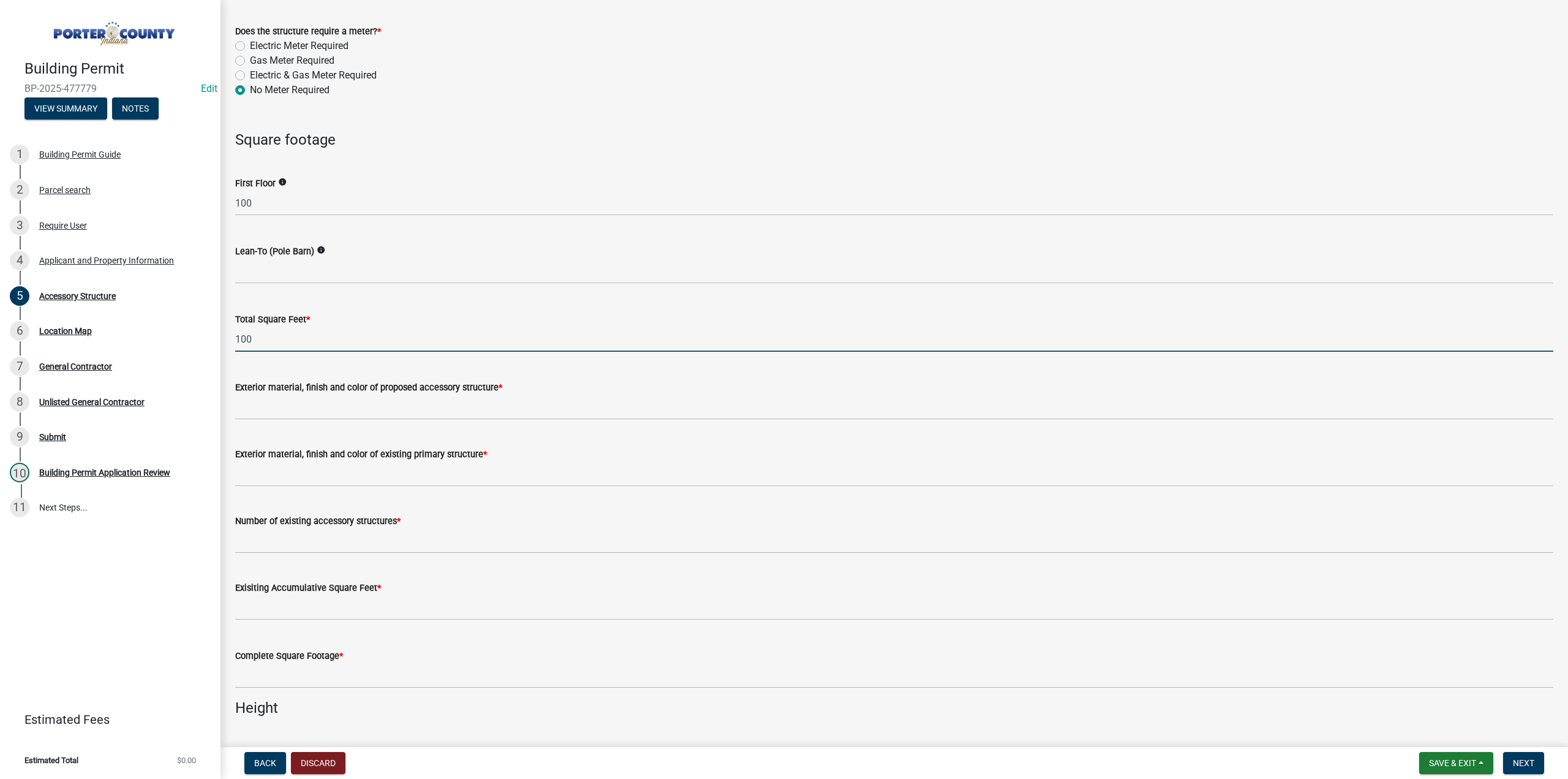
type input "100"
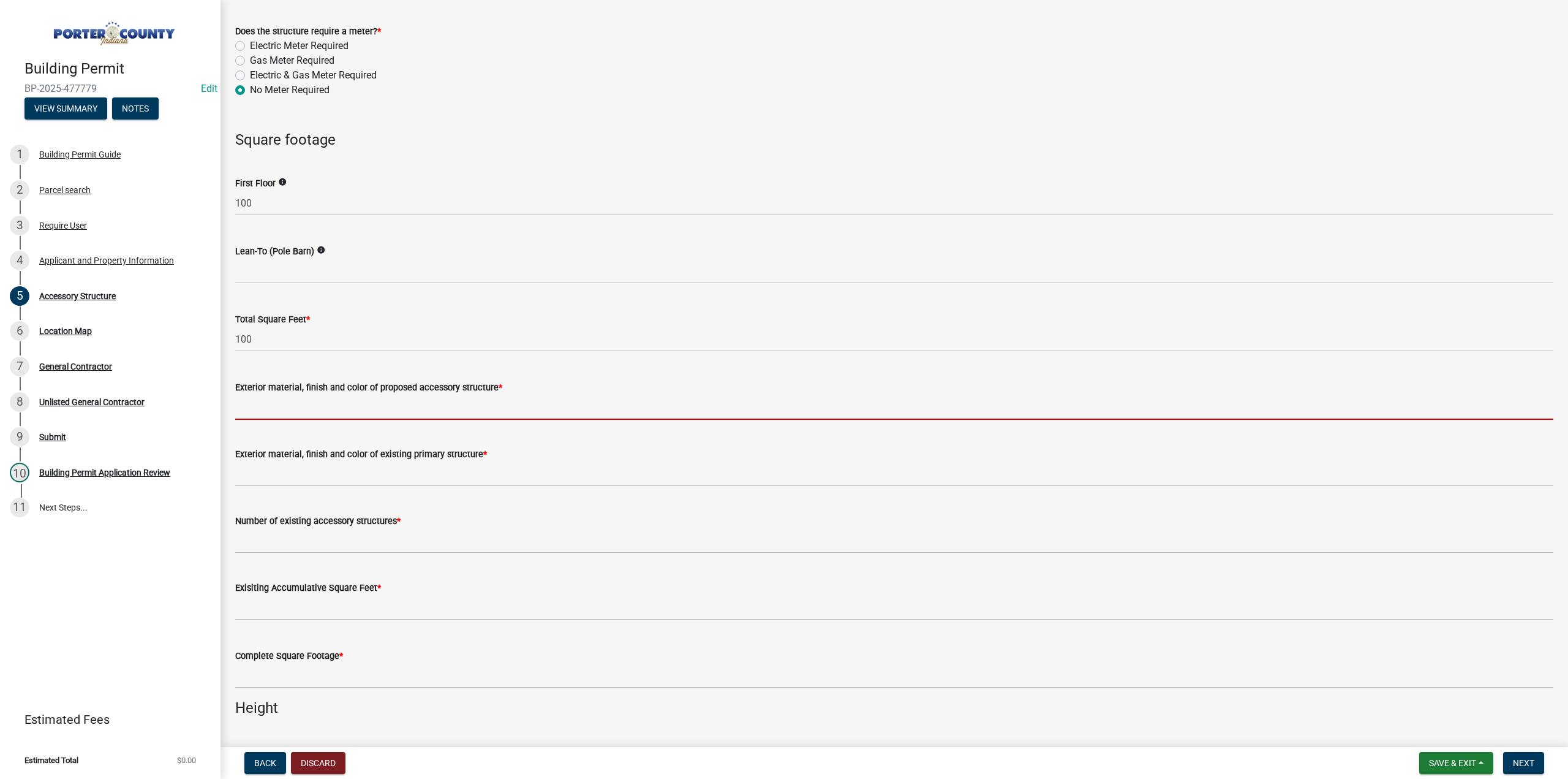
click at [404, 410] on input "Exterior material, finish and color of proposed accessory structure *" at bounding box center [894, 407] width 1318 height 25
type input "grey"
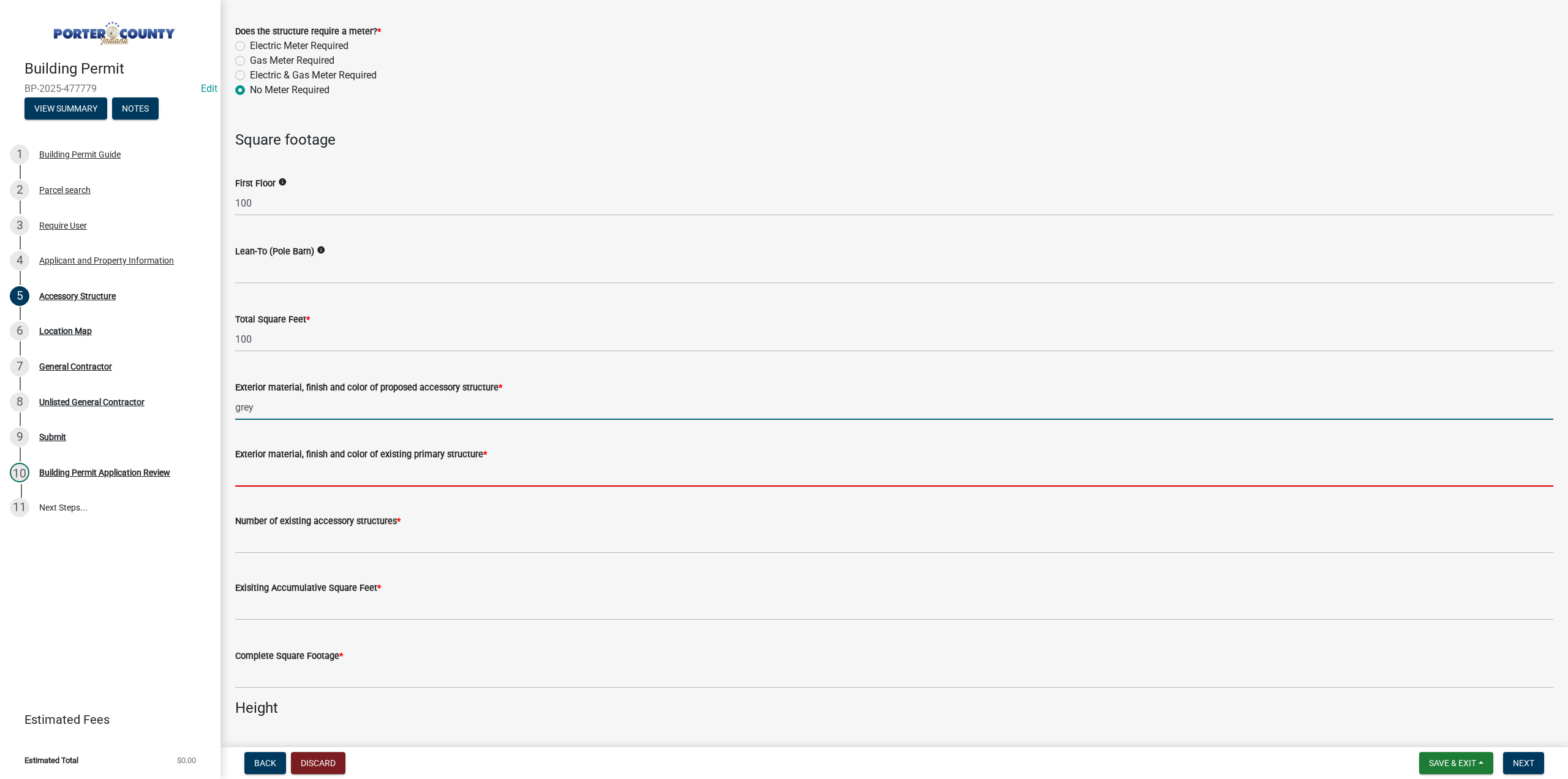
click at [334, 472] on input "Exterior material, finish and color of existing primary structure *" at bounding box center [894, 474] width 1318 height 25
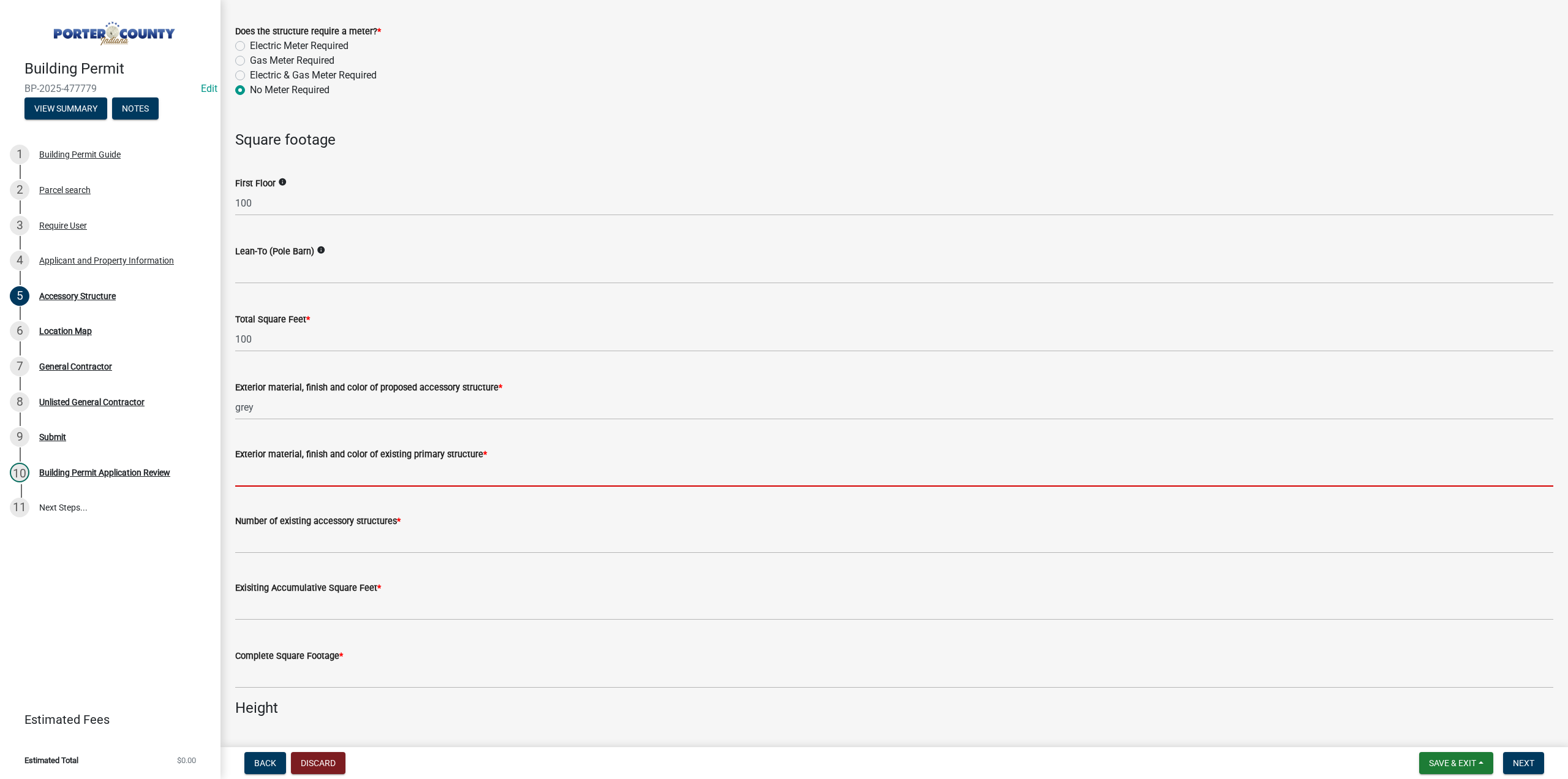
type input "grey"
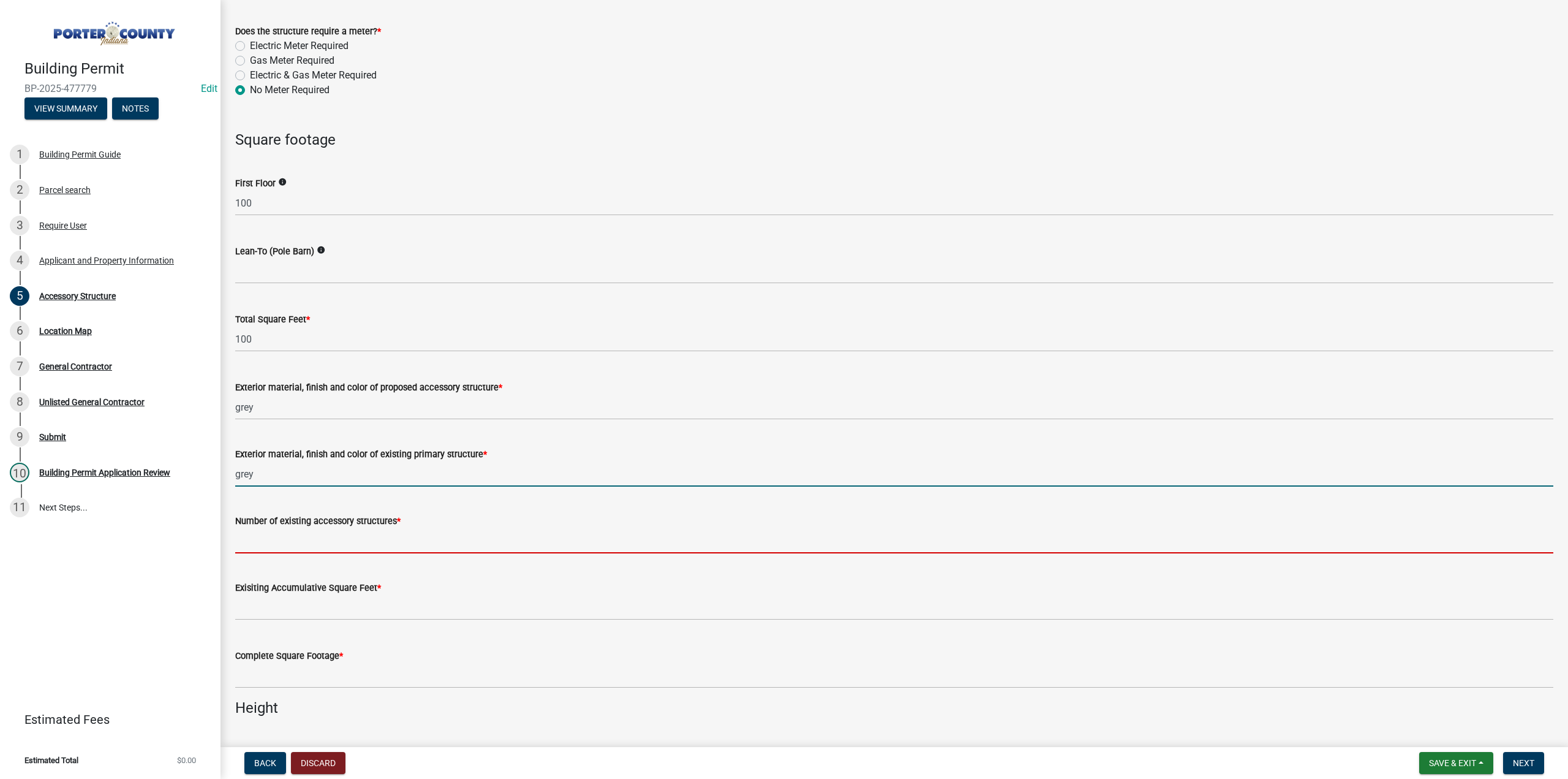
click at [328, 538] on input "Number of existing accessory structures *" at bounding box center [894, 541] width 1318 height 25
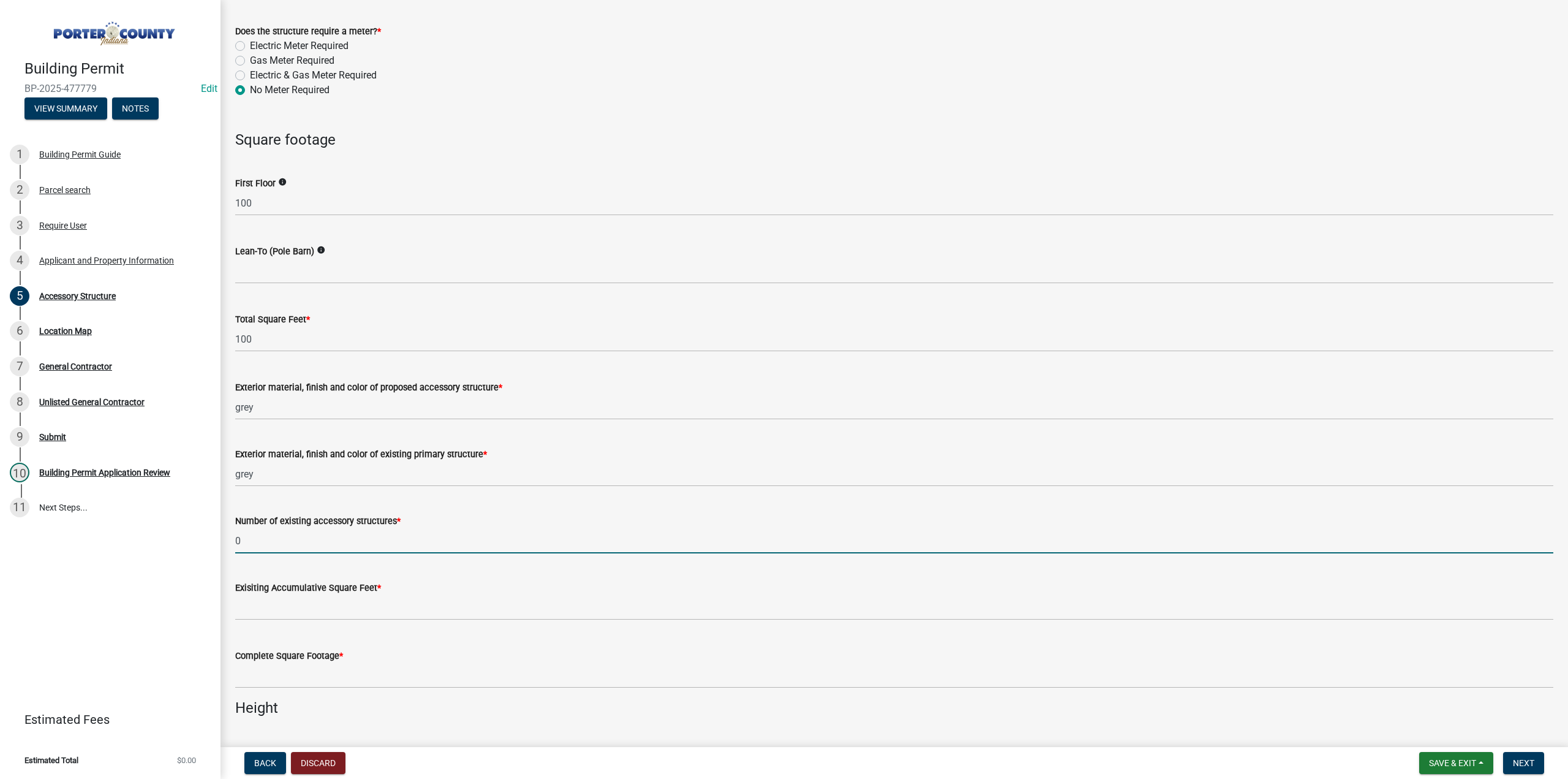
type input "0"
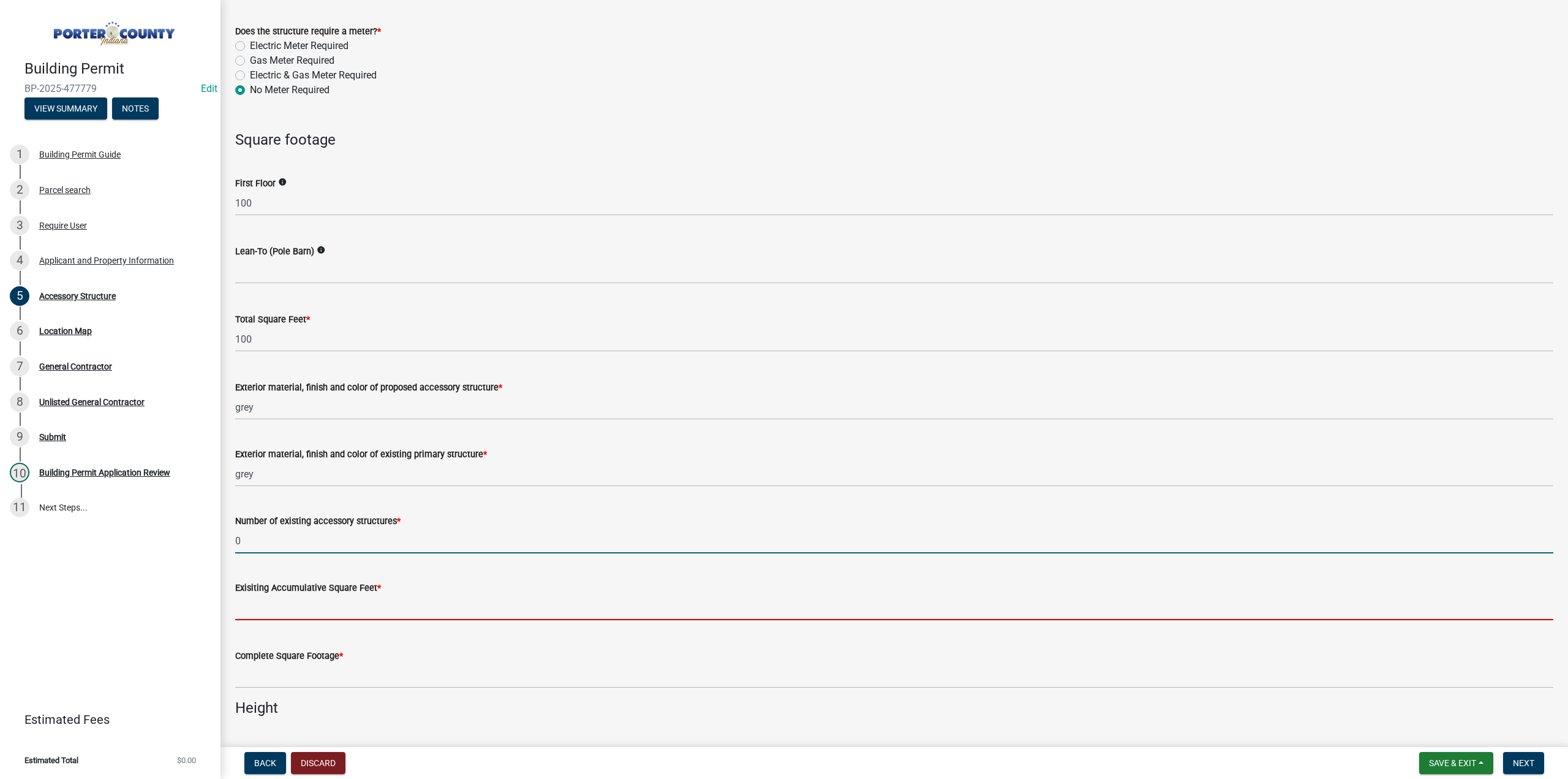
click at [318, 601] on input "text" at bounding box center [894, 607] width 1318 height 25
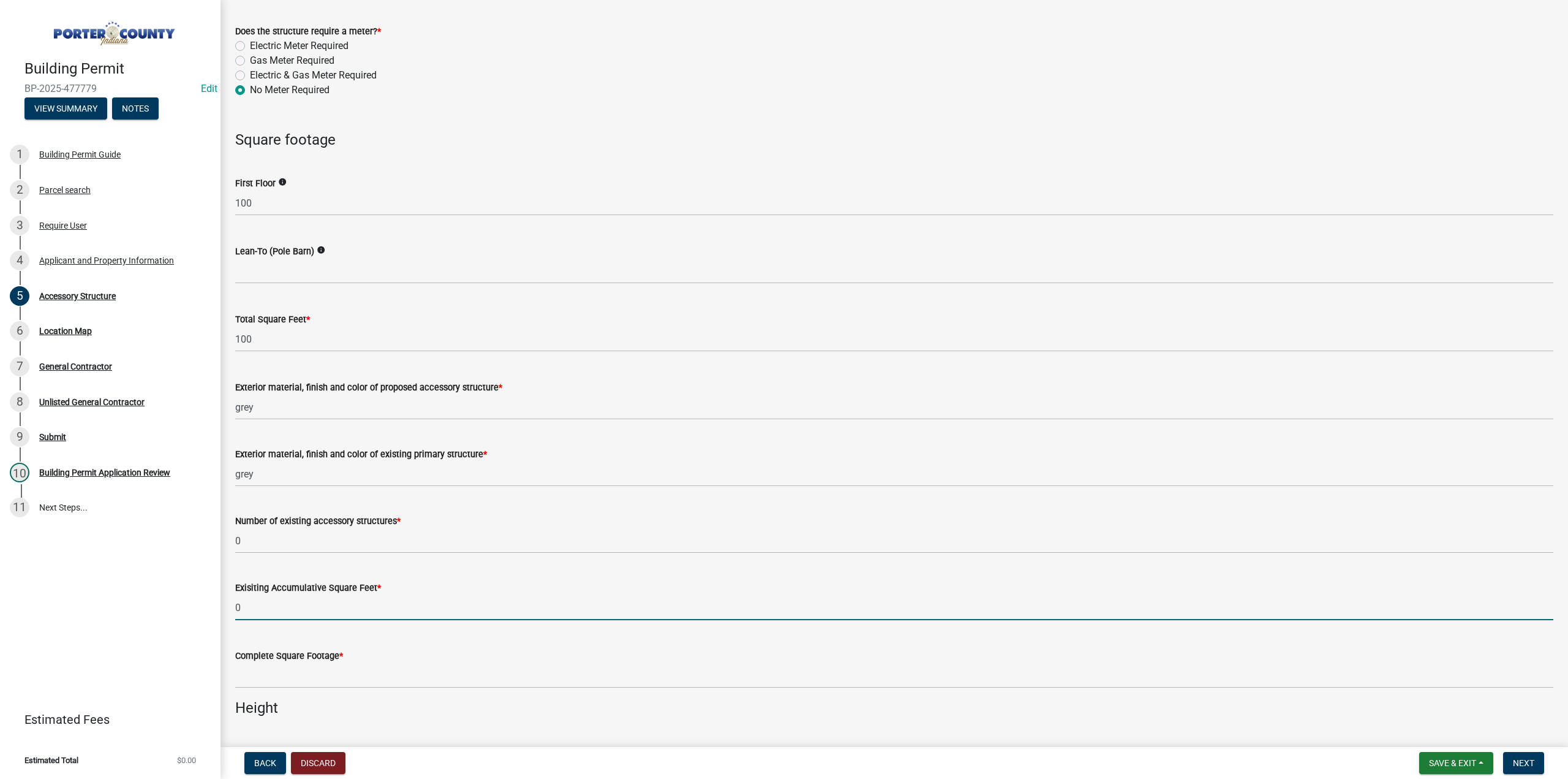
type input "0"
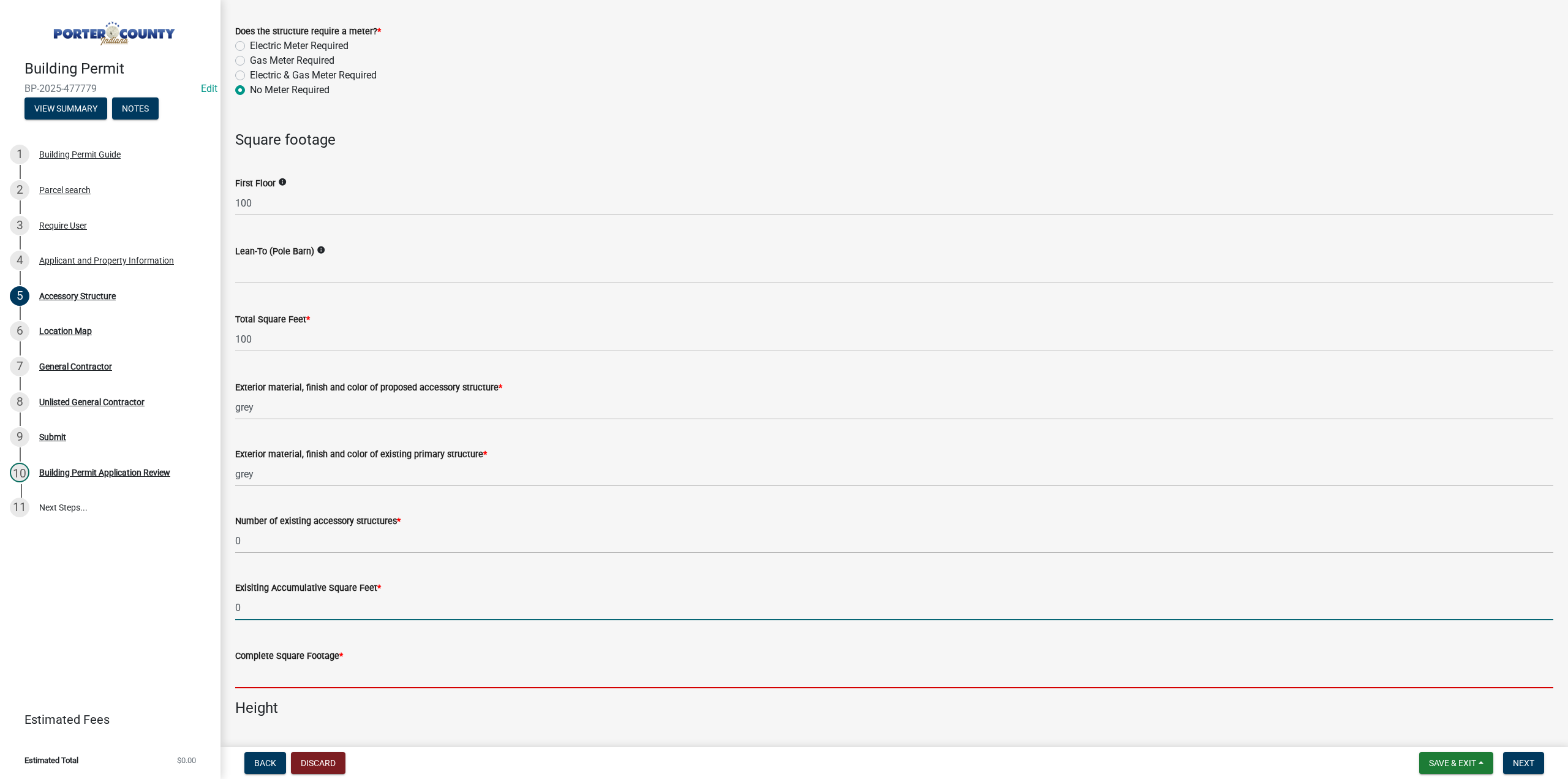
click at [304, 676] on input "text" at bounding box center [894, 676] width 1318 height 25
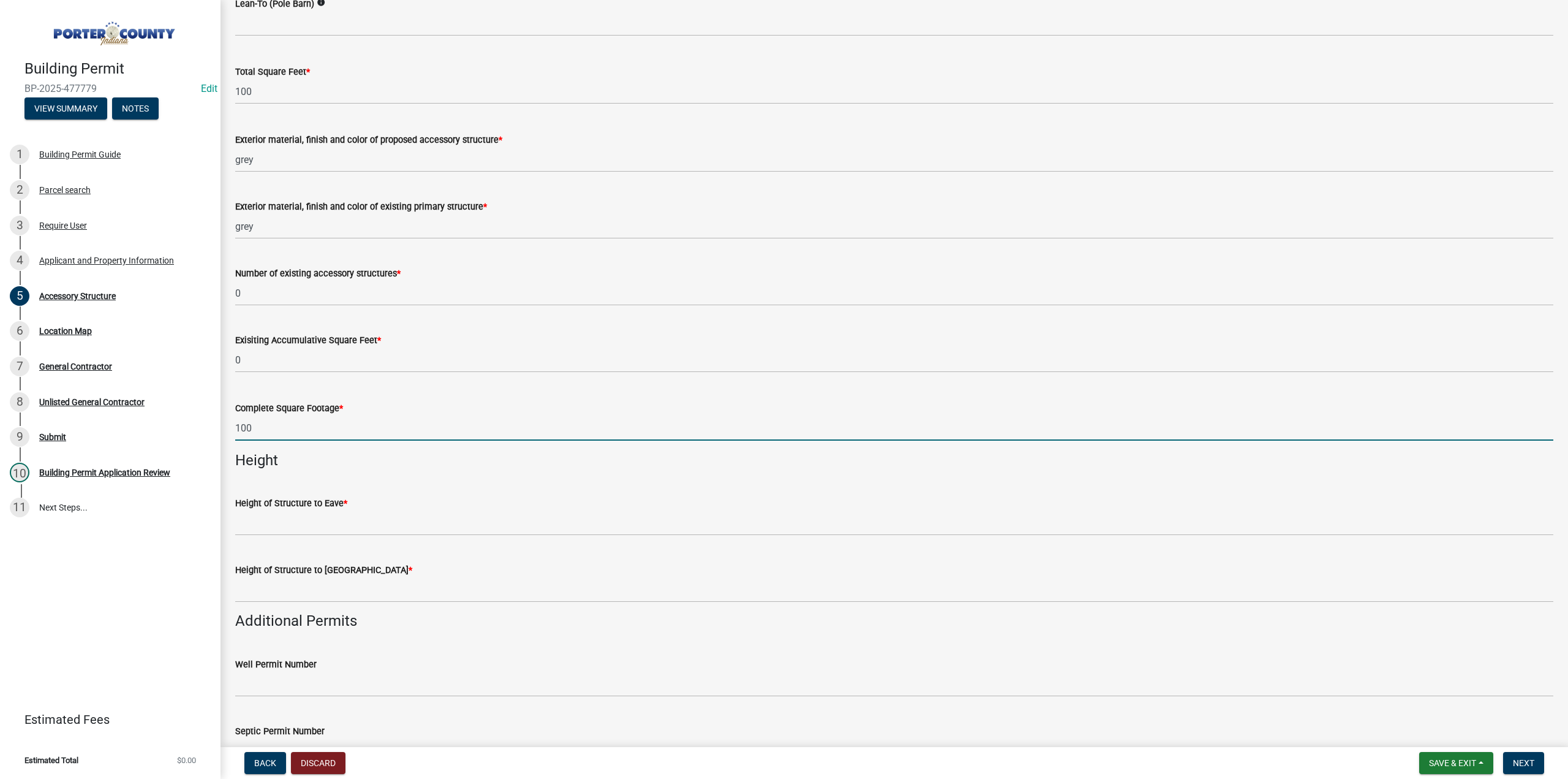
scroll to position [1287, 0]
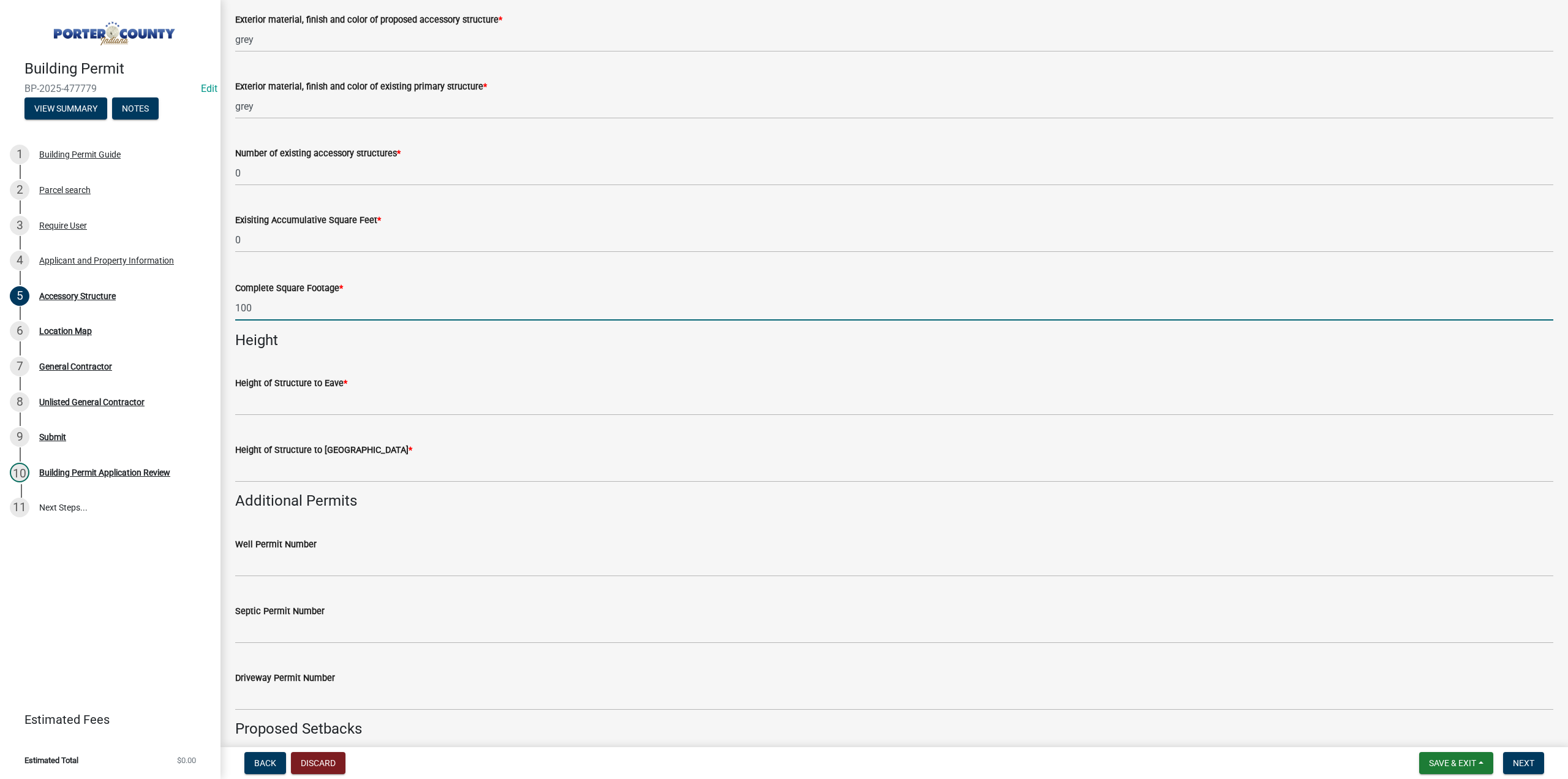
type input "100"
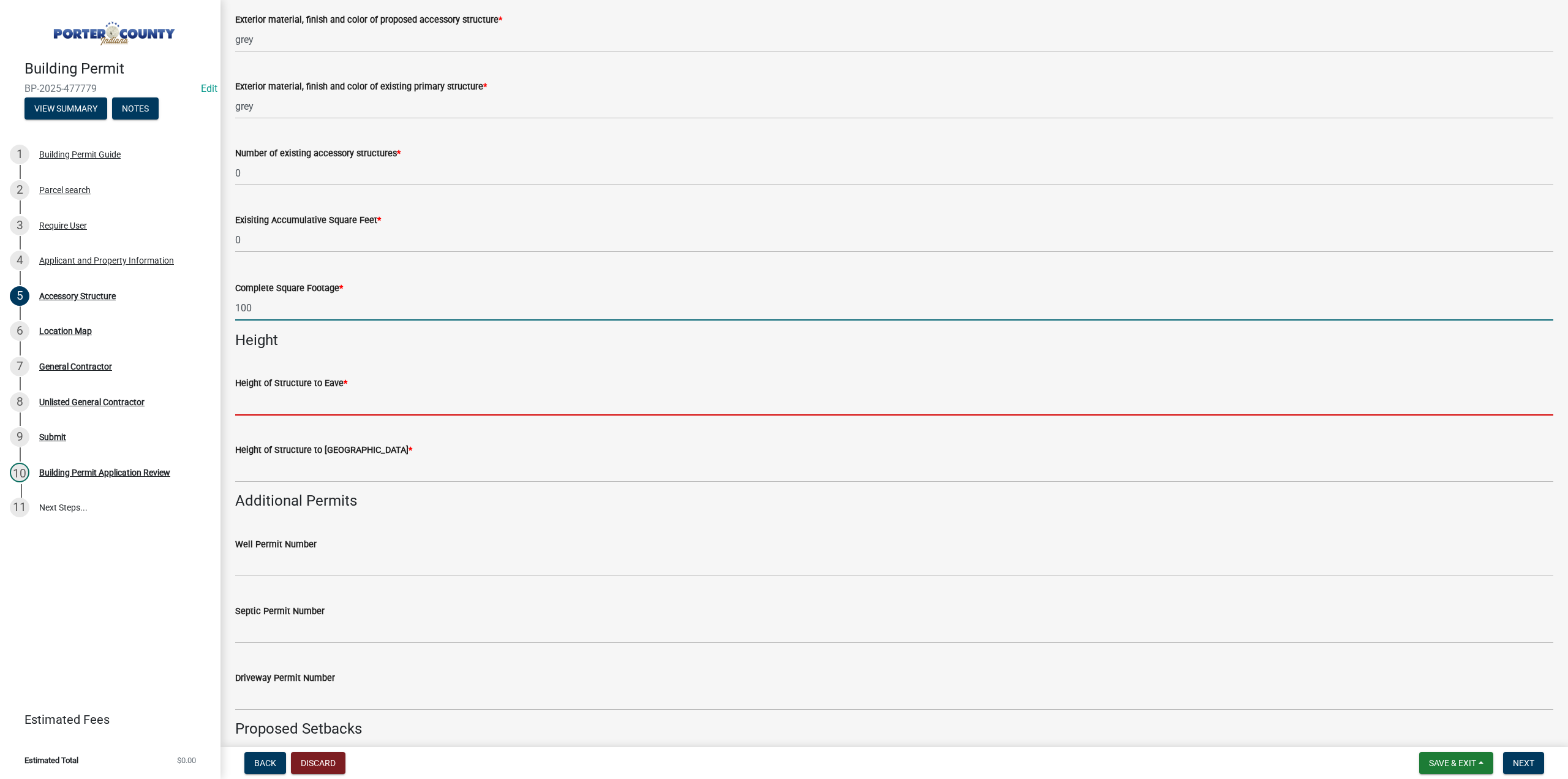
click at [298, 411] on input "Height of Structure to Eave *" at bounding box center [894, 403] width 1318 height 25
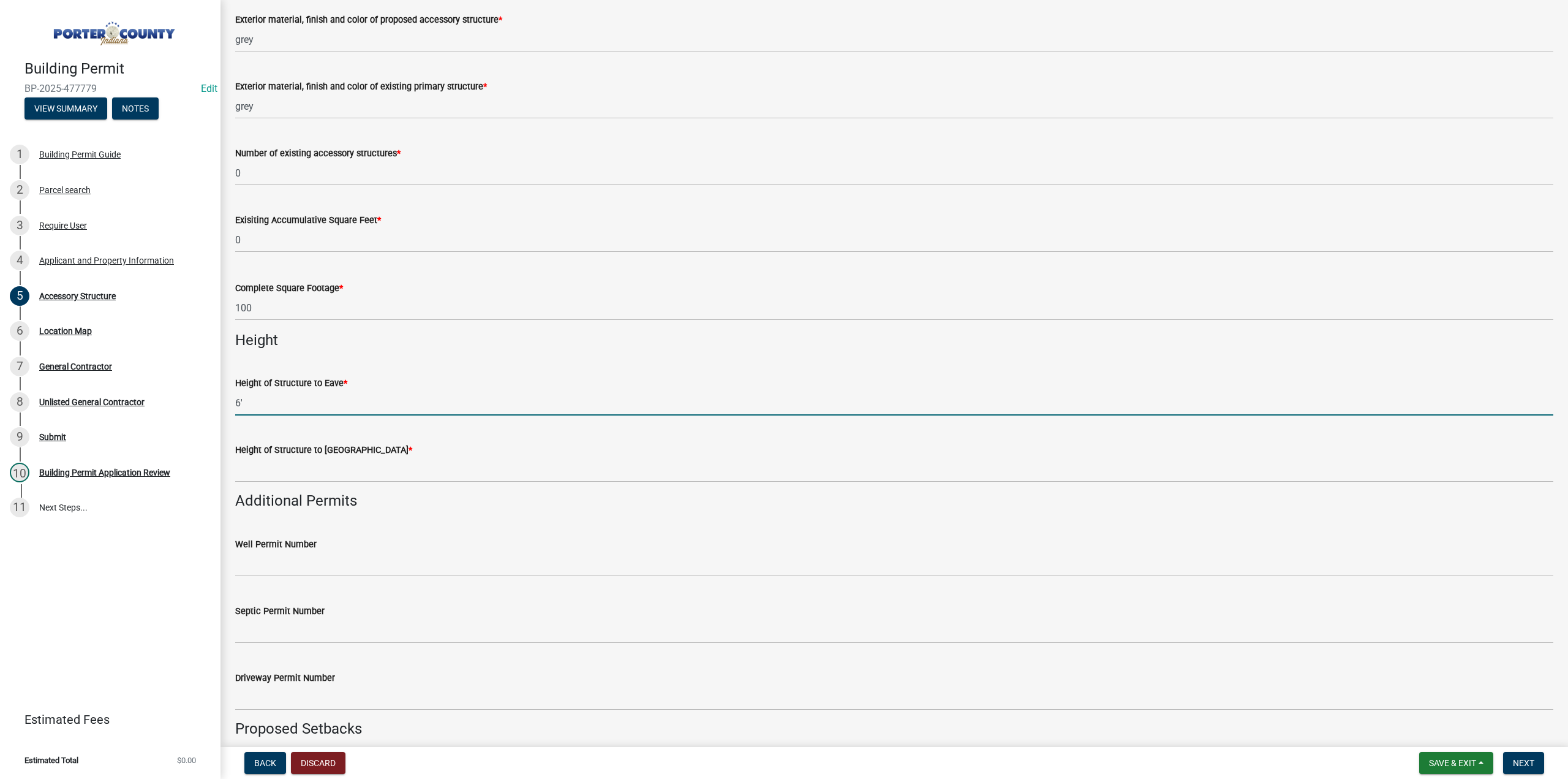
type input "6'"
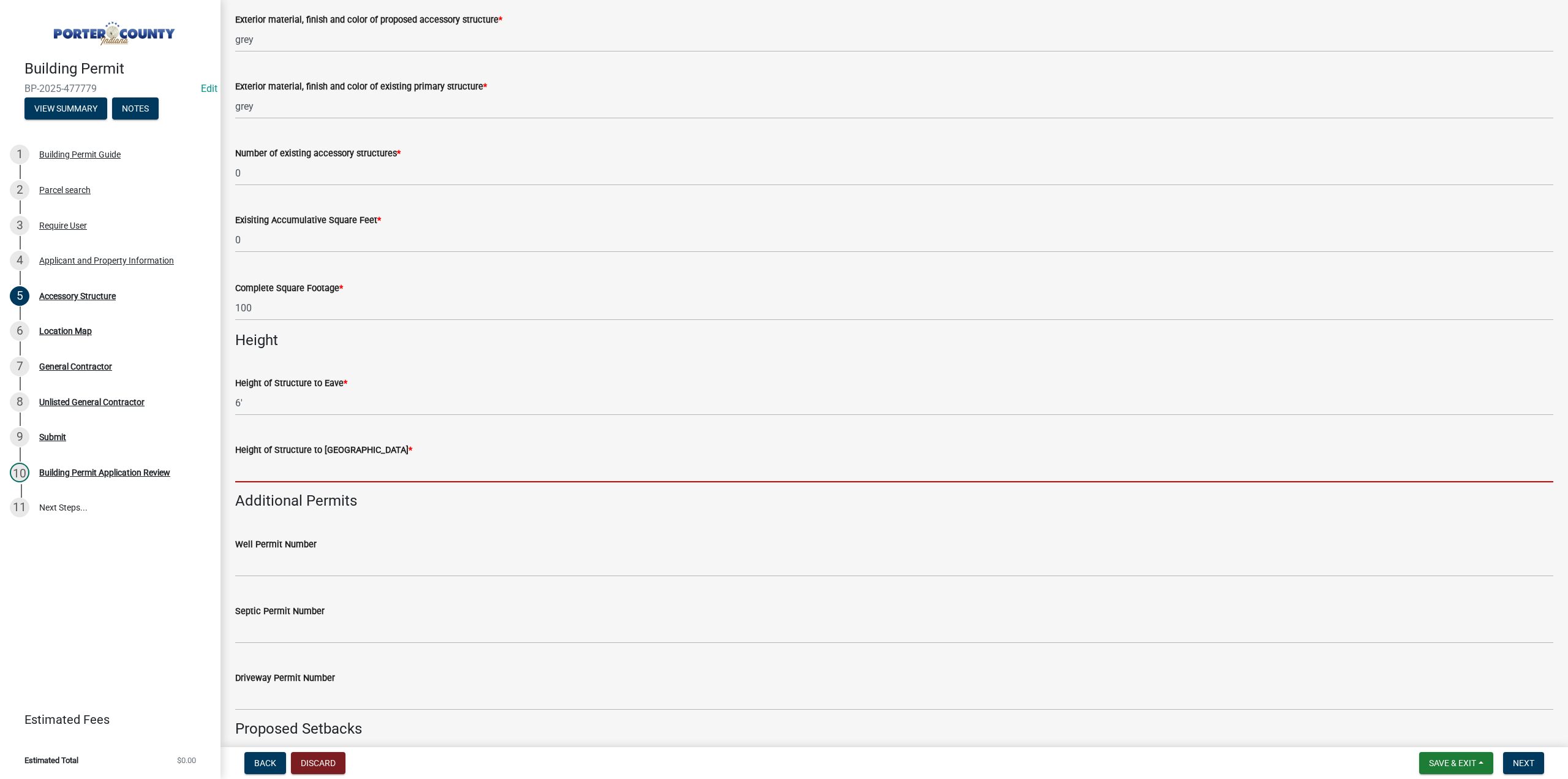
click at [246, 472] on input "Height of Structure to Roof Peak *" at bounding box center [894, 469] width 1318 height 25
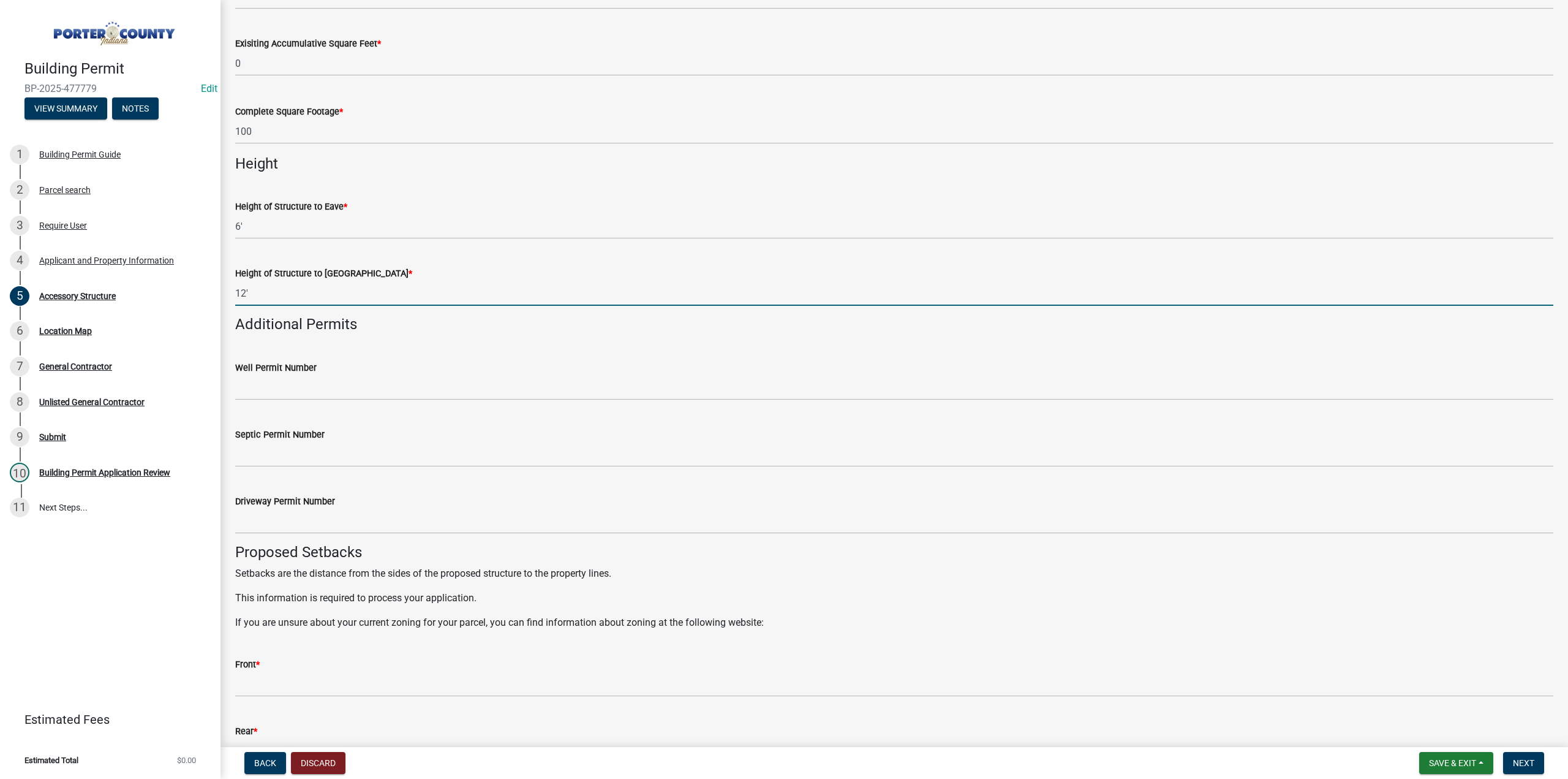
scroll to position [1593, 0]
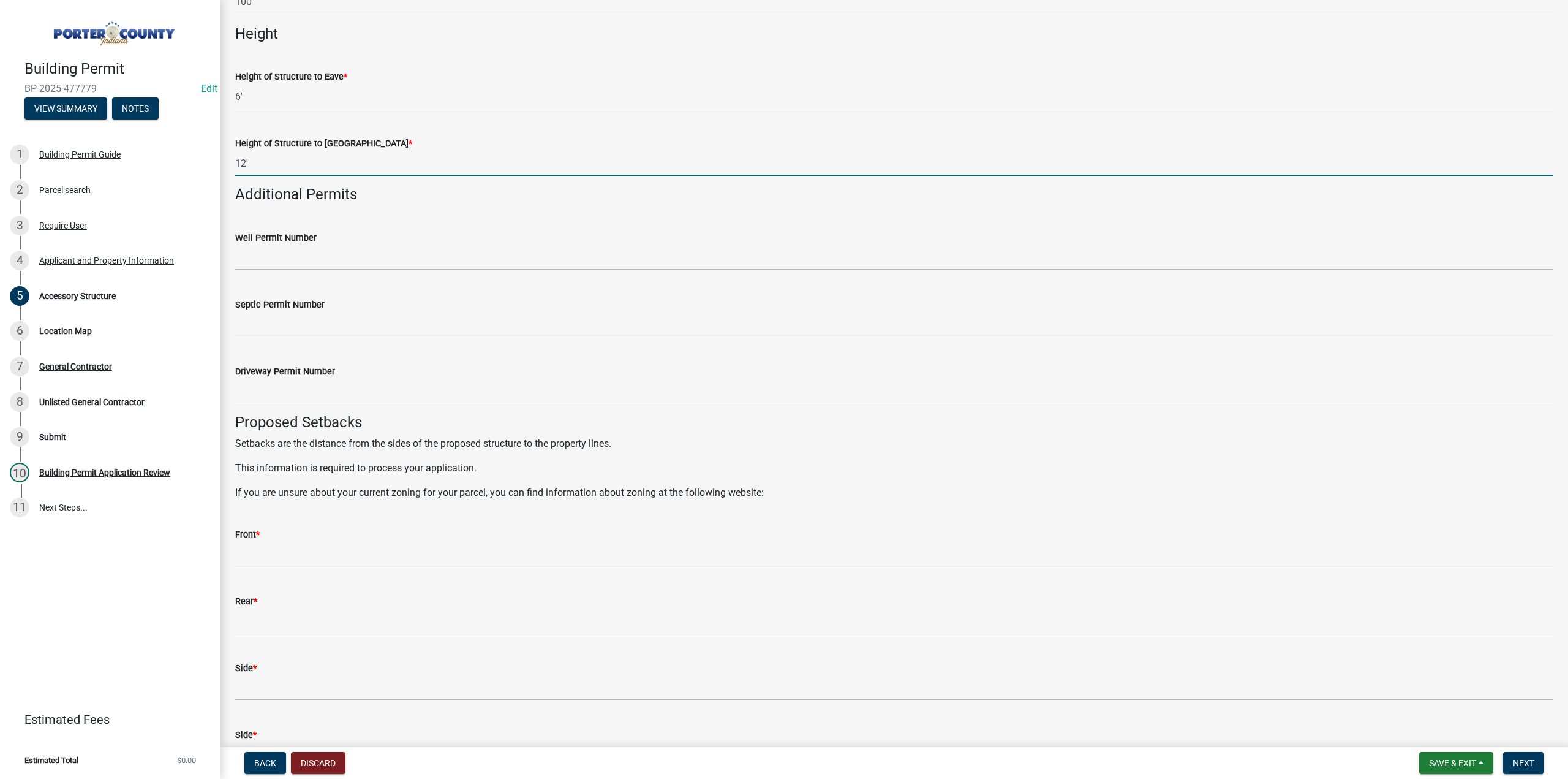
type input "12'"
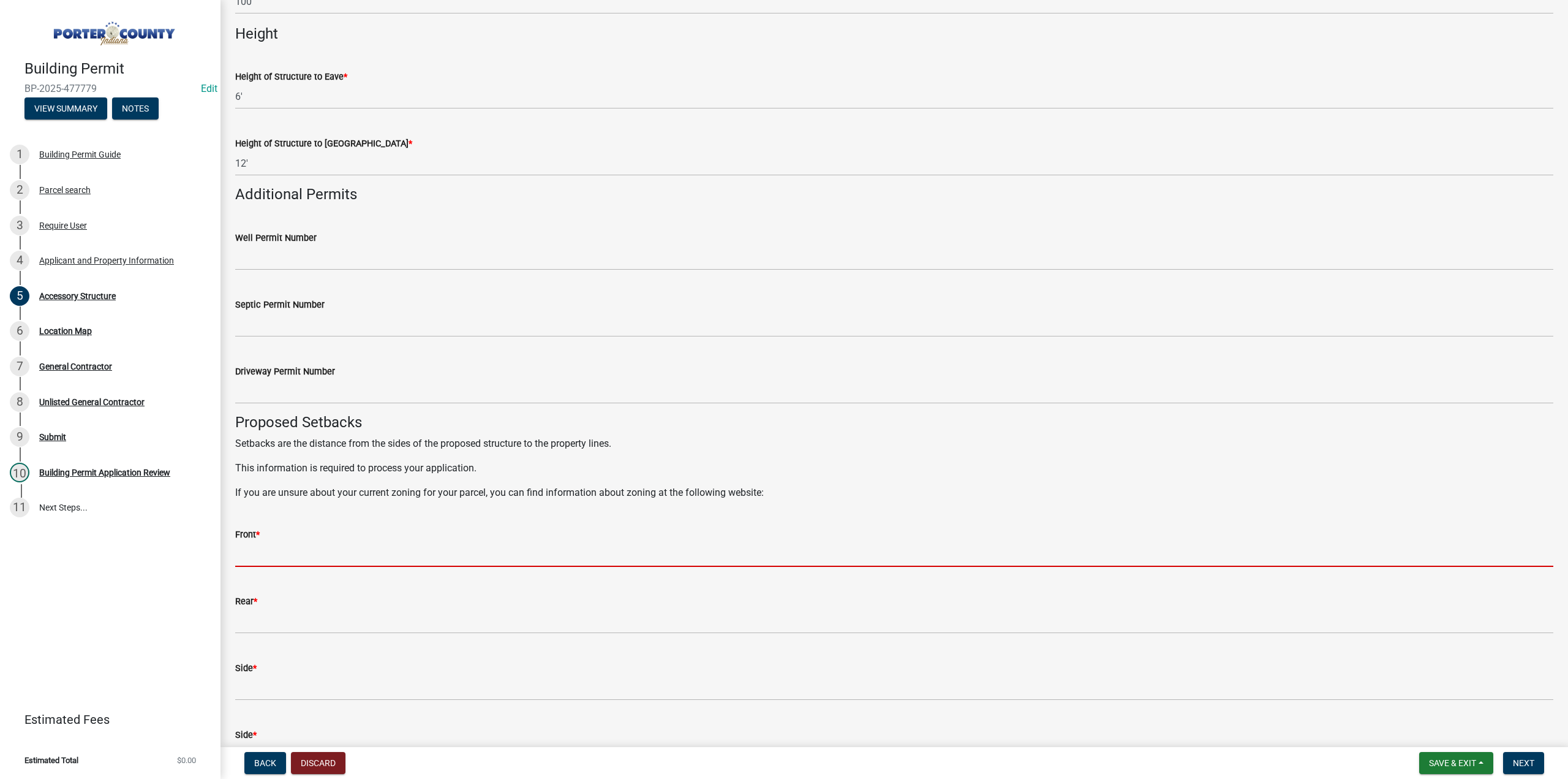
click at [243, 553] on input "Front *" at bounding box center [894, 554] width 1318 height 25
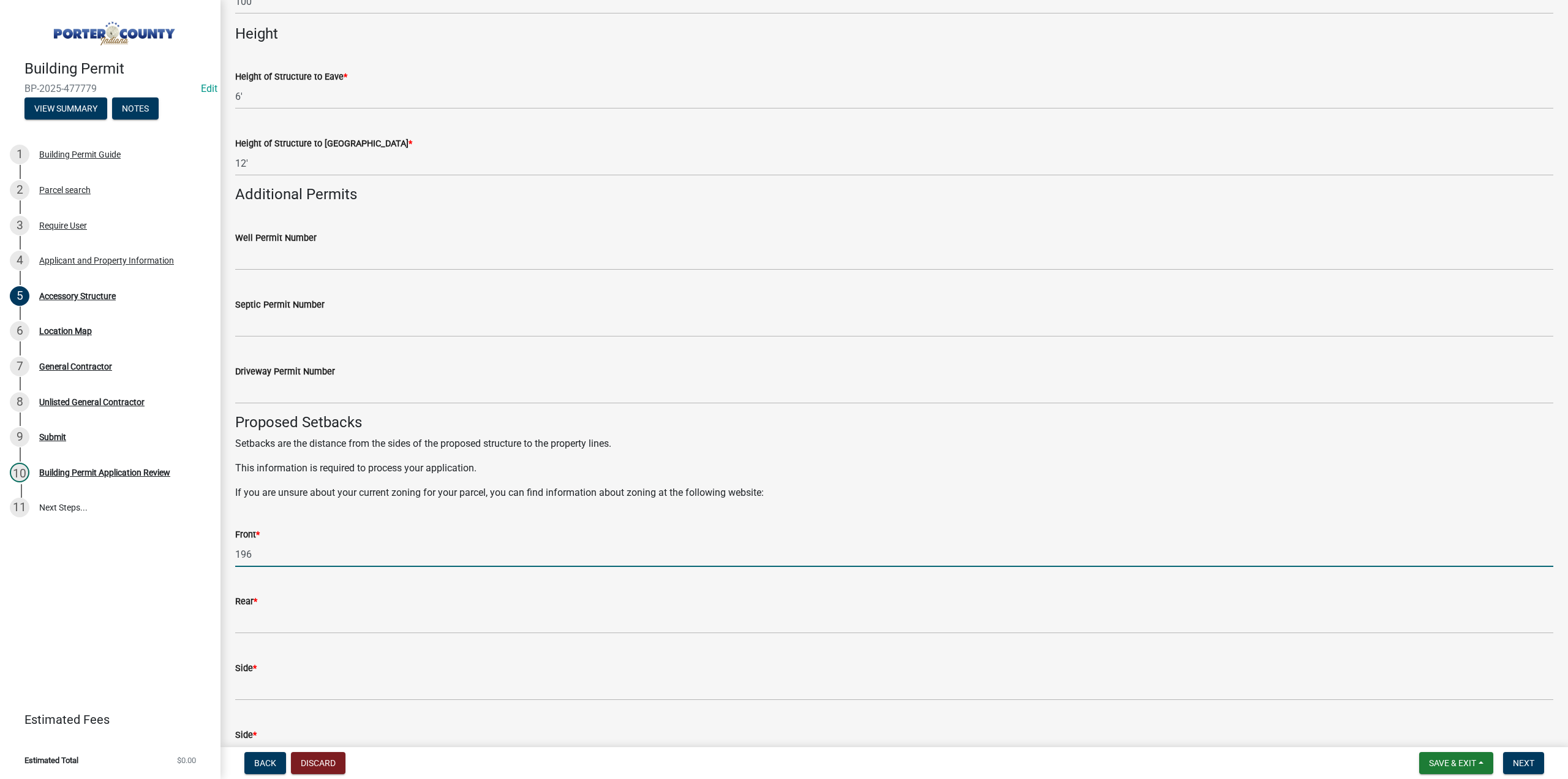
type input "196"
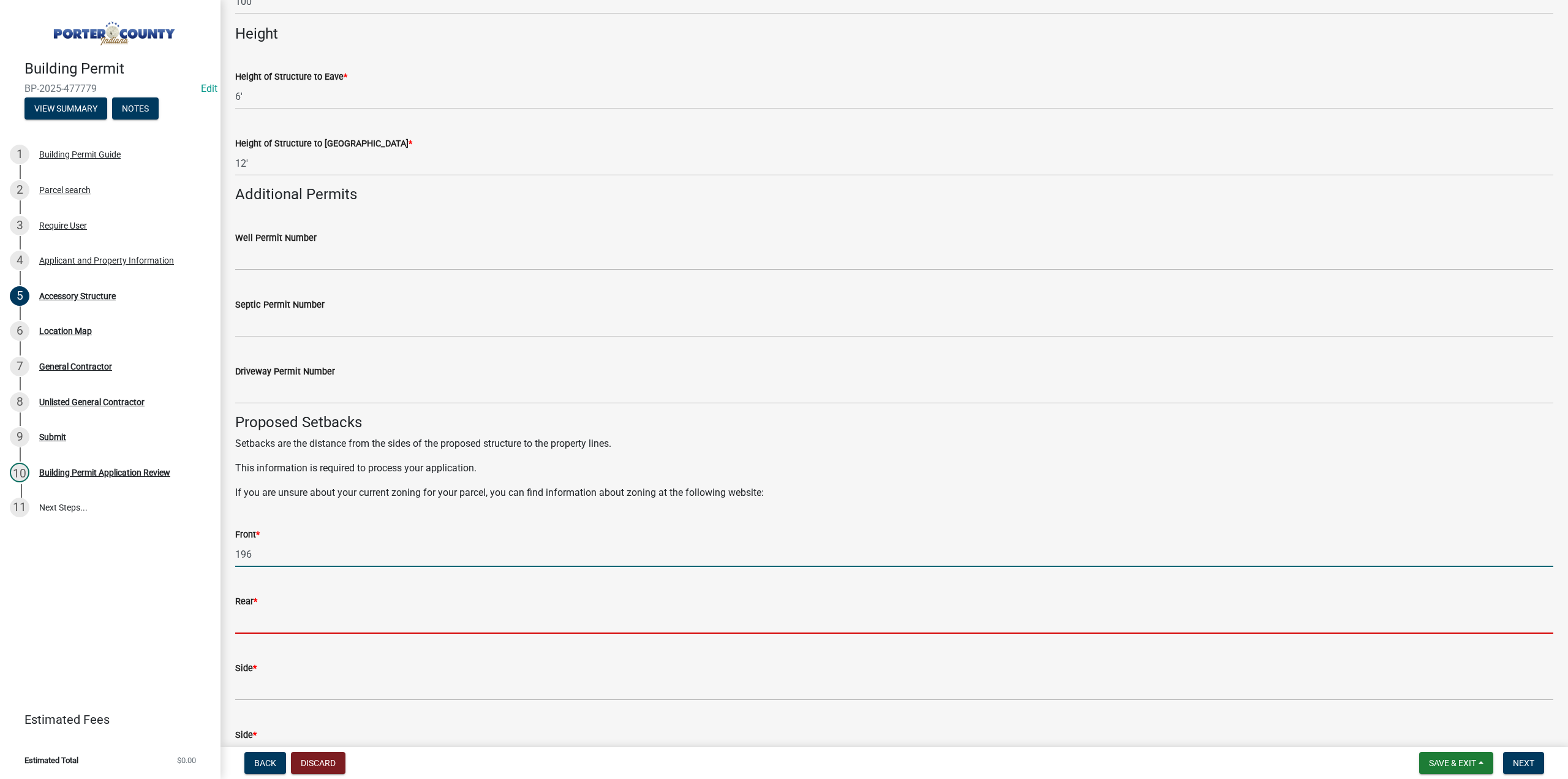
click at [282, 620] on input "Rear *" at bounding box center [894, 621] width 1318 height 25
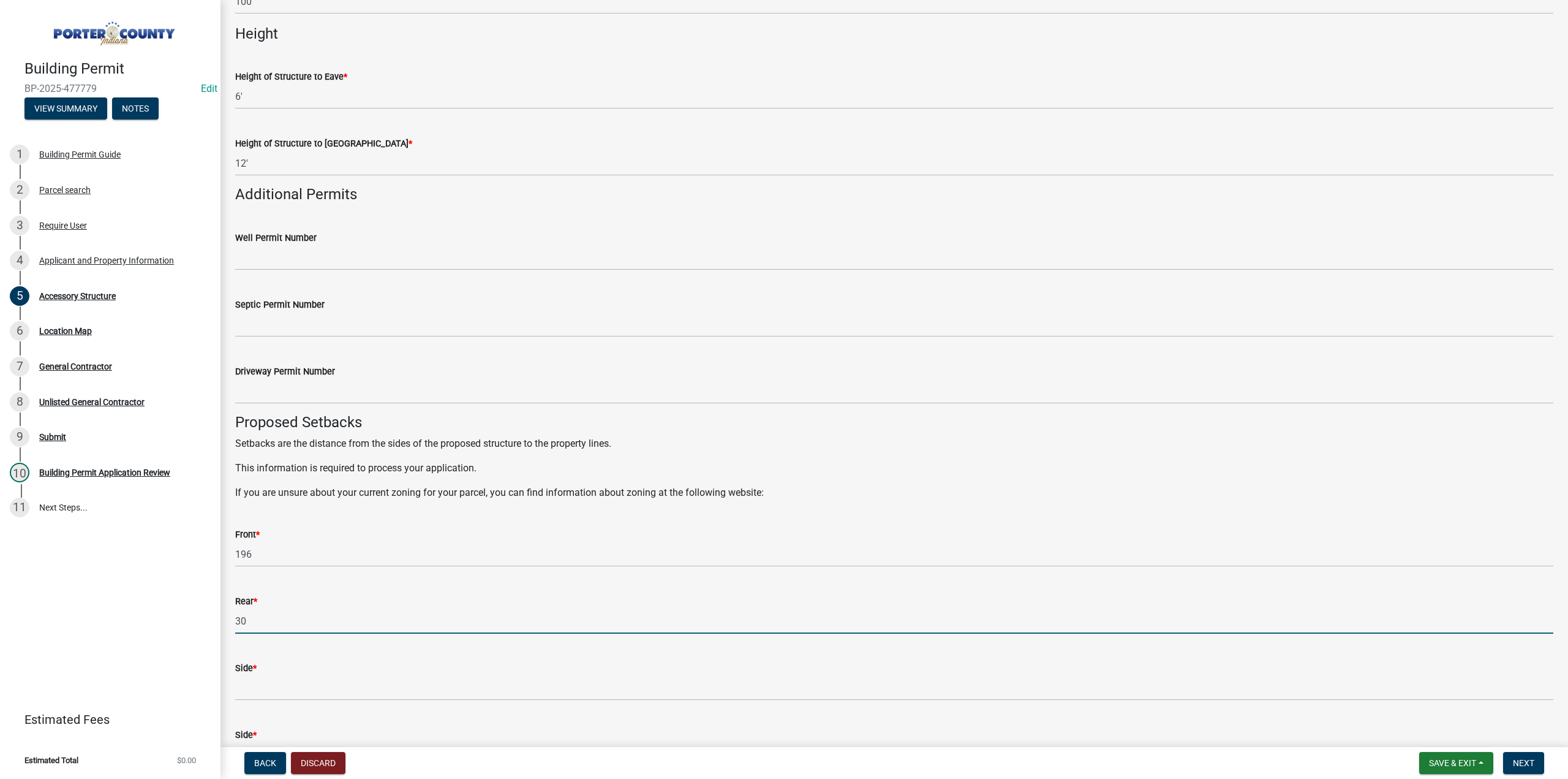
type input "30"
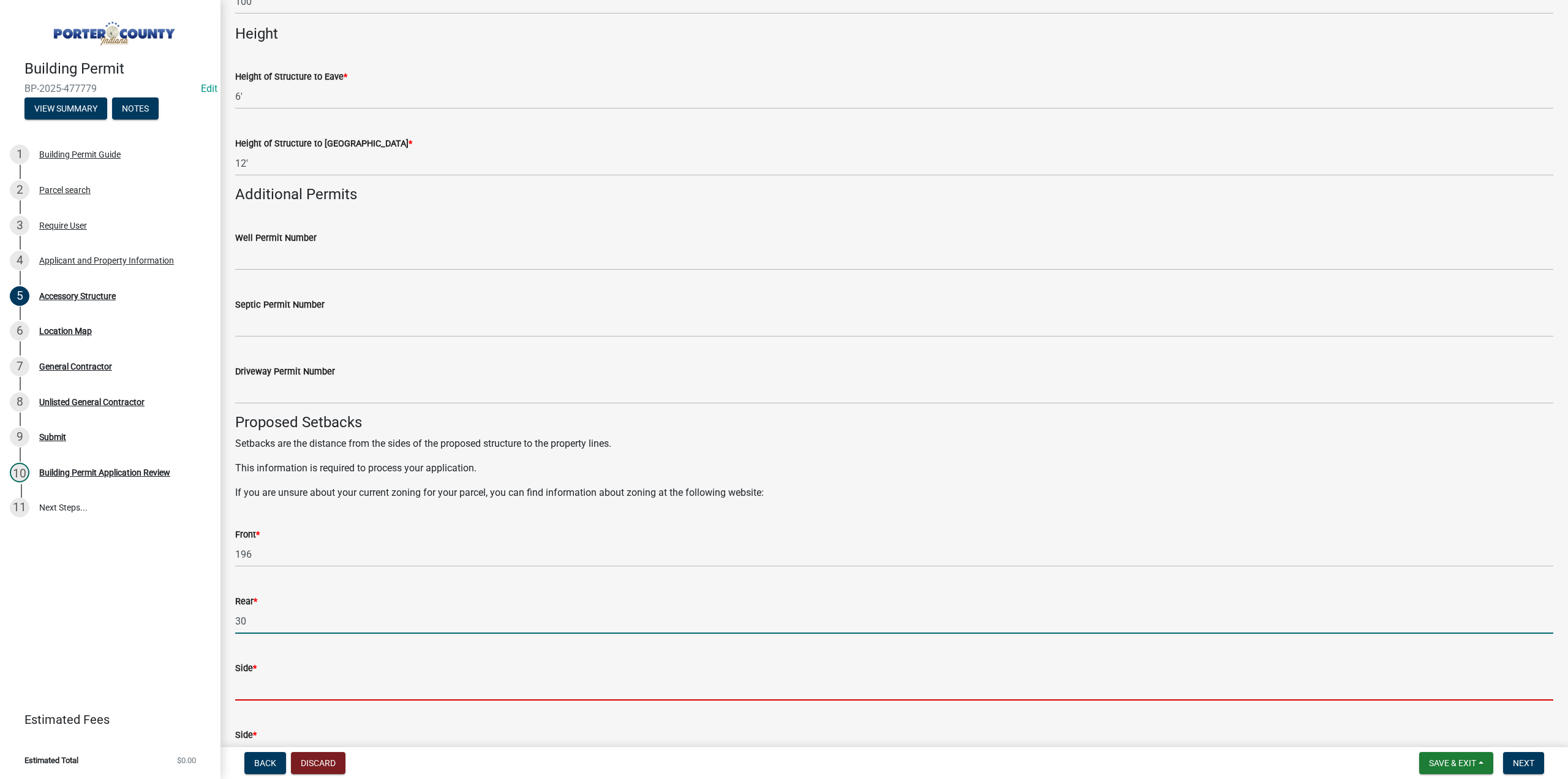
click at [267, 690] on input "Side *" at bounding box center [894, 687] width 1318 height 25
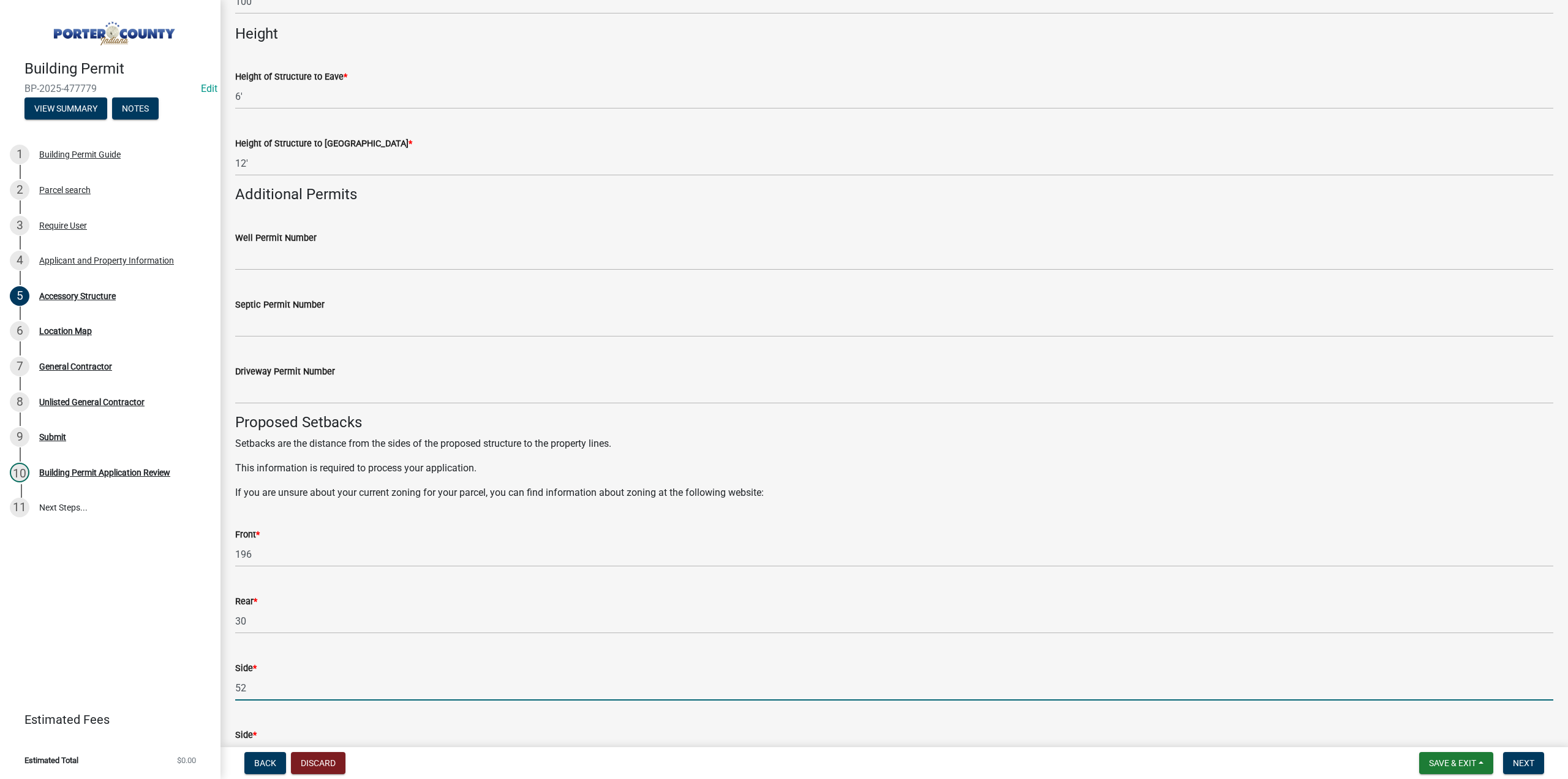
scroll to position [1778, 0]
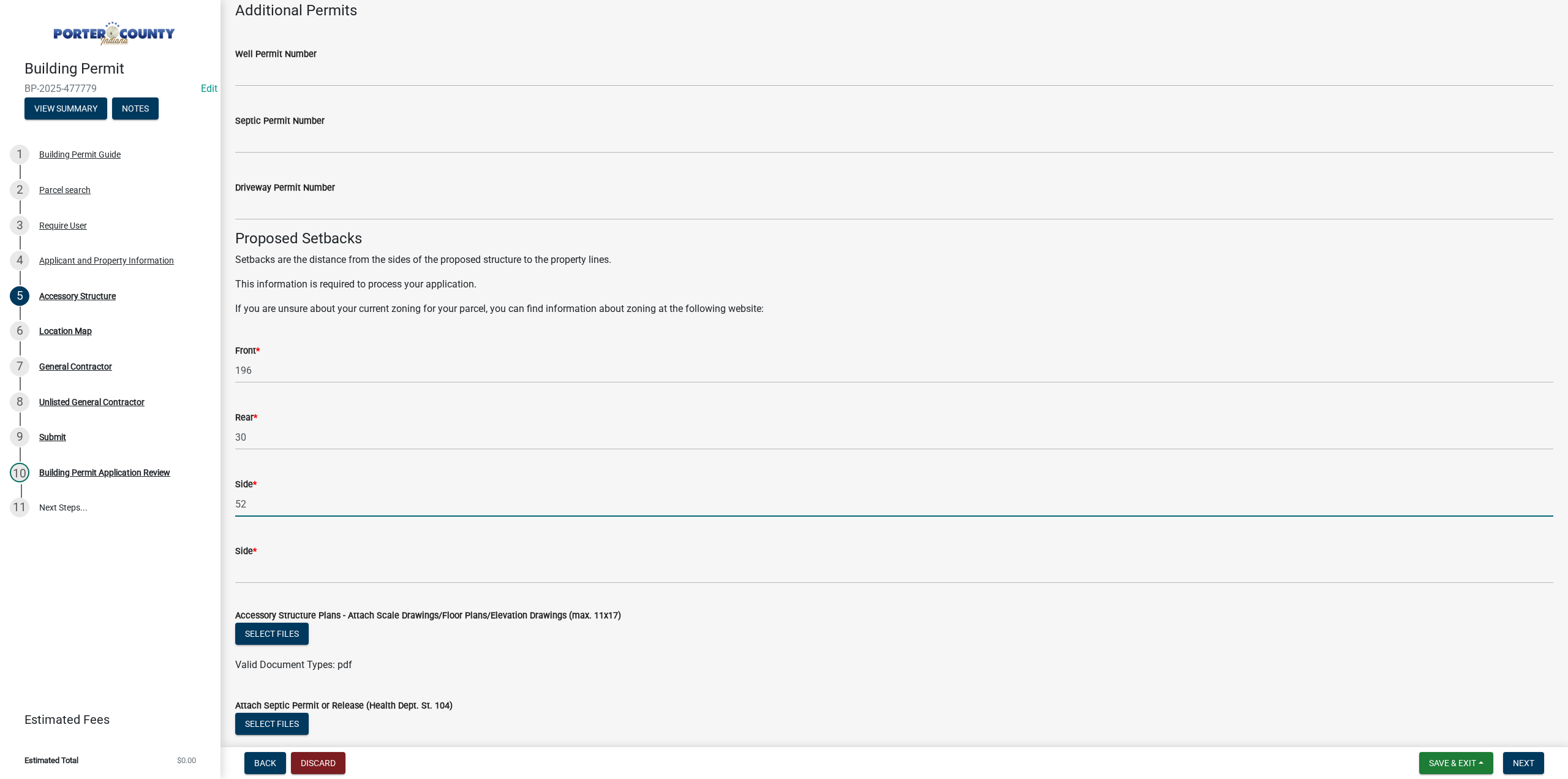
type input "52"
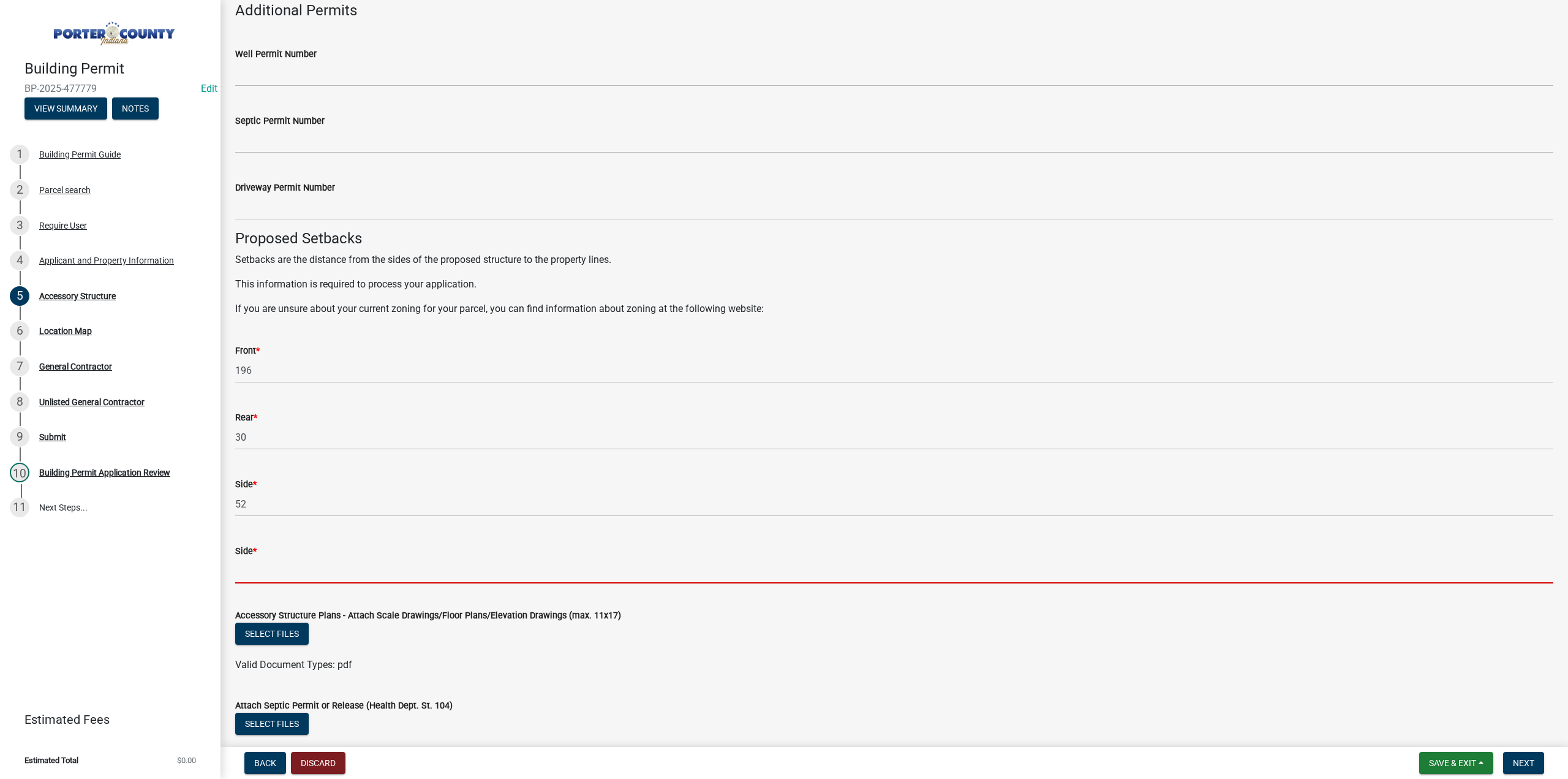
click at [262, 568] on input "Side *" at bounding box center [894, 571] width 1318 height 25
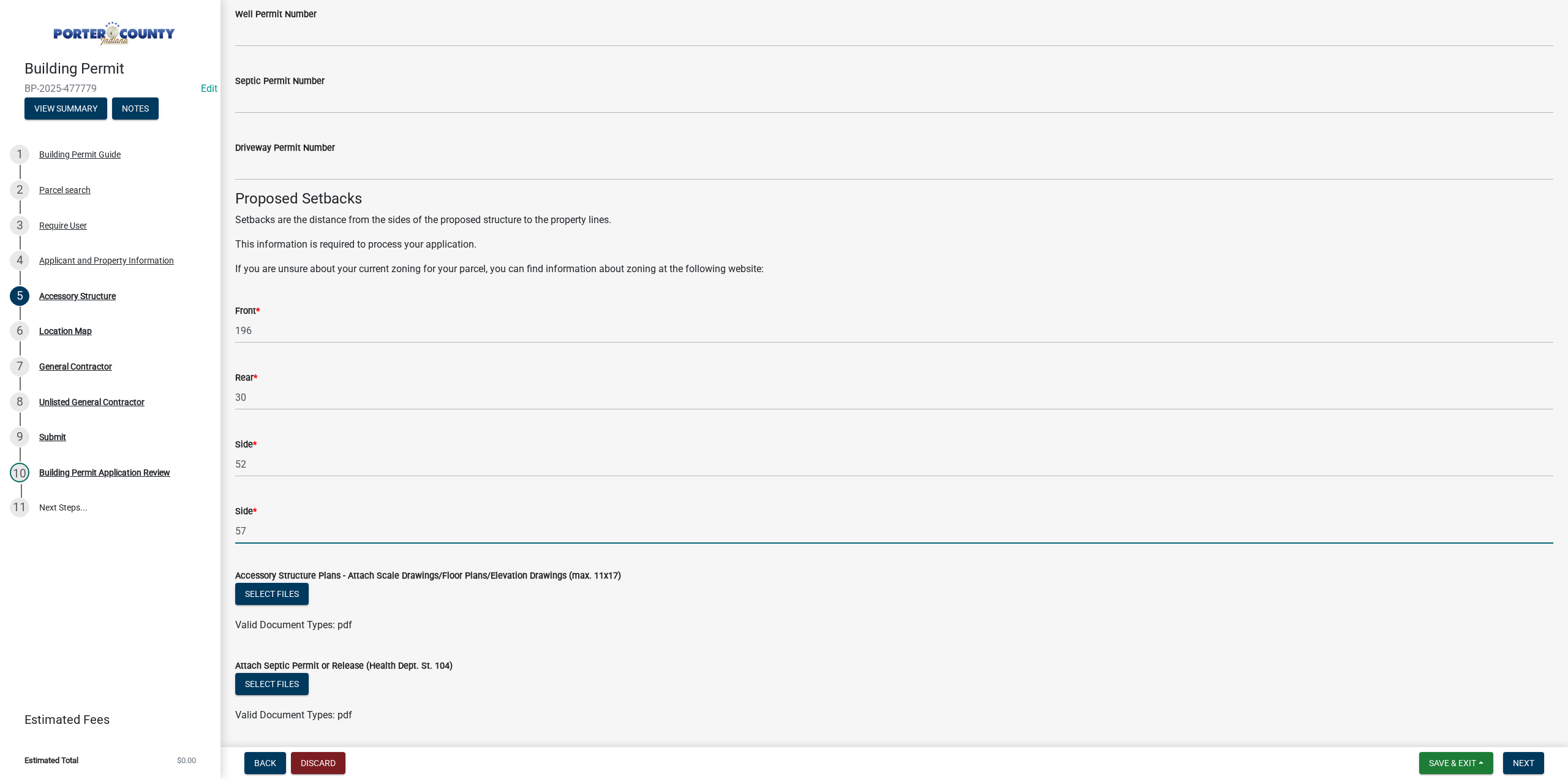
scroll to position [1855, 0]
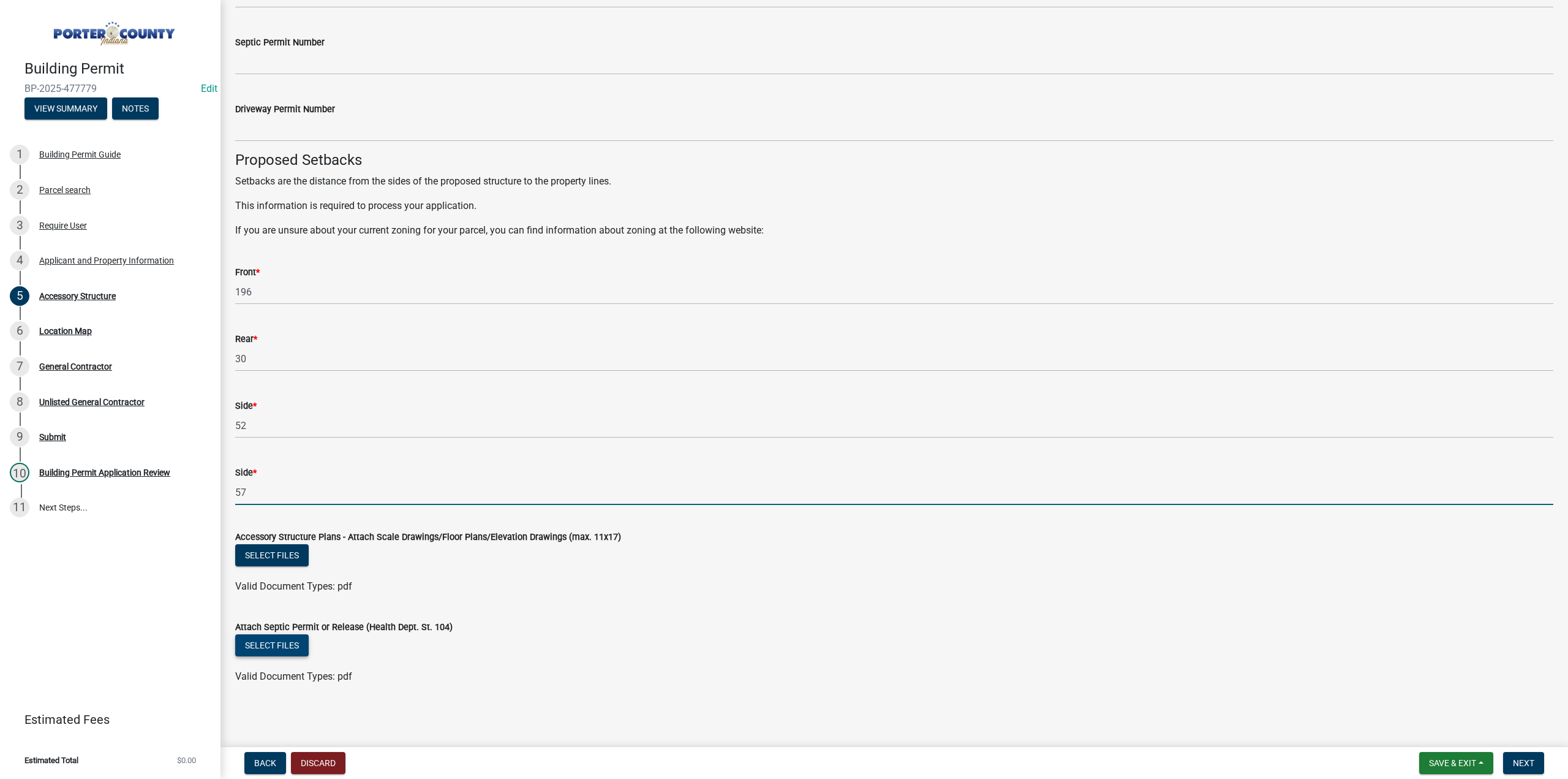
type input "57"
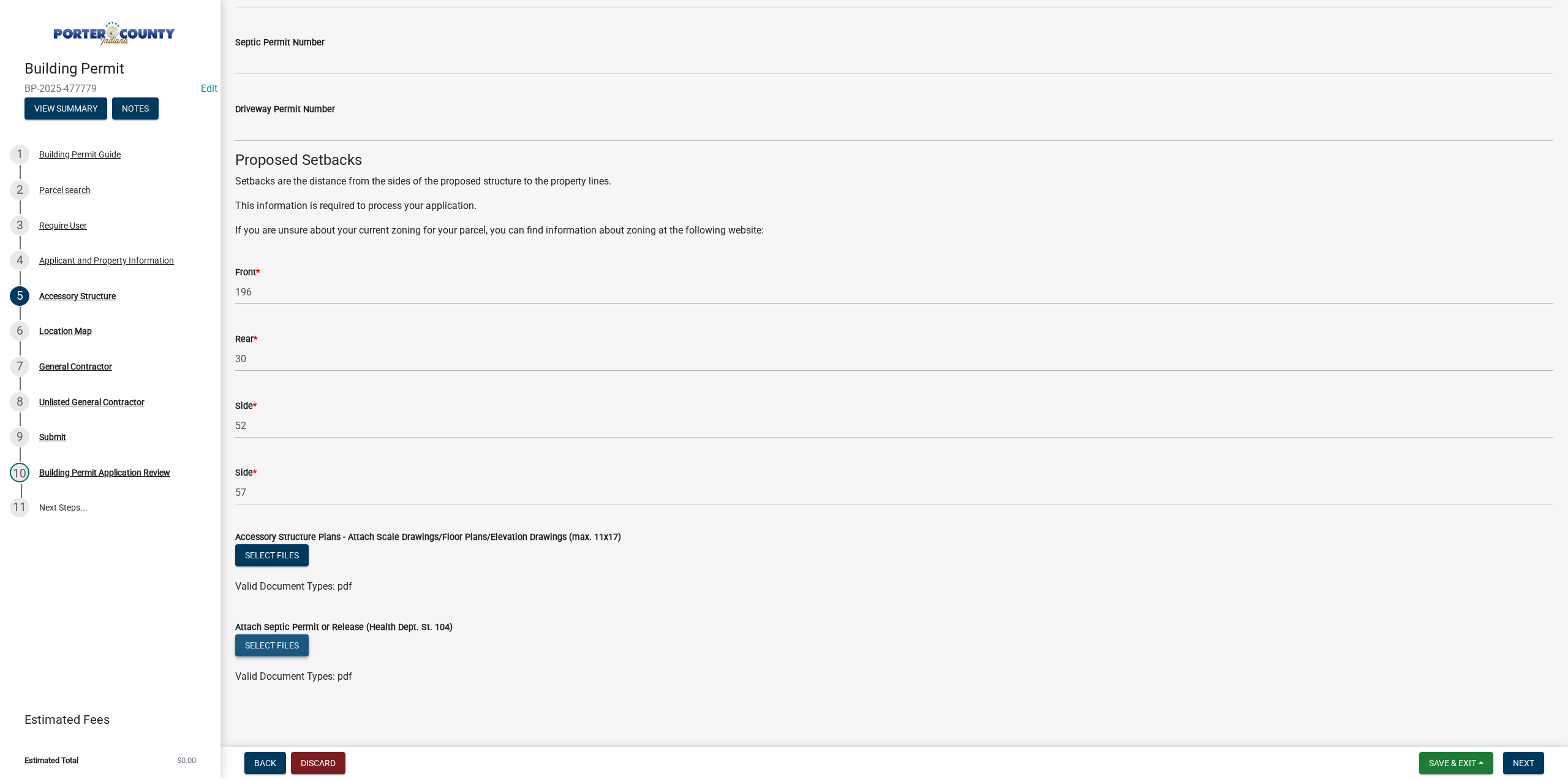
click at [277, 636] on button "Select files" at bounding box center [271, 645] width 73 height 22
click at [299, 548] on button "Select files" at bounding box center [271, 555] width 73 height 22
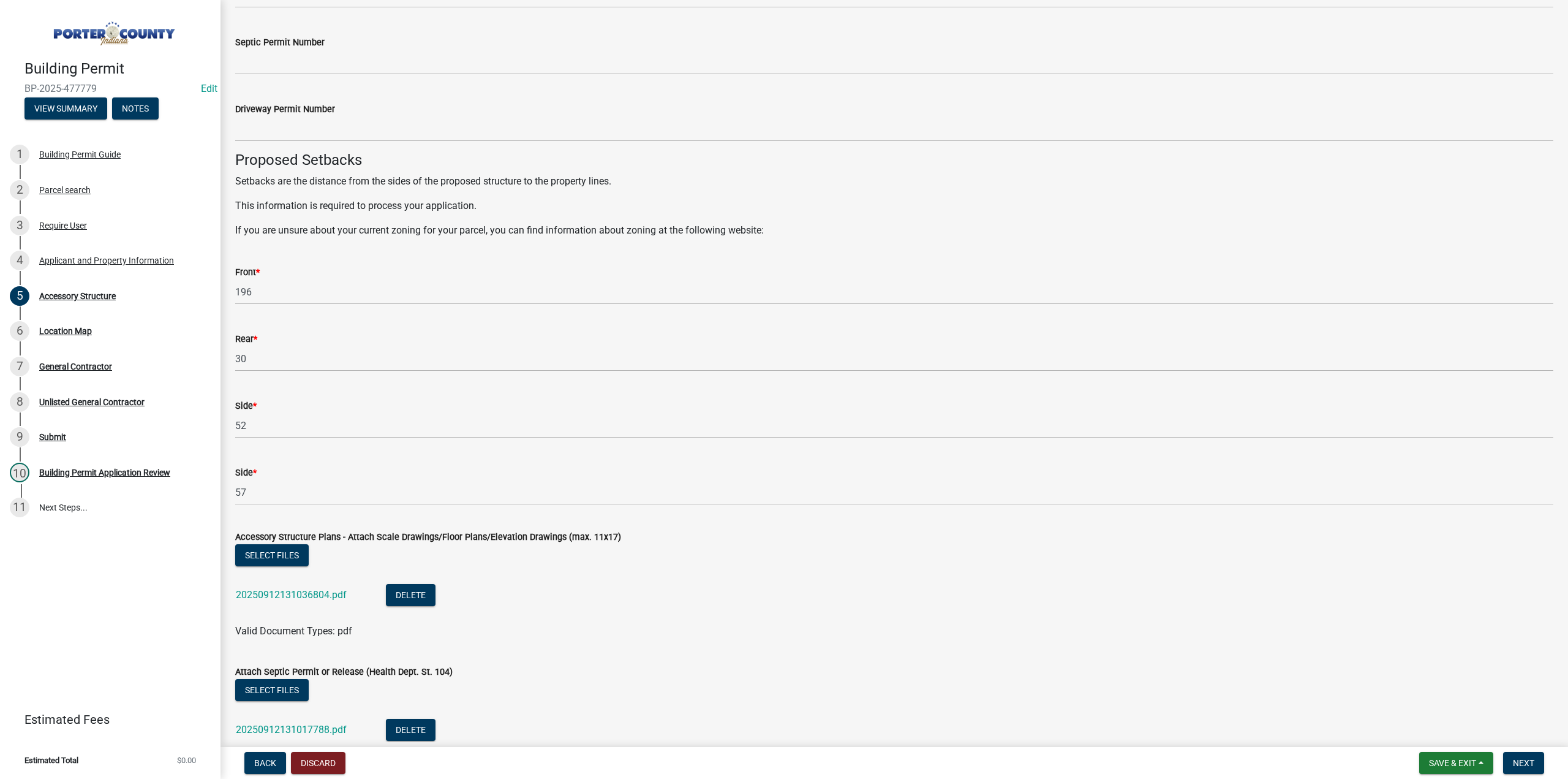
click at [1522, 750] on nav "Back Discard Save & Exit Save Save & Exit Next" at bounding box center [894, 763] width 1348 height 32
click at [1522, 758] on span "Next" at bounding box center [1524, 763] width 22 height 10
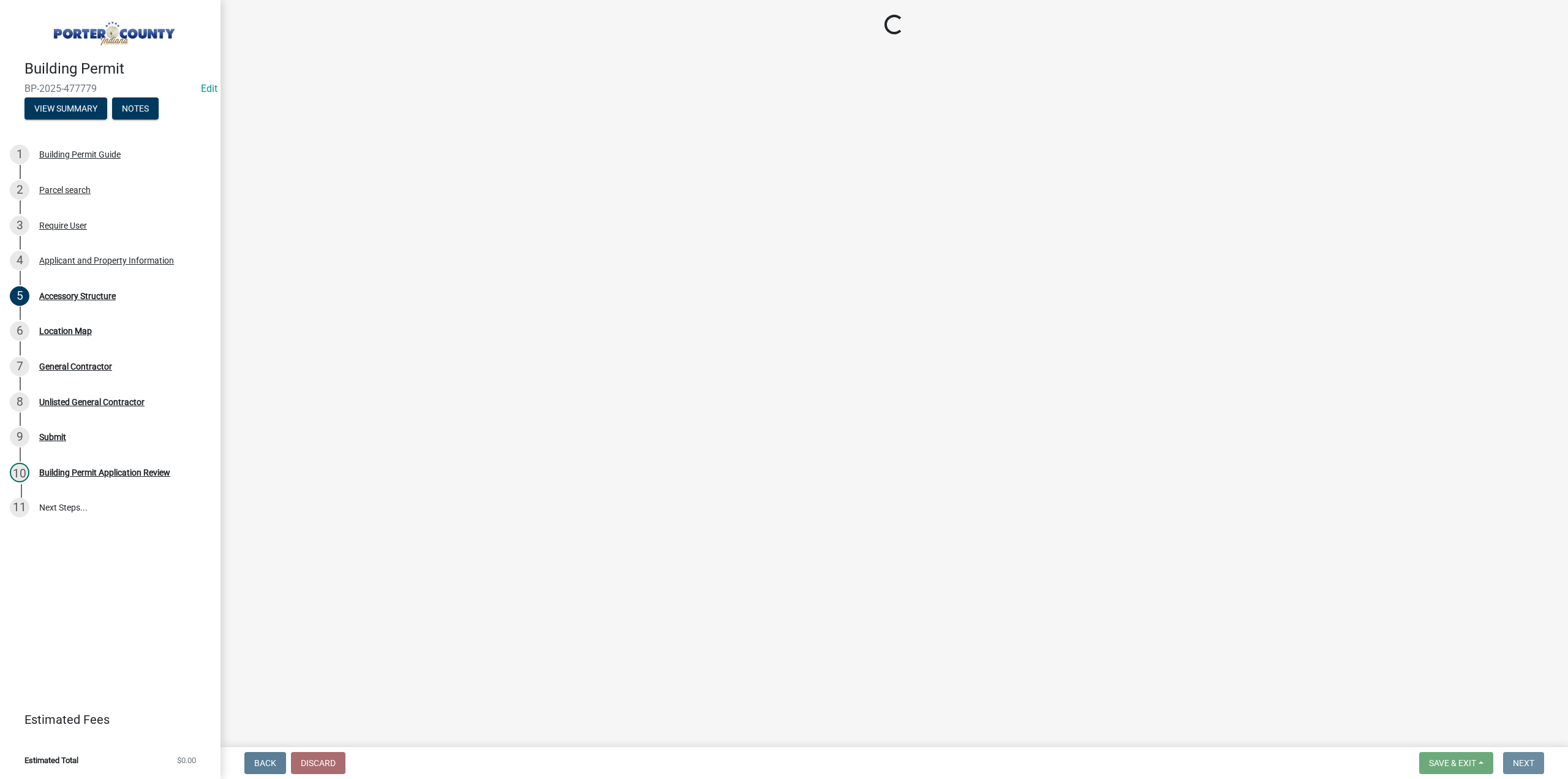
scroll to position [0, 0]
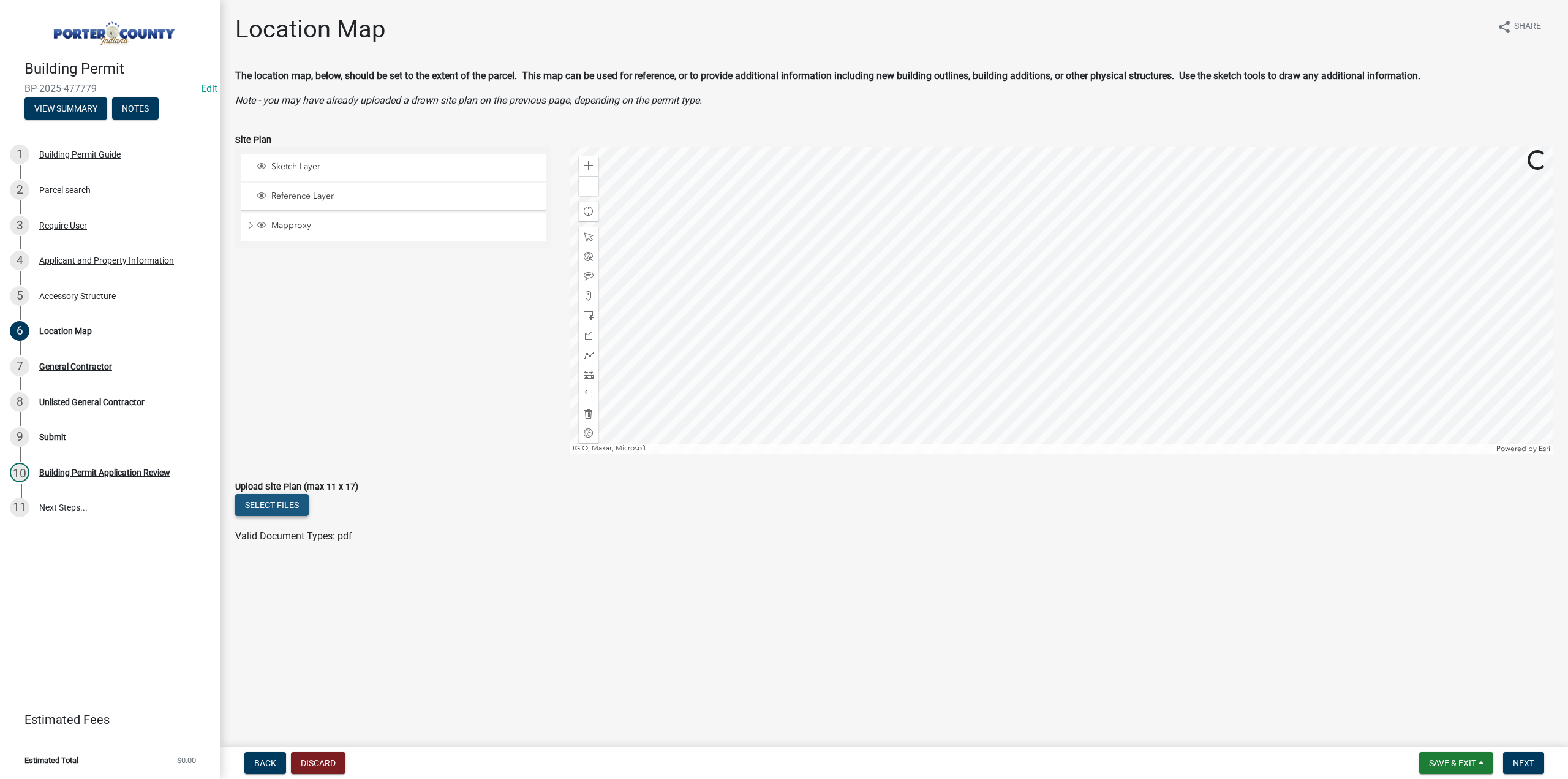
click at [271, 507] on button "Select files" at bounding box center [271, 505] width 73 height 22
click at [592, 188] on span at bounding box center [588, 186] width 10 height 10
click at [591, 179] on div "Zoom out" at bounding box center [588, 185] width 19 height 19
click at [1515, 764] on span "Next" at bounding box center [1524, 763] width 22 height 10
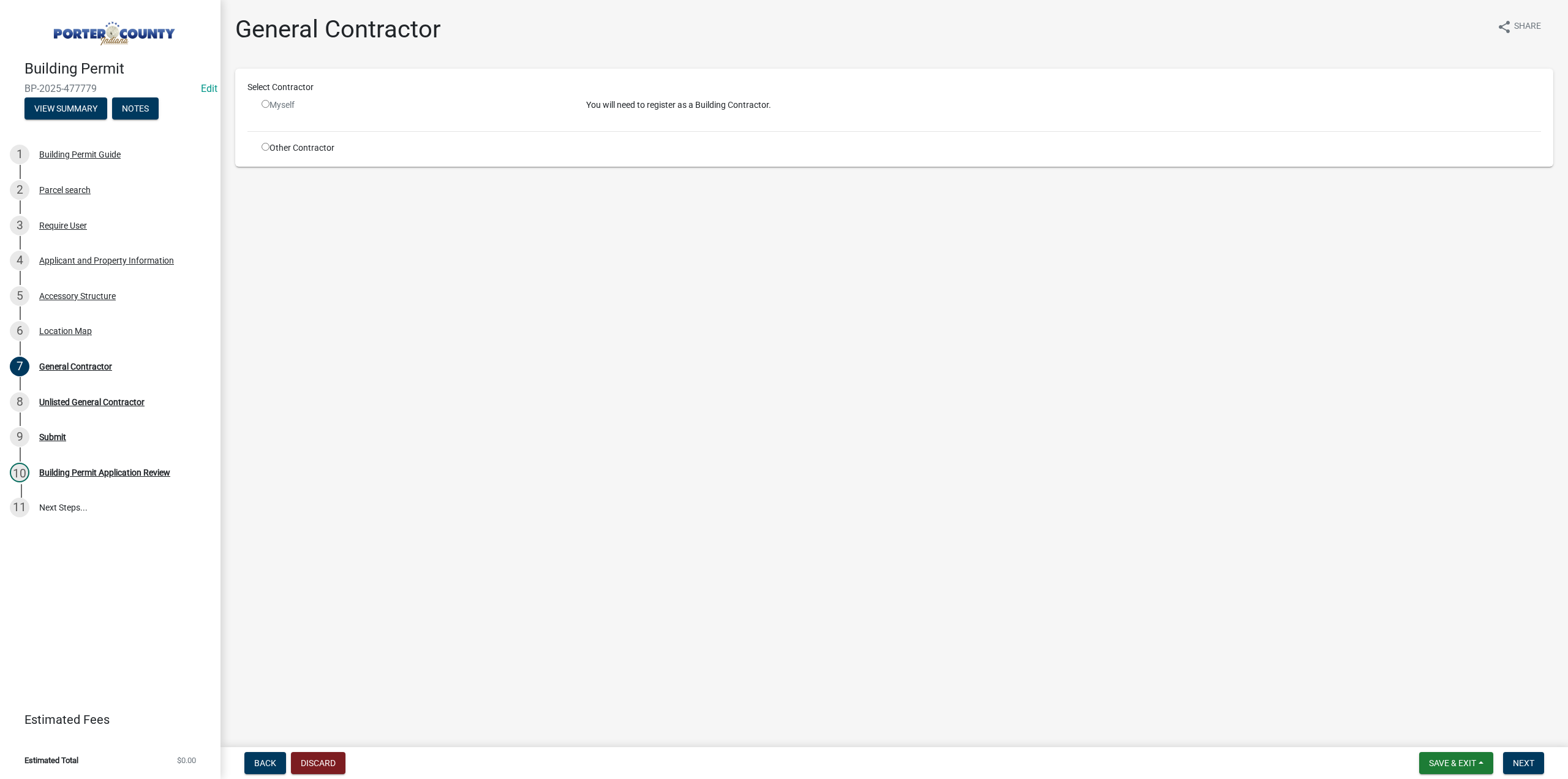
click at [265, 148] on input "radio" at bounding box center [266, 146] width 8 height 8
radio input "true"
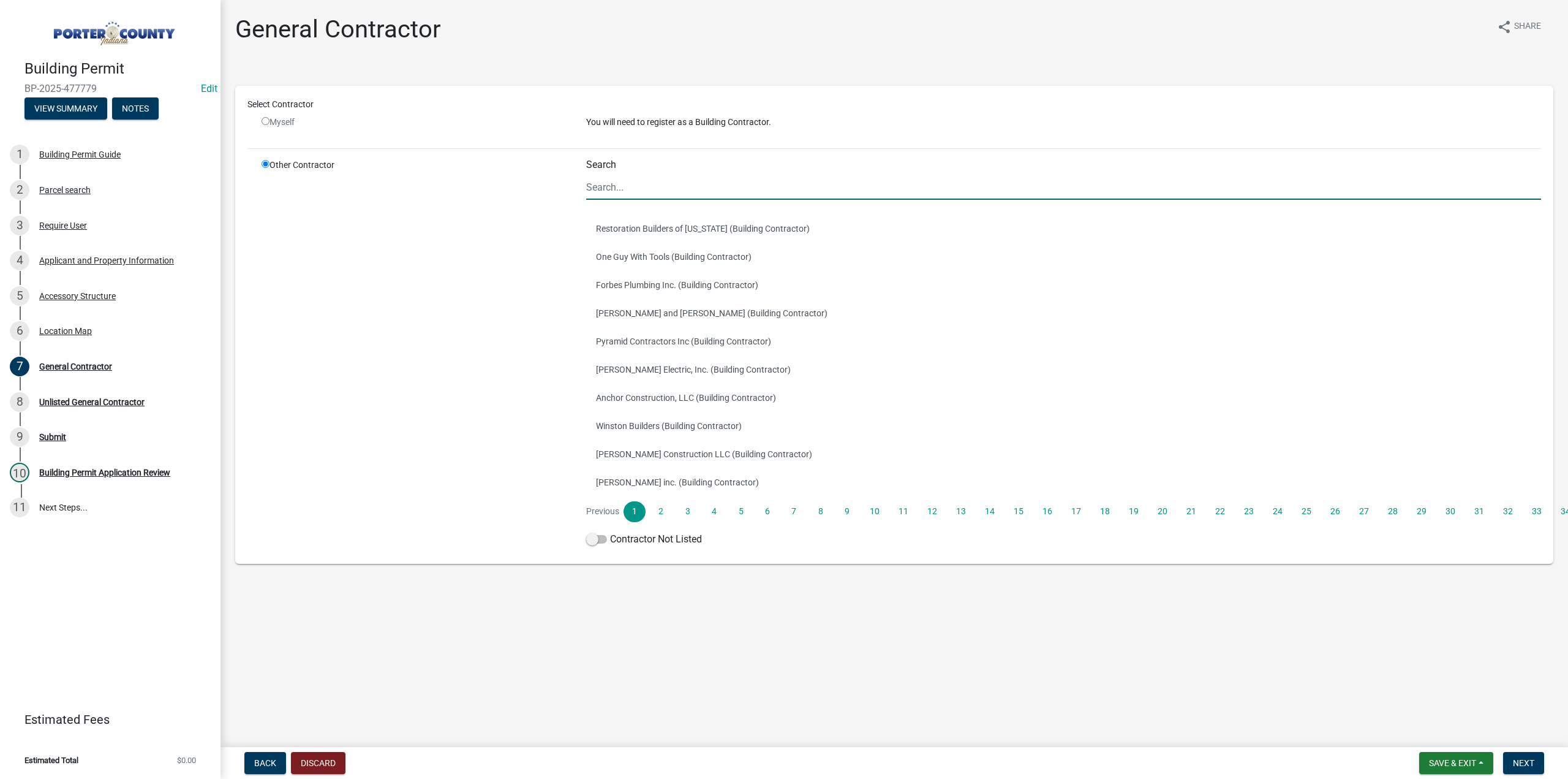
click at [616, 193] on input "Search" at bounding box center [1064, 187] width 955 height 25
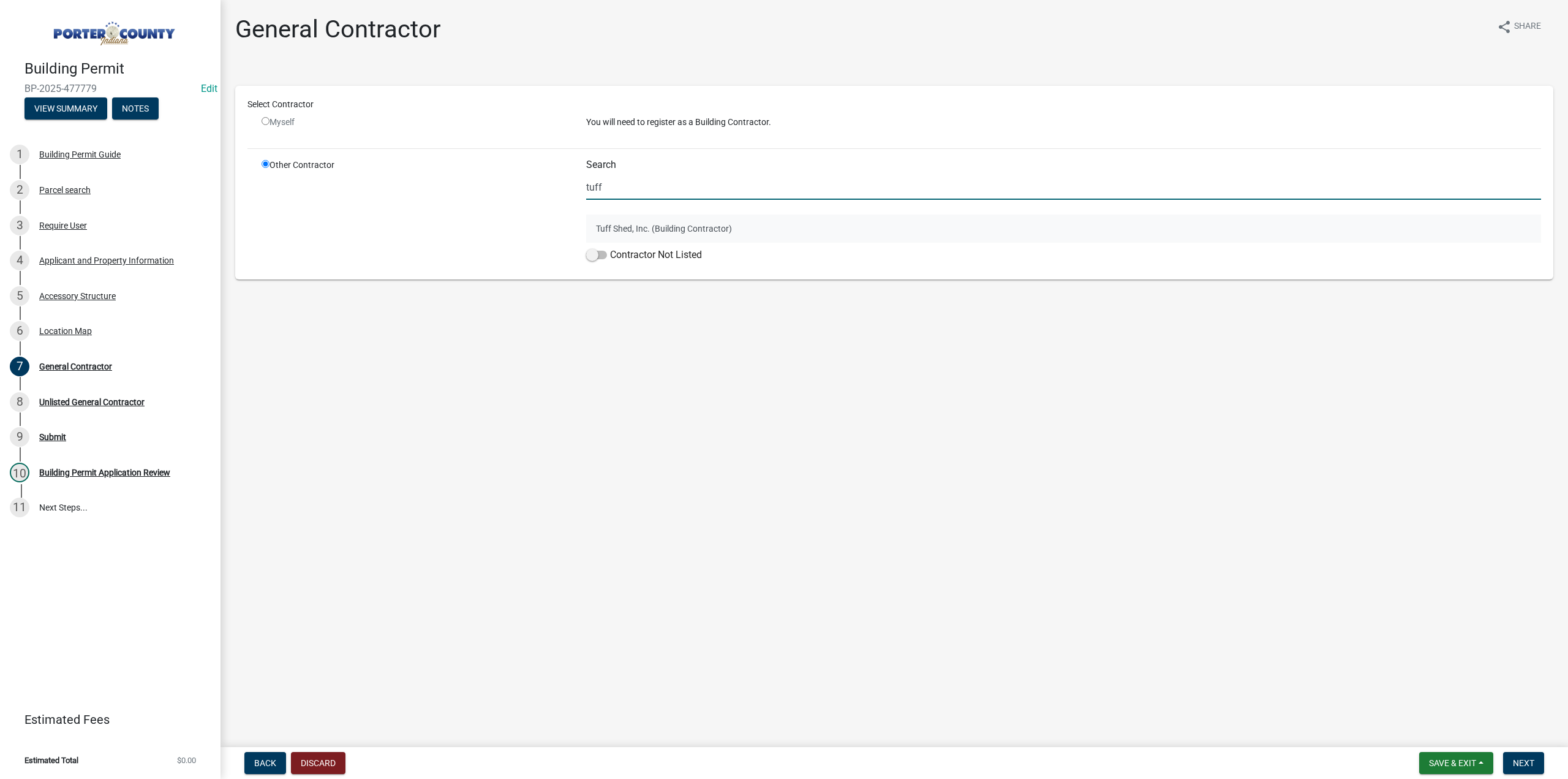
type input "tuff"
click at [611, 227] on button "Tuff Shed, Inc. (Building Contractor)" at bounding box center [1064, 228] width 955 height 29
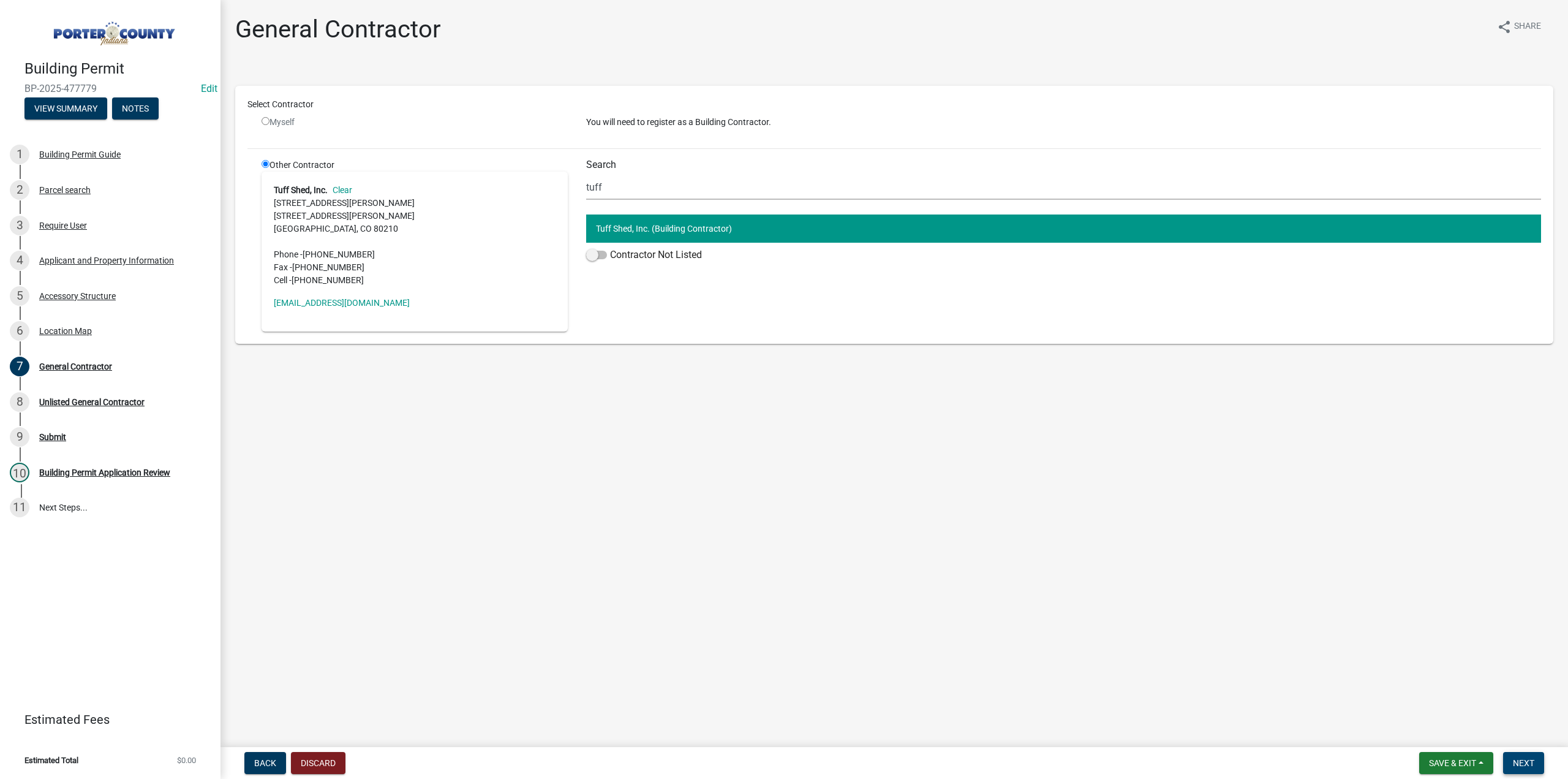
click at [1522, 755] on button "Next" at bounding box center [1523, 763] width 41 height 22
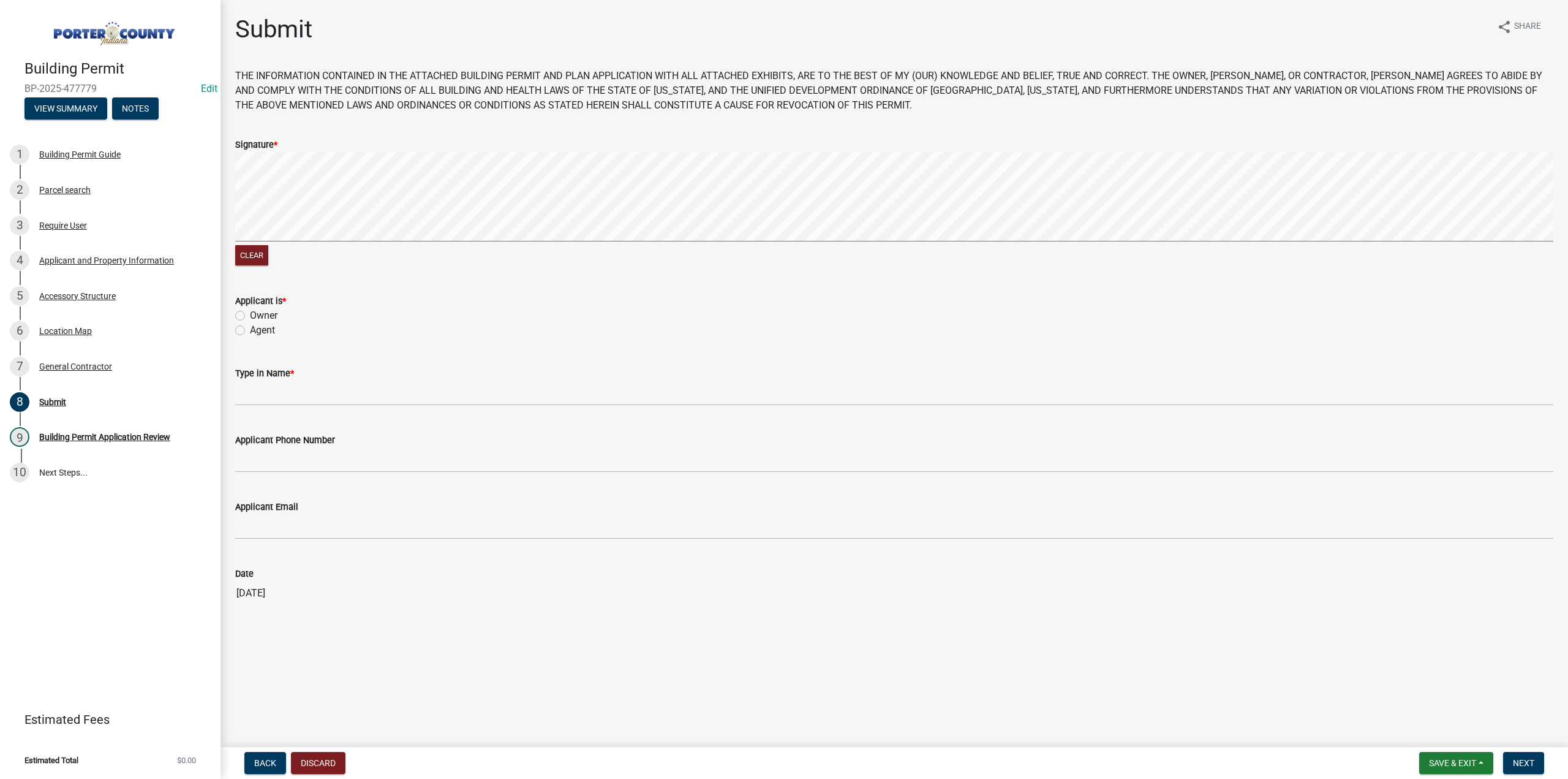
click at [250, 333] on label "Agent" at bounding box center [263, 330] width 25 height 15
click at [250, 331] on input "Agent" at bounding box center [254, 327] width 8 height 8
radio input "true"
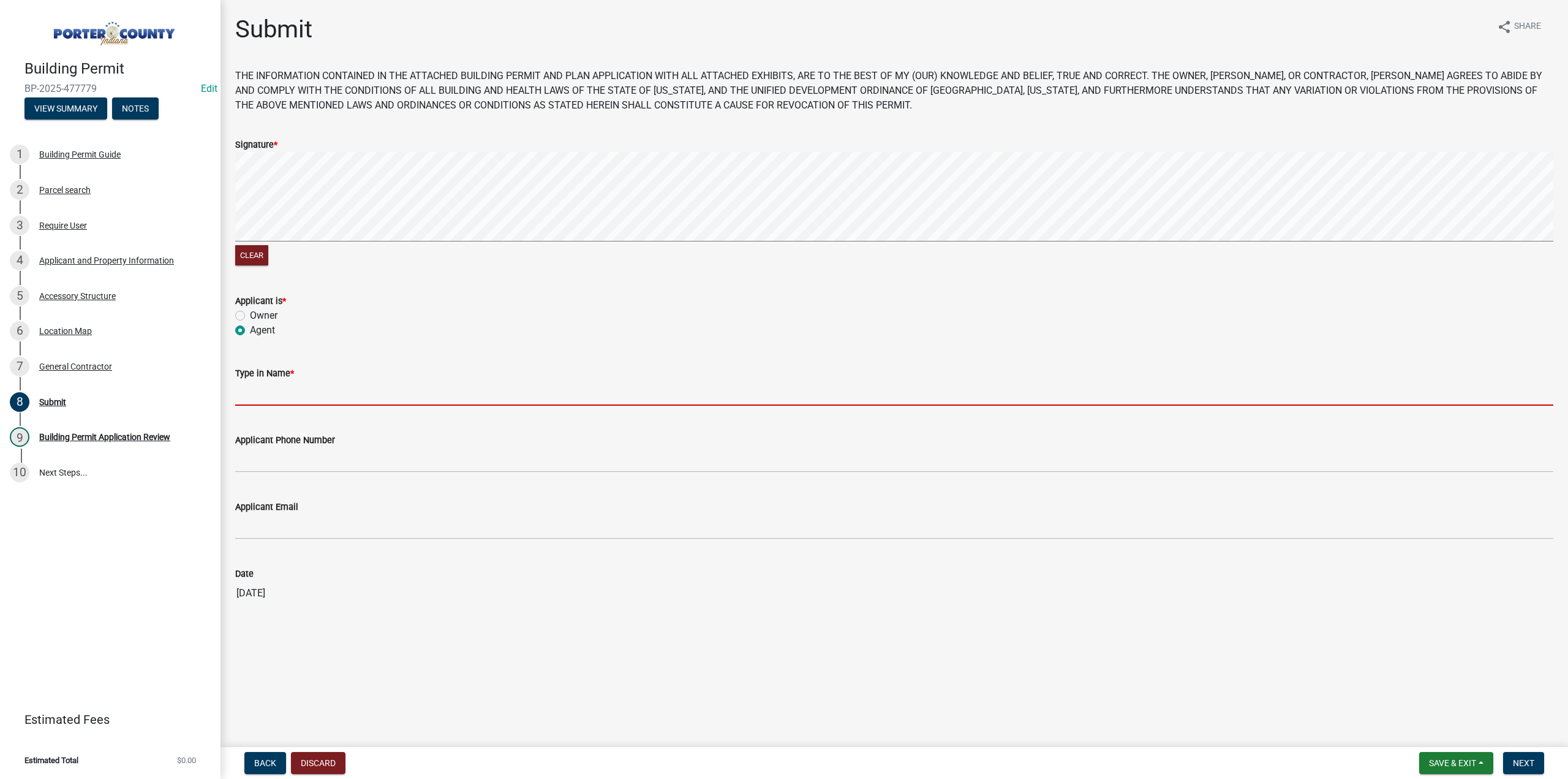
click at [268, 391] on input "Type in Name *" at bounding box center [894, 393] width 1318 height 25
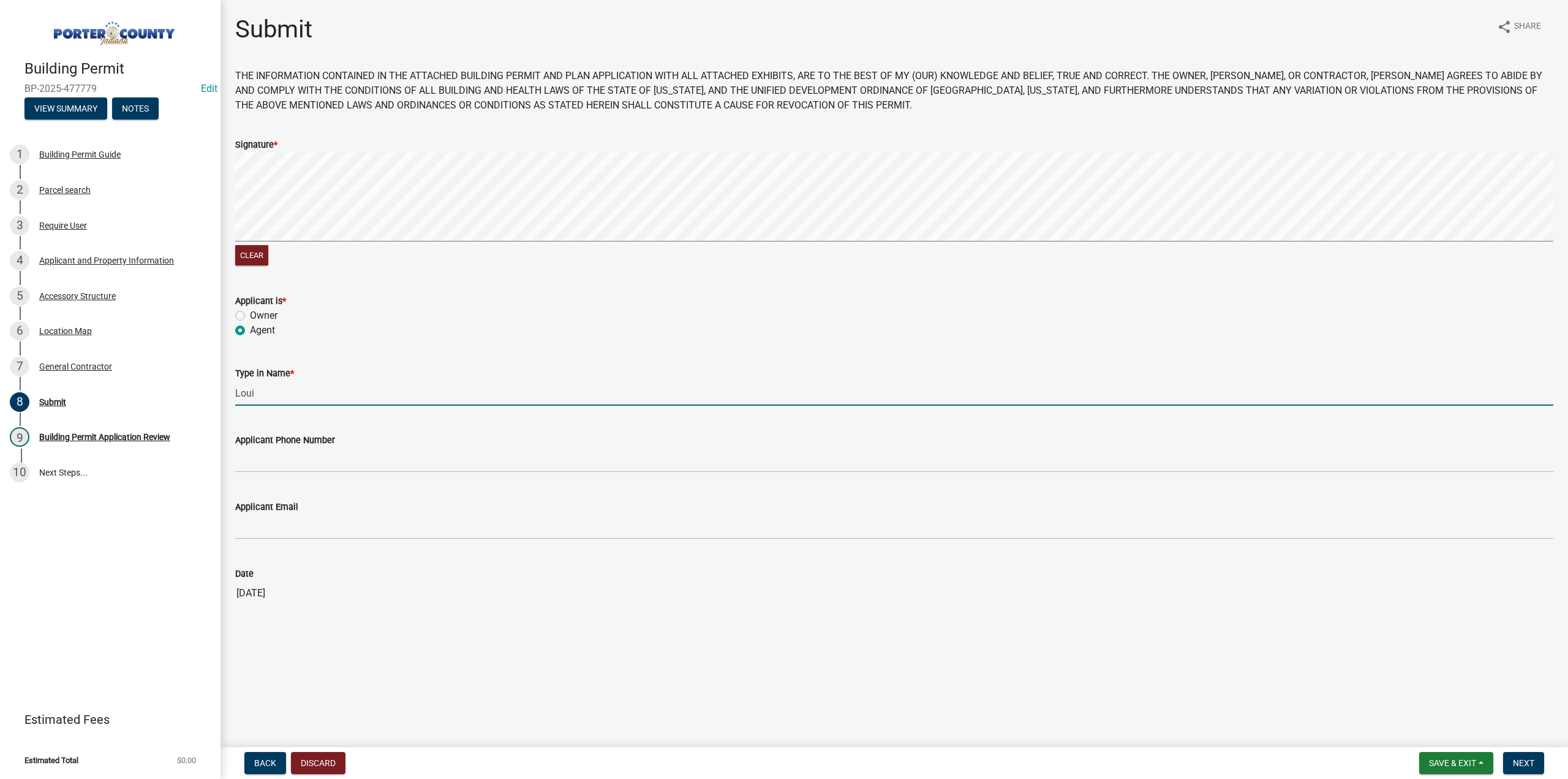
type input "[PERSON_NAME] (Tuff Shed)"
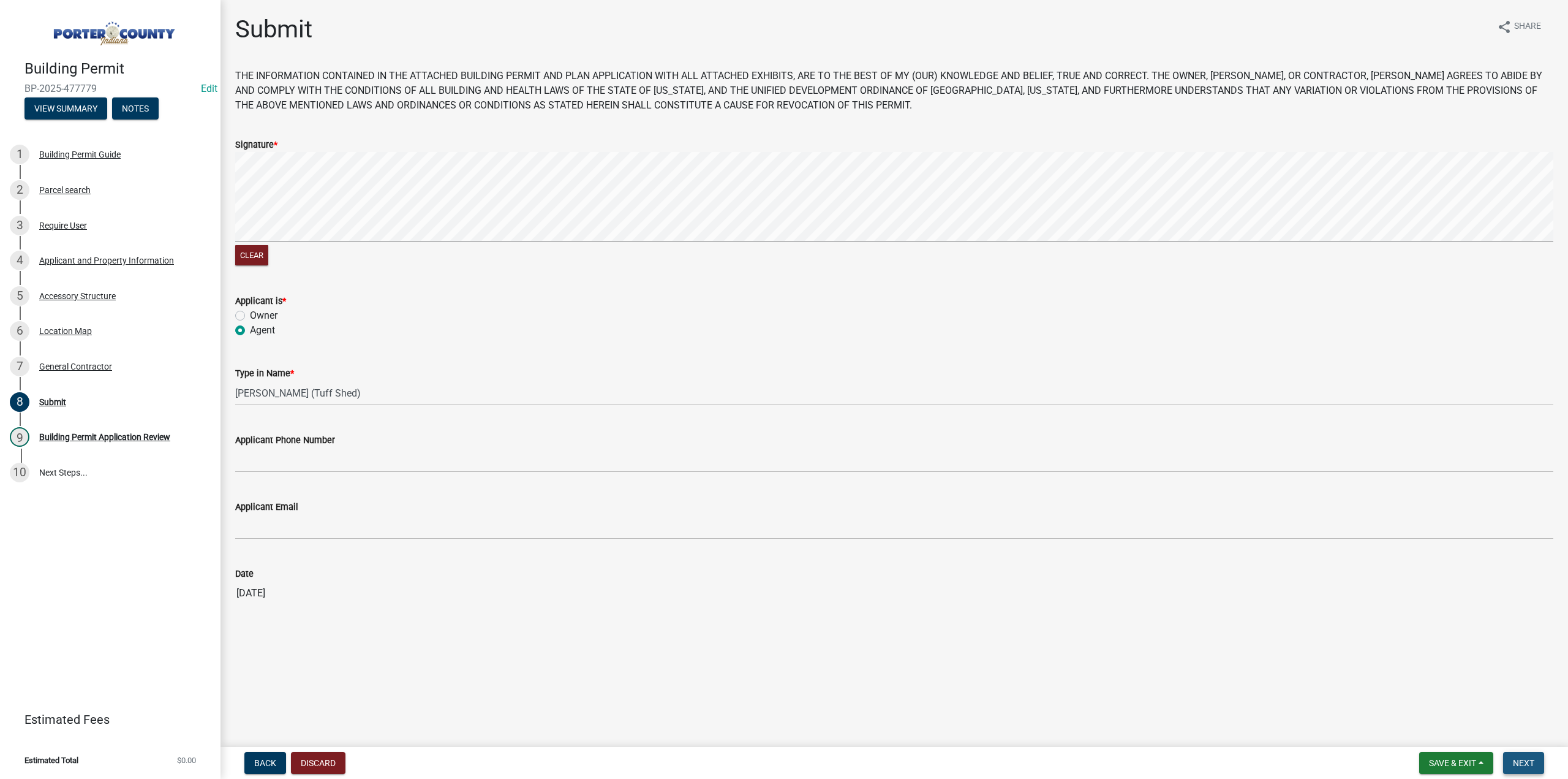
drag, startPoint x: 1535, startPoint y: 761, endPoint x: 1532, endPoint y: 771, distance: 10.4
click at [1533, 763] on button "Next" at bounding box center [1523, 763] width 41 height 22
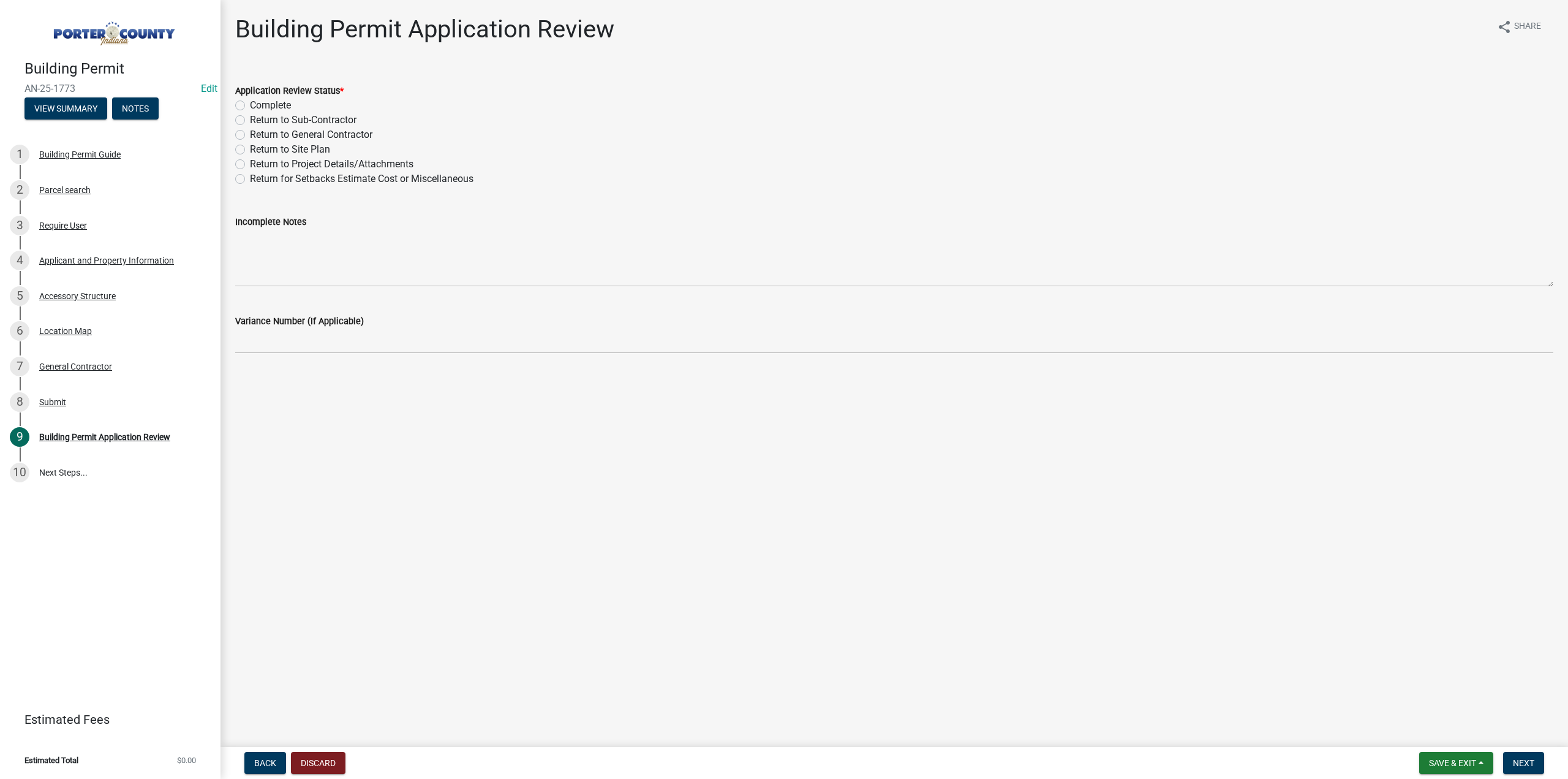
drag, startPoint x: 243, startPoint y: 106, endPoint x: 374, endPoint y: 323, distance: 253.5
click at [250, 107] on label "Complete" at bounding box center [270, 105] width 41 height 15
click at [250, 106] on input "Complete" at bounding box center [254, 102] width 8 height 8
radio input "true"
click at [1523, 751] on nav "Back Discard Save & Exit Save Save & Exit Next" at bounding box center [894, 763] width 1348 height 32
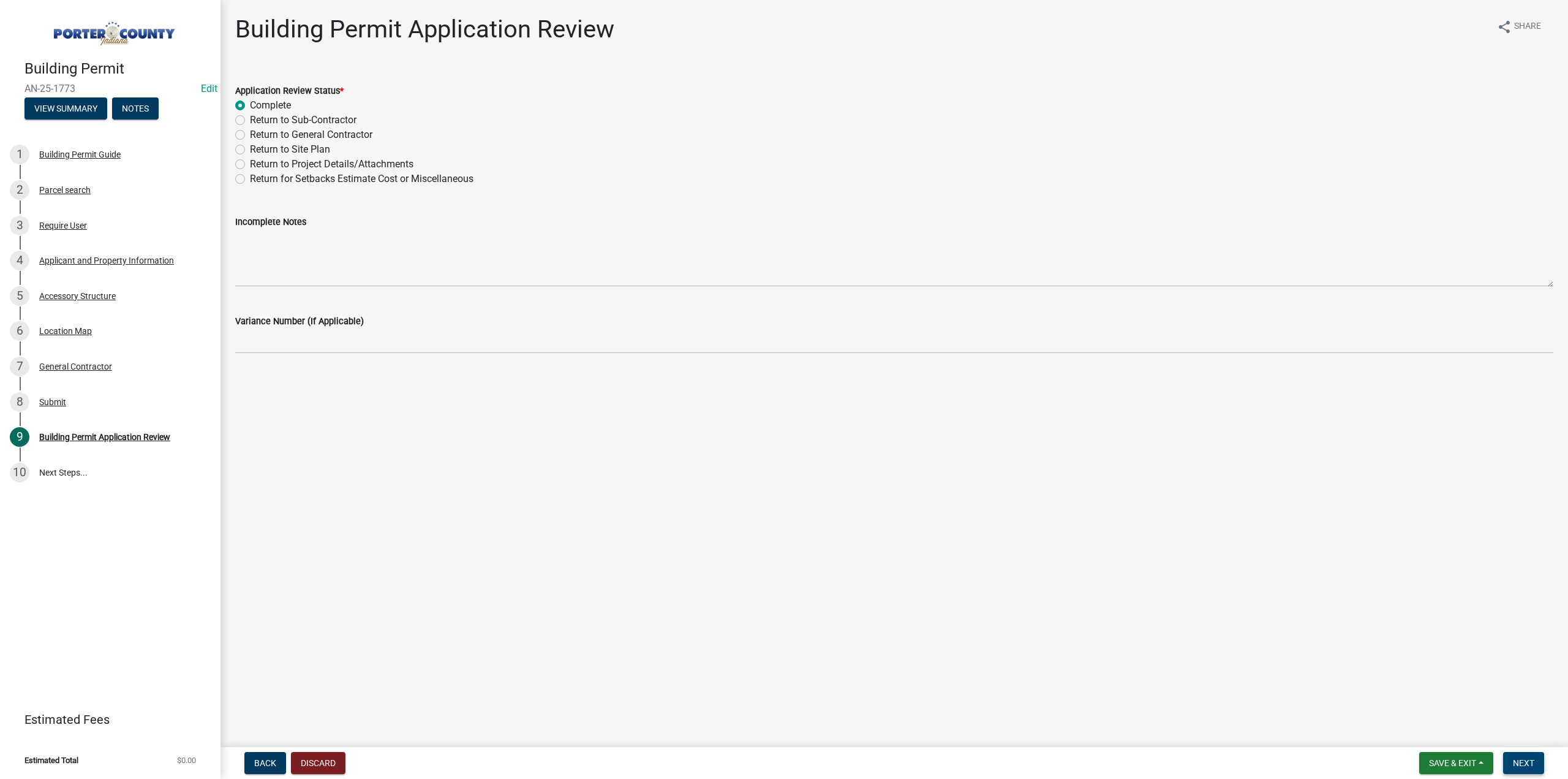
drag, startPoint x: 1529, startPoint y: 761, endPoint x: 1514, endPoint y: 754, distance: 16.6
click at [1527, 761] on span "Next" at bounding box center [1524, 763] width 22 height 10
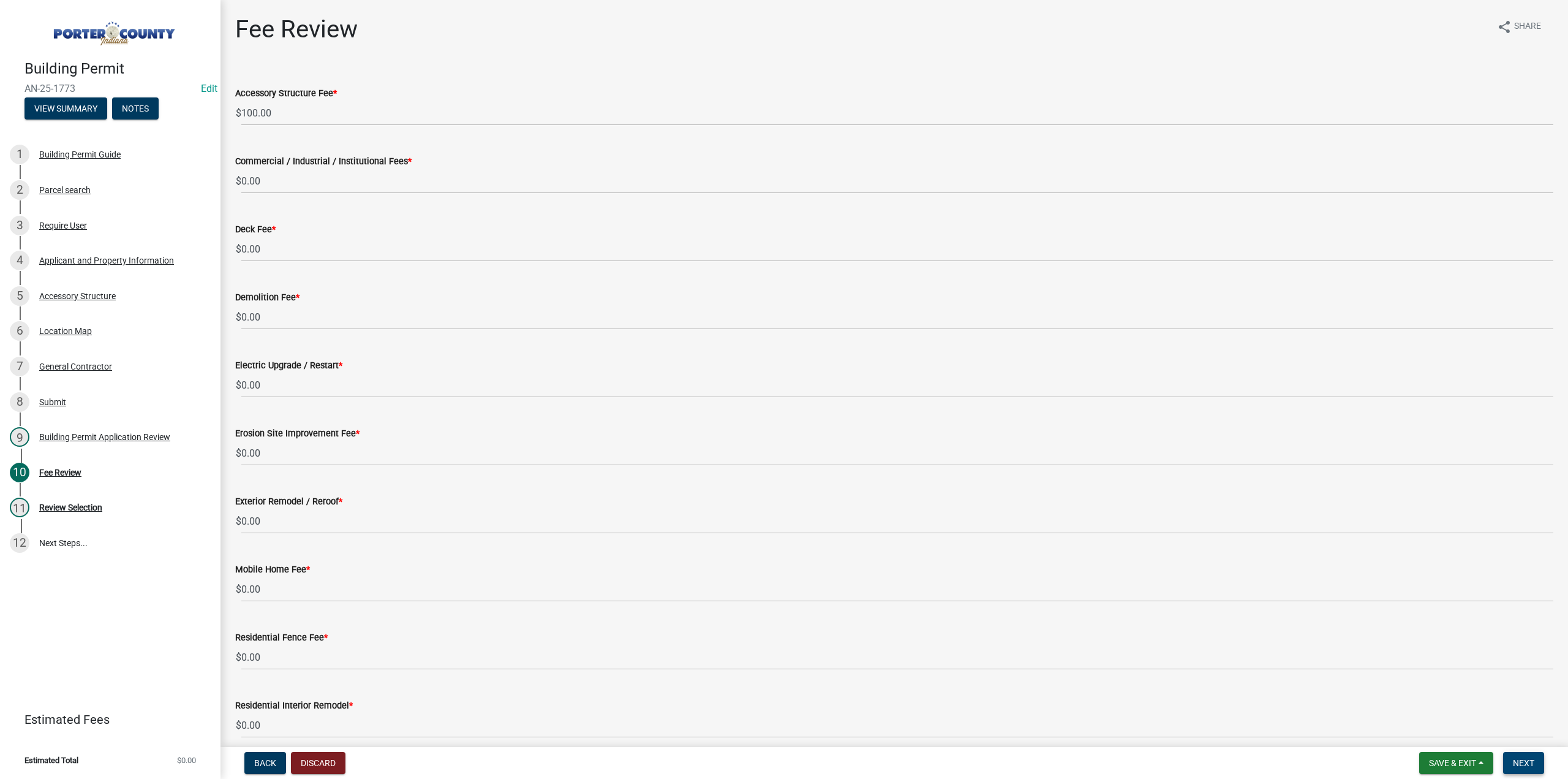
click at [1532, 761] on span "Next" at bounding box center [1524, 763] width 22 height 10
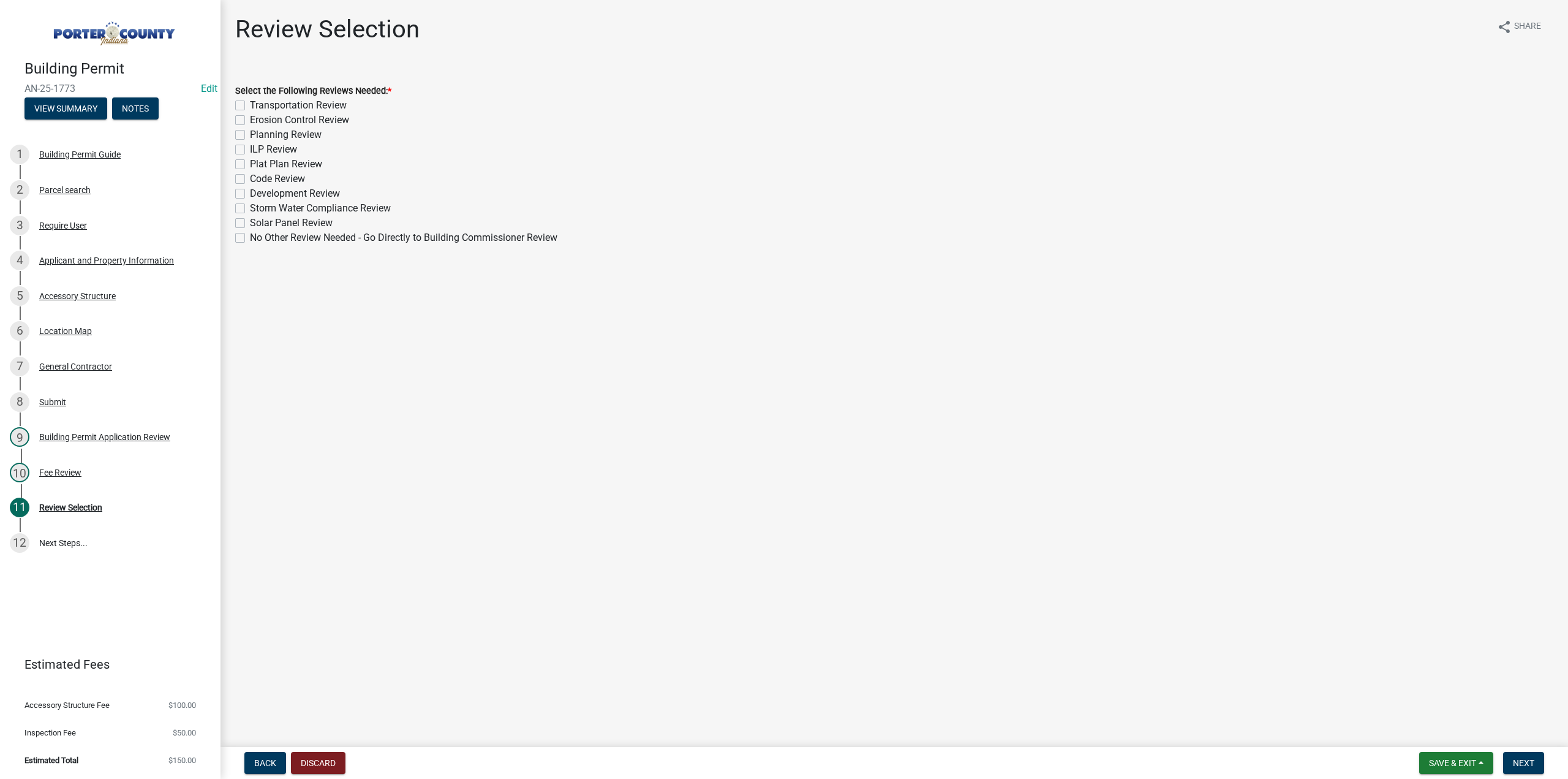
drag, startPoint x: 242, startPoint y: 136, endPoint x: 289, endPoint y: 280, distance: 151.5
click at [250, 136] on label "Planning Review" at bounding box center [286, 134] width 72 height 15
click at [250, 136] on input "Planning Review" at bounding box center [254, 131] width 8 height 8
checkbox input "true"
checkbox input "false"
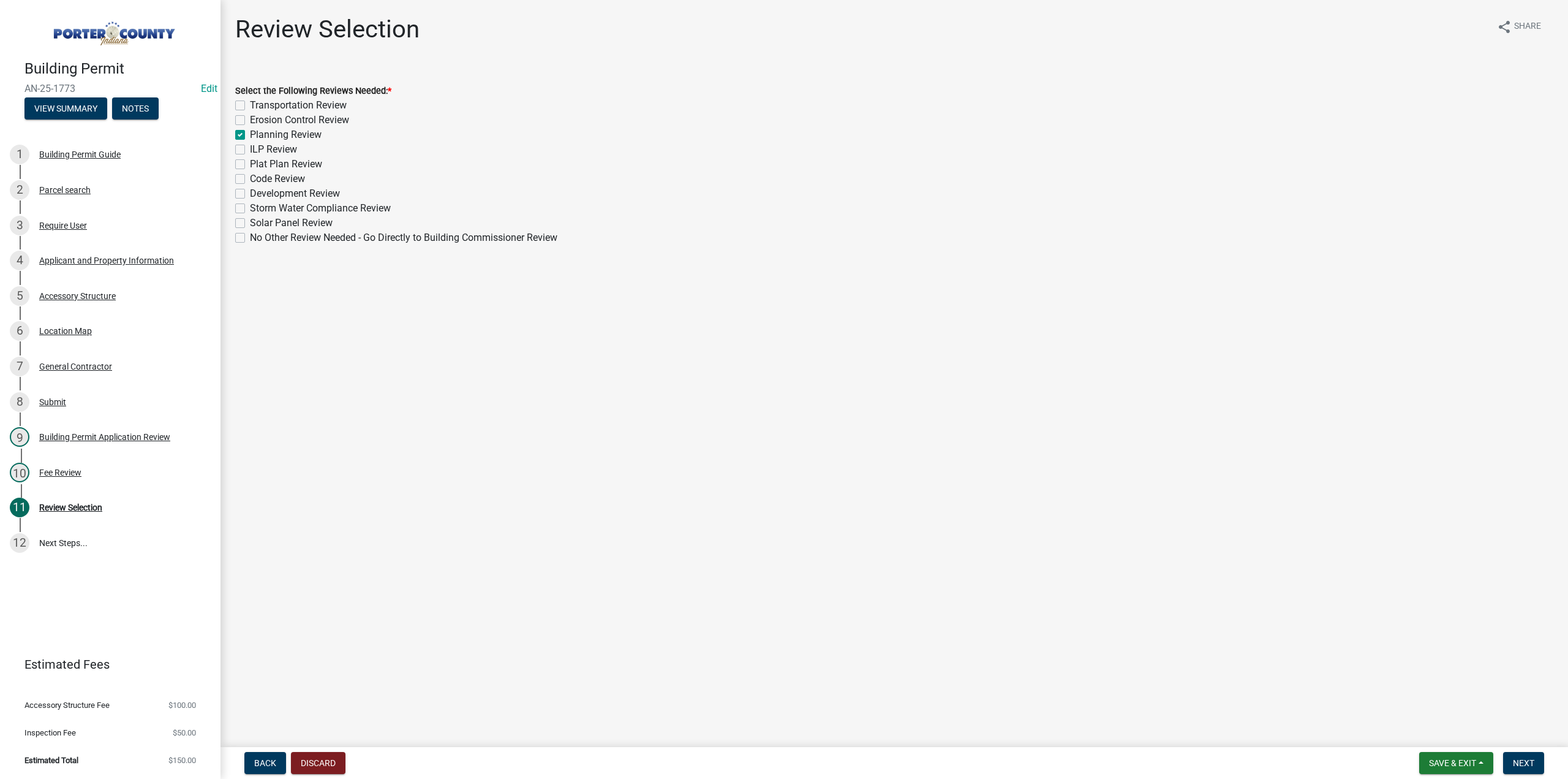
checkbox input "false"
checkbox input "true"
checkbox input "false"
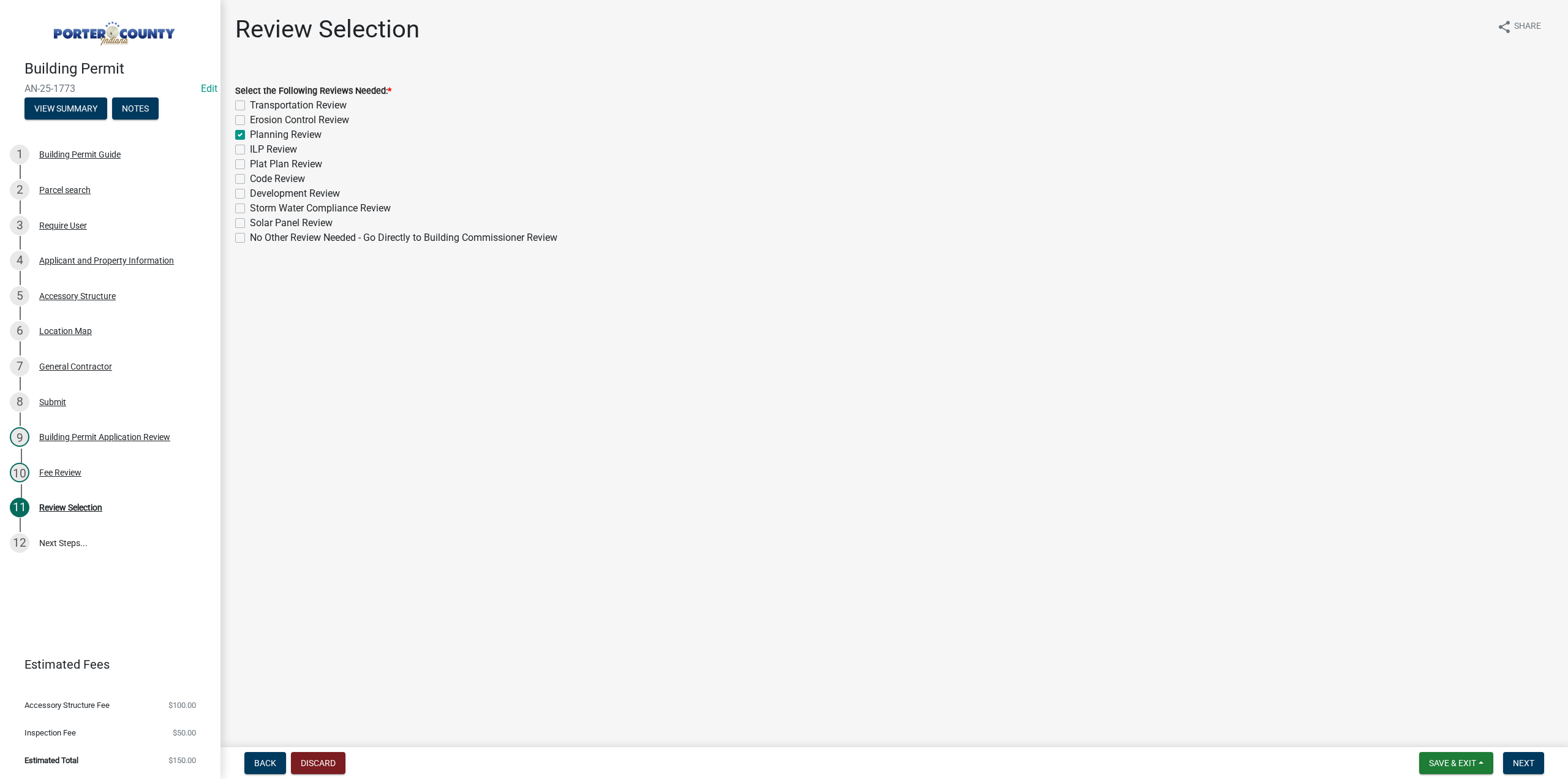
checkbox input "false"
click at [1528, 761] on span "Next" at bounding box center [1524, 763] width 22 height 10
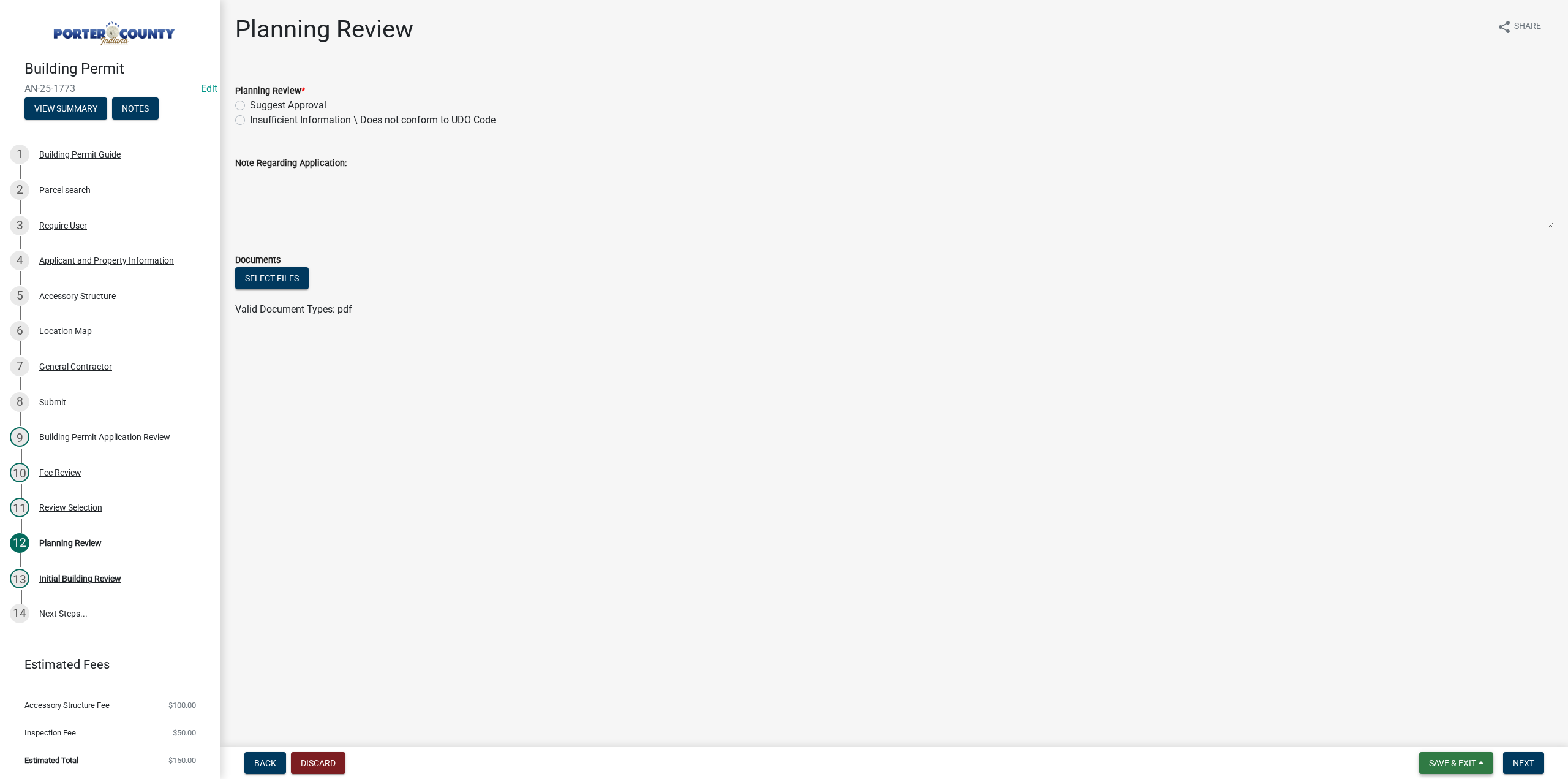
click at [1472, 764] on span "Save & Exit" at bounding box center [1452, 763] width 47 height 10
click at [1442, 735] on button "Save & Exit" at bounding box center [1444, 731] width 98 height 29
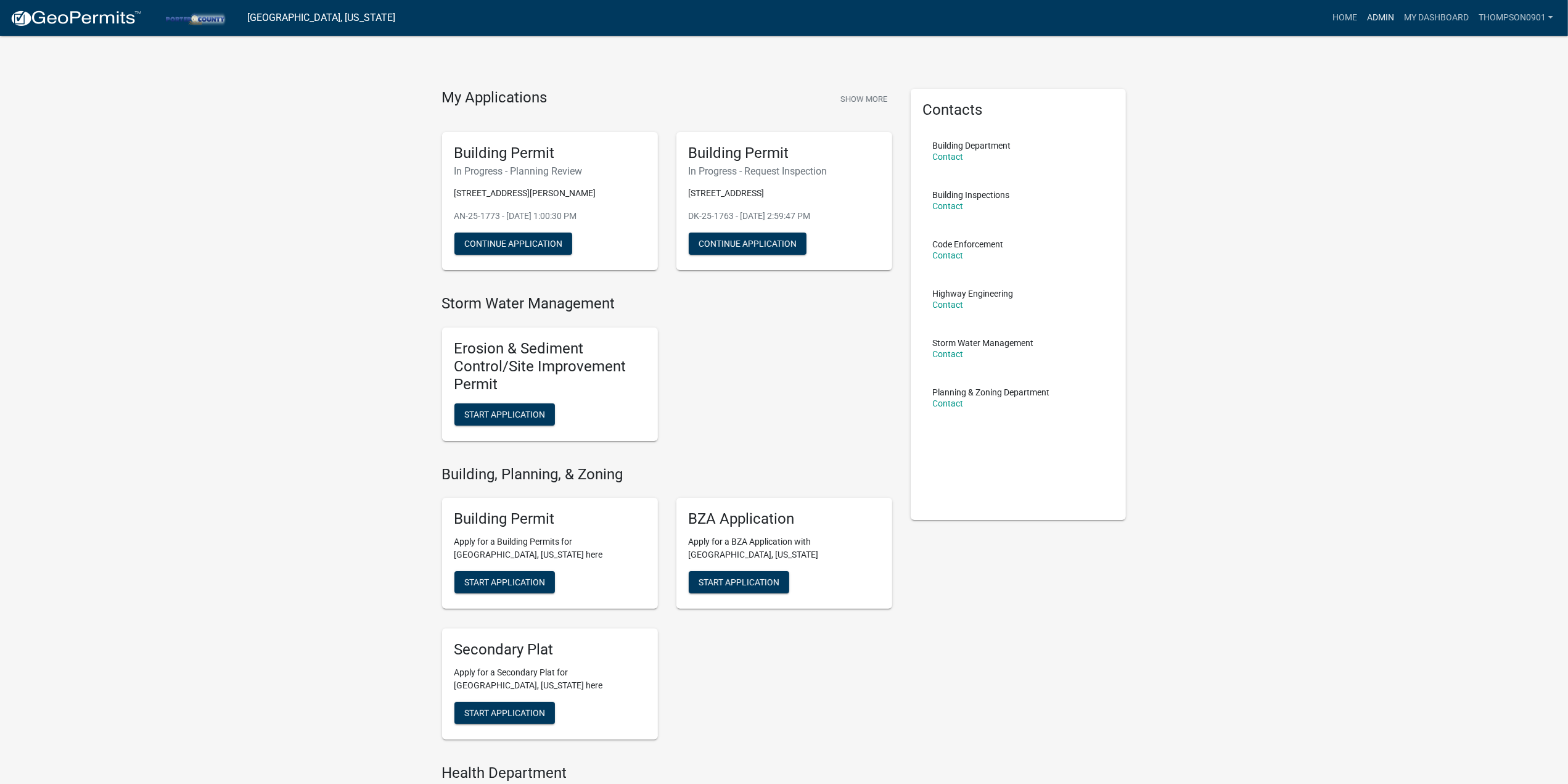
click at [1379, 13] on link "Admin" at bounding box center [1380, 18] width 37 height 23
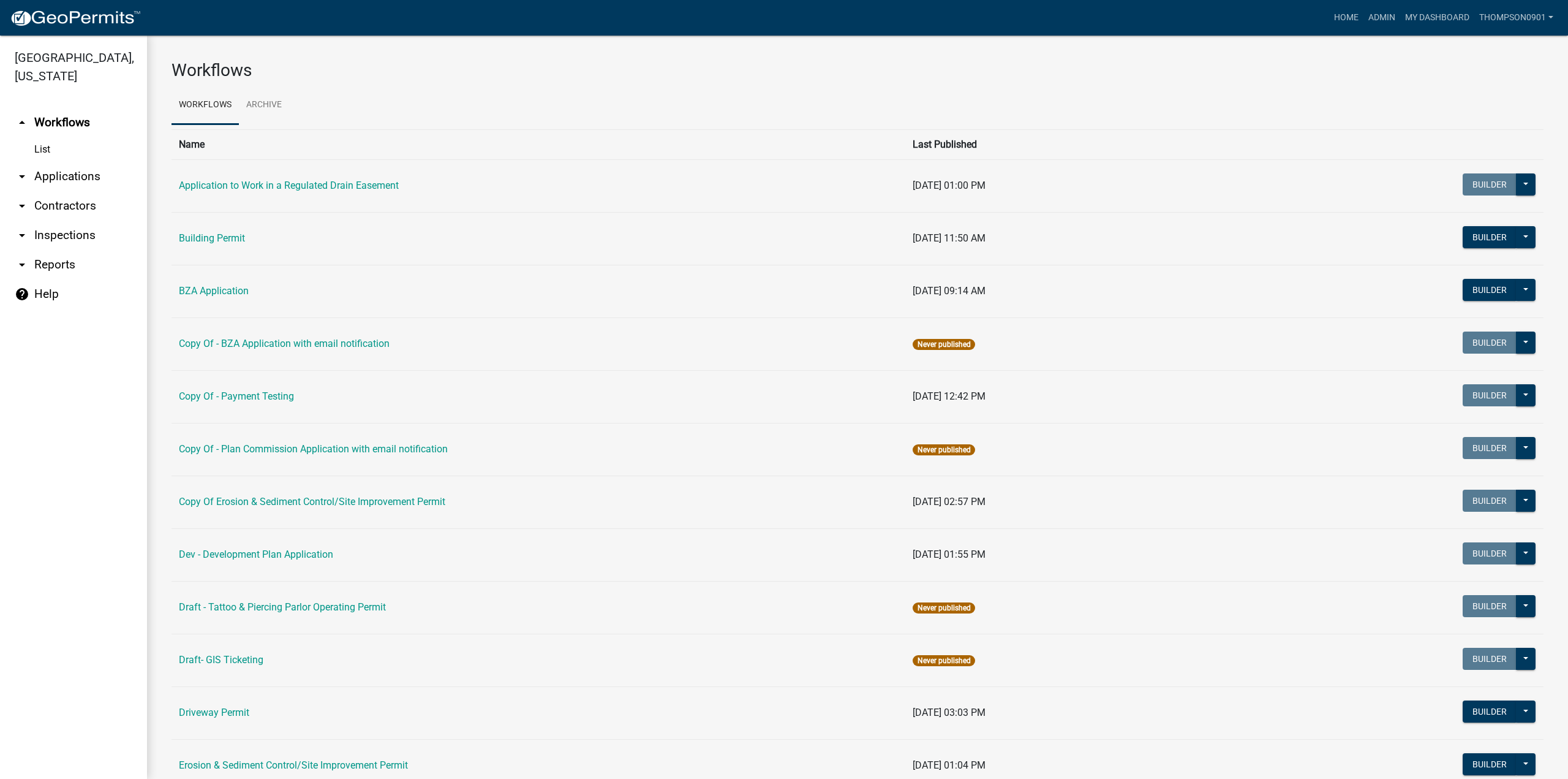
click at [77, 166] on link "arrow_drop_down Applications" at bounding box center [73, 176] width 147 height 29
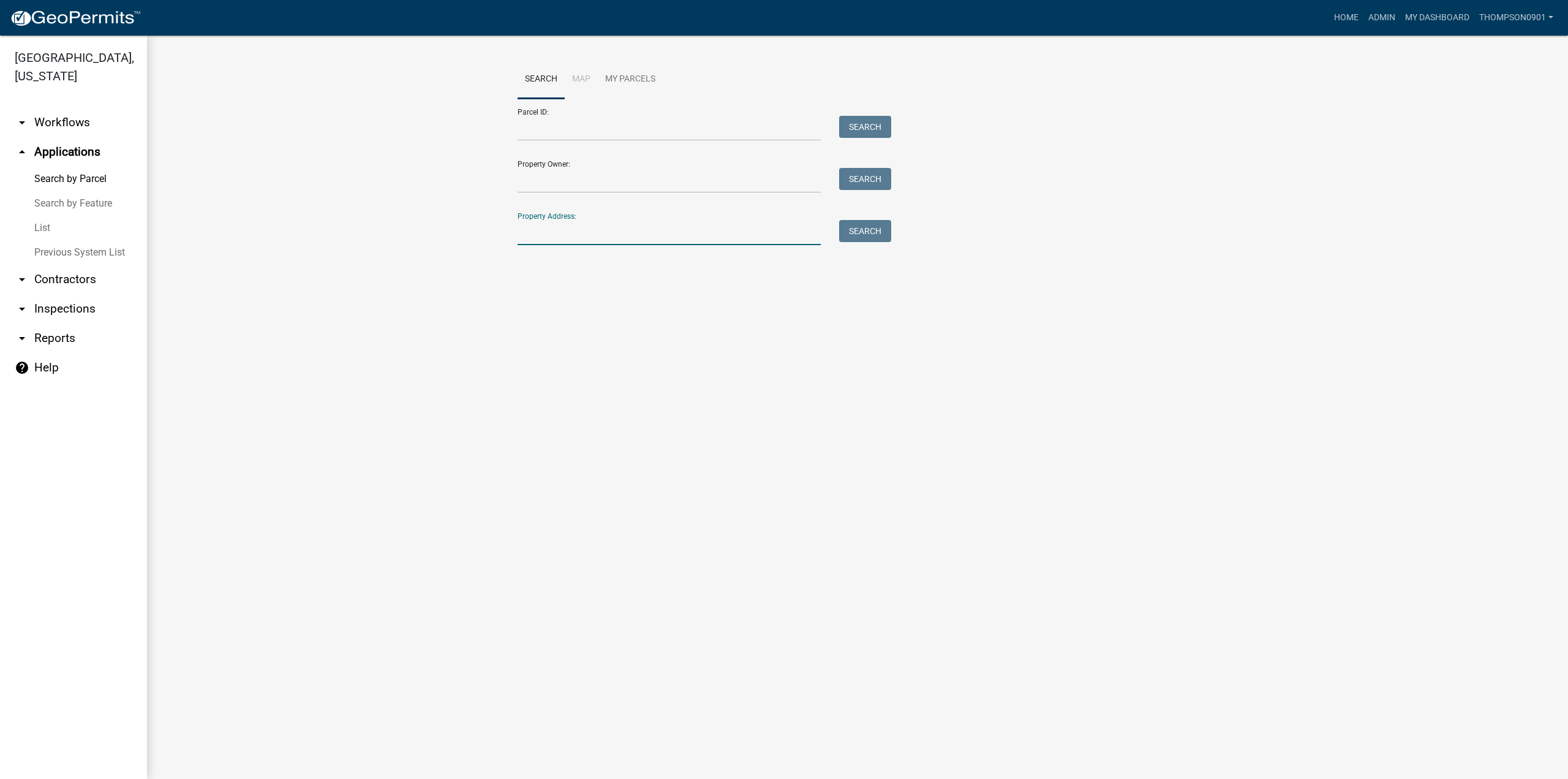
click at [708, 227] on input "Property Address:" at bounding box center [669, 233] width 303 height 25
type input "206 n 348"
click at [538, 316] on span "Select" at bounding box center [538, 314] width 26 height 12
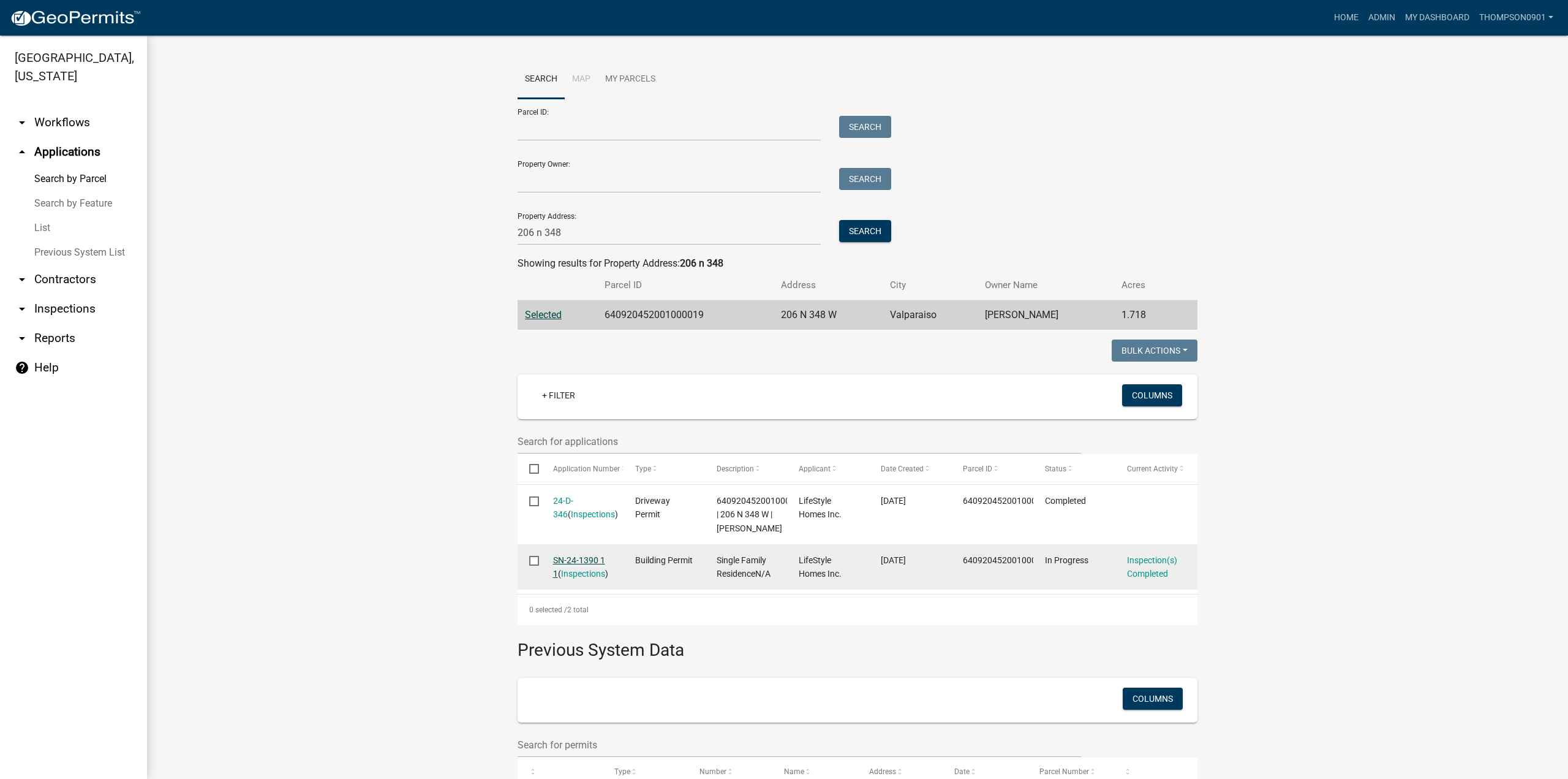
click at [566, 559] on link "SN-24-1390 1 1" at bounding box center [579, 567] width 52 height 24
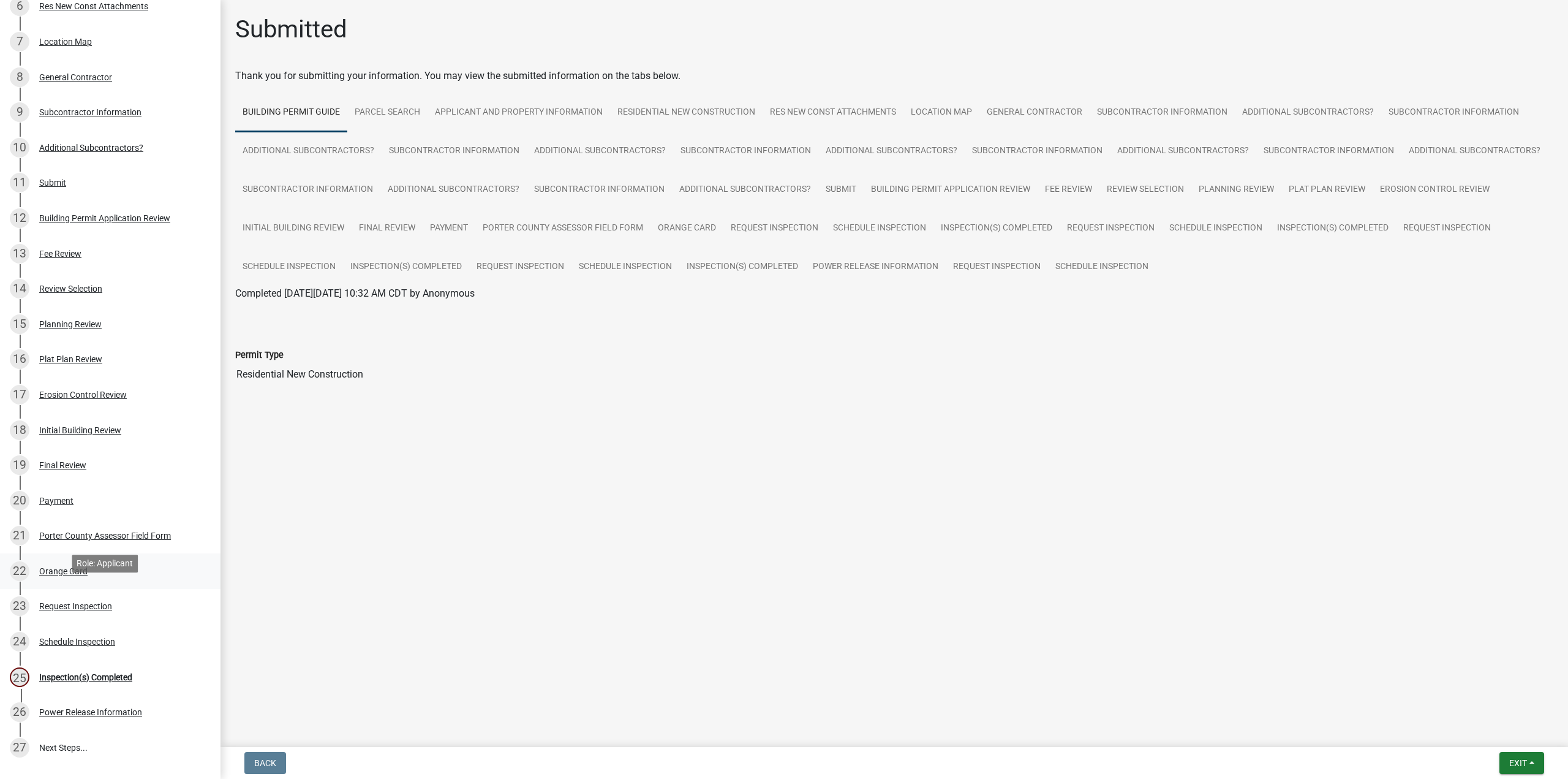
scroll to position [307, 0]
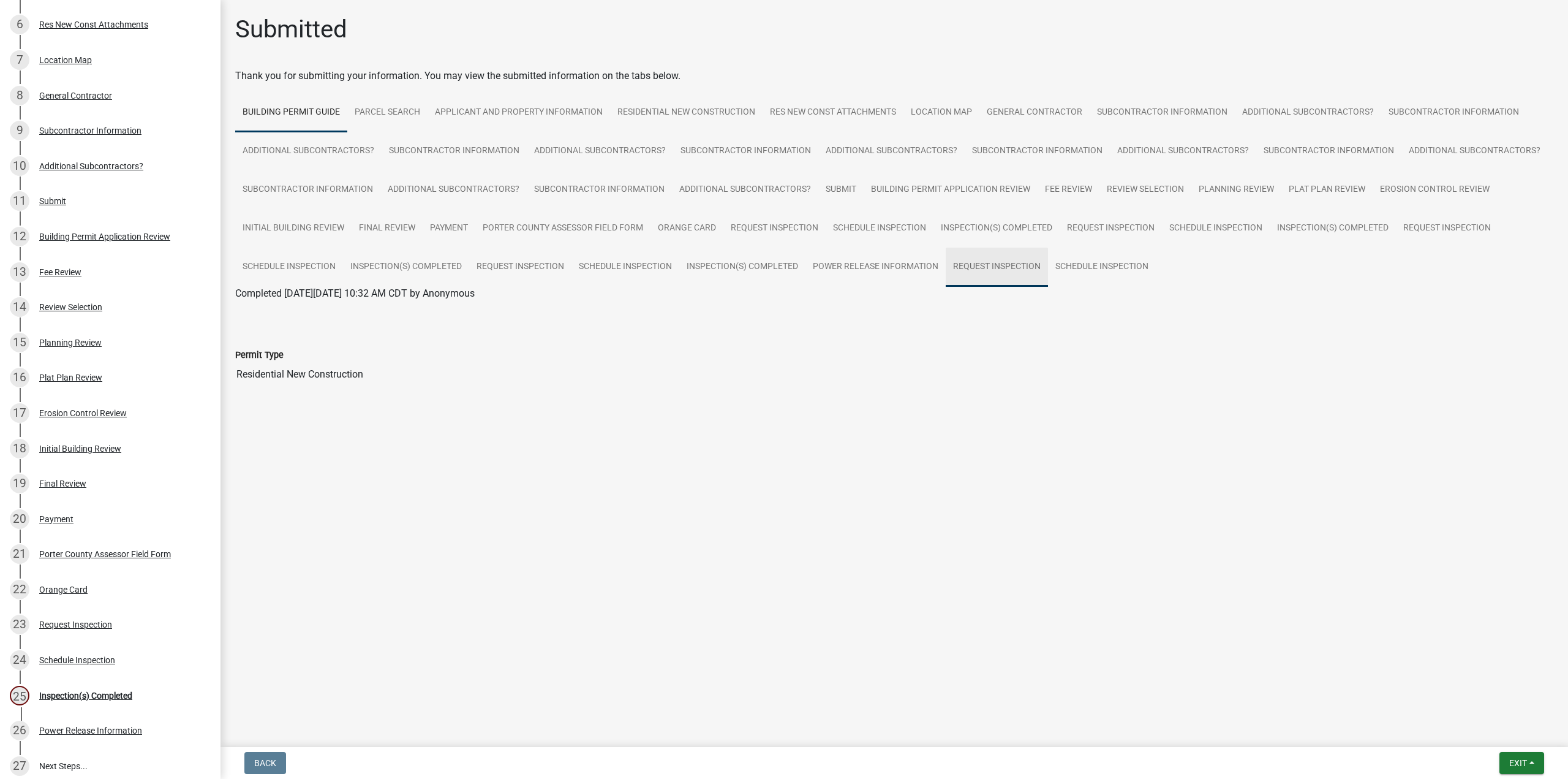
click at [980, 267] on link "Request Inspection" at bounding box center [997, 267] width 102 height 39
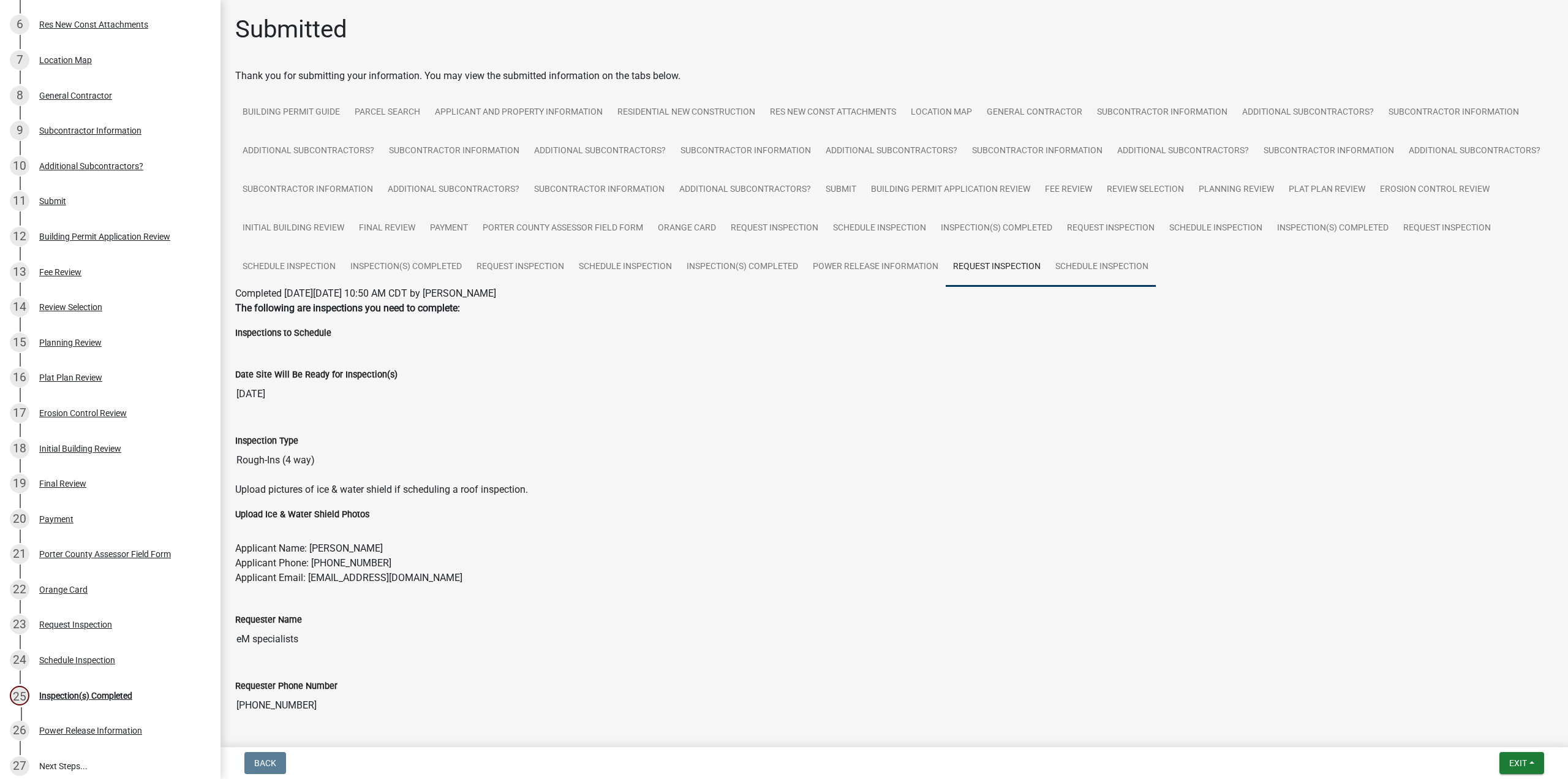
click at [1112, 263] on link "Schedule Inspection" at bounding box center [1102, 267] width 108 height 39
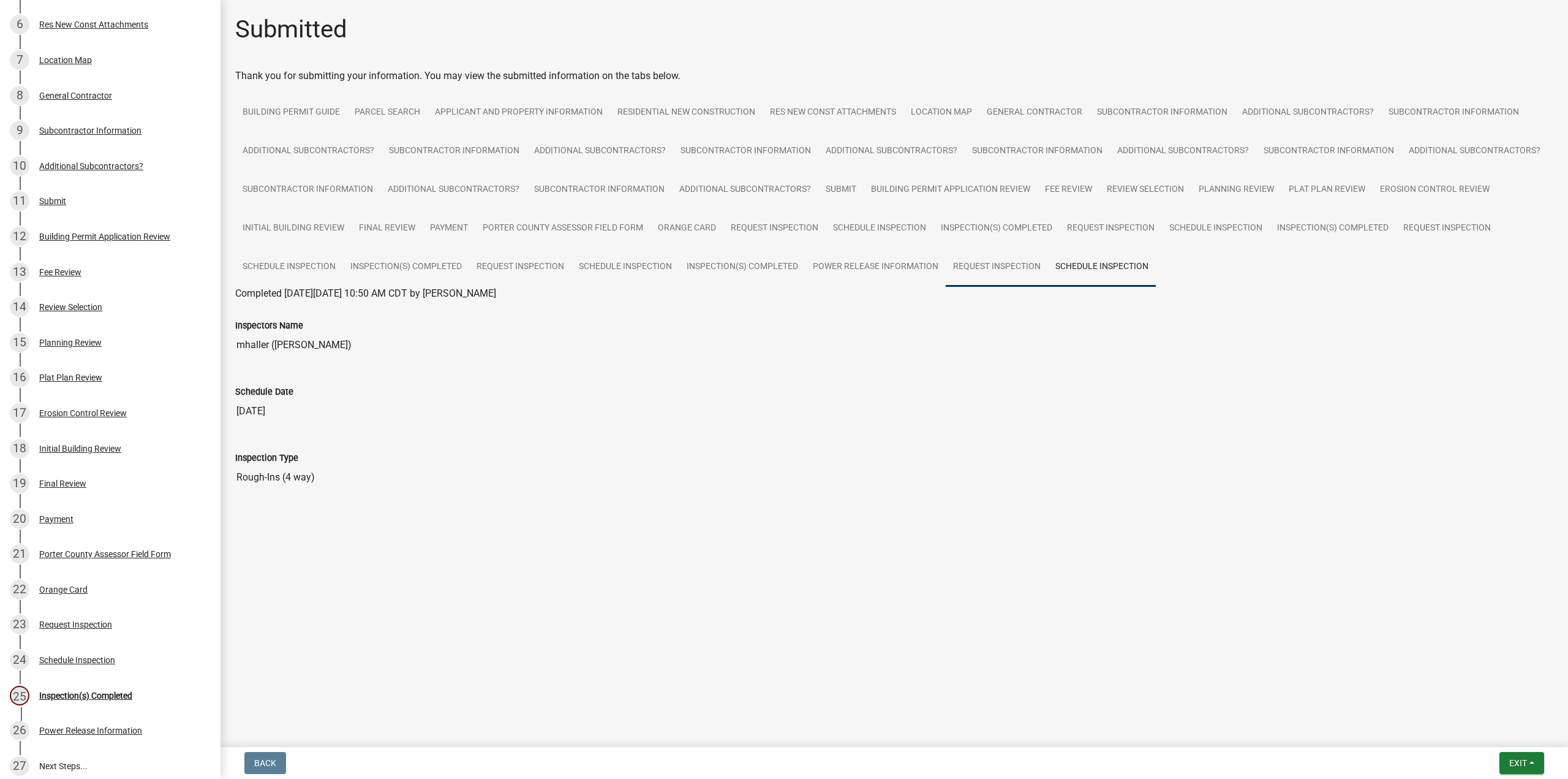
click at [964, 269] on link "Request Inspection" at bounding box center [997, 267] width 102 height 39
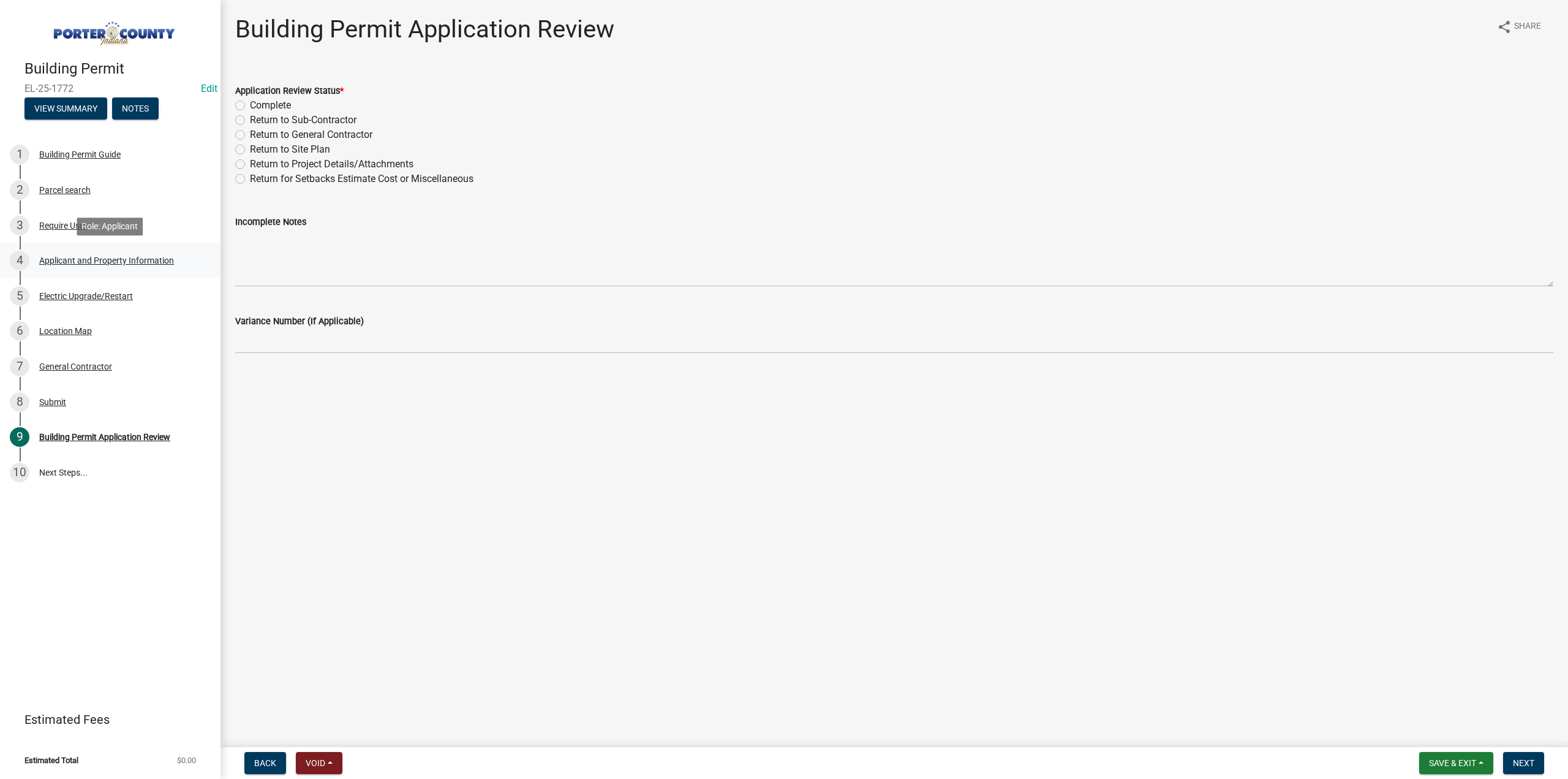
click at [93, 254] on div "4 Applicant and Property Information" at bounding box center [106, 260] width 191 height 19
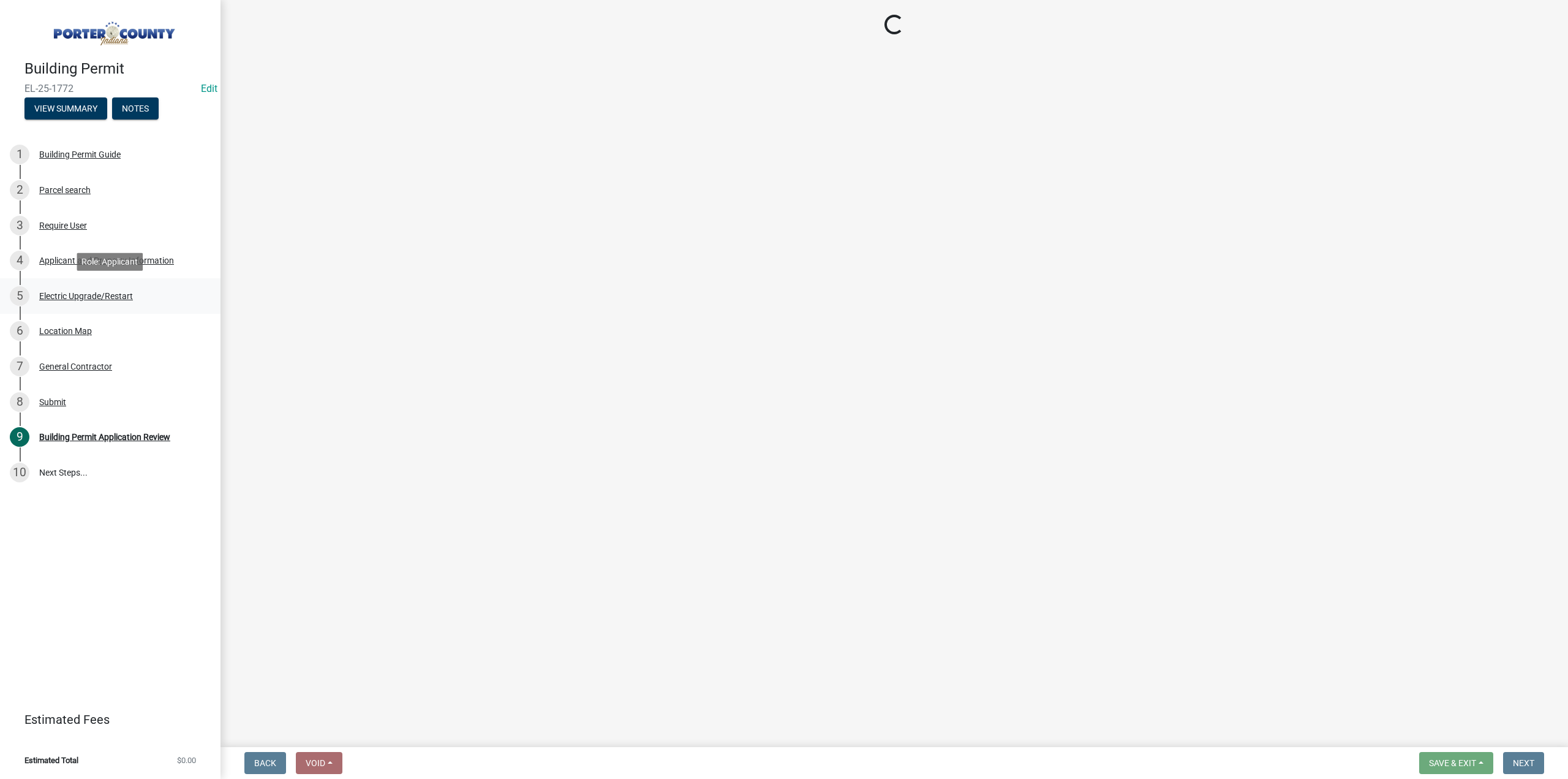
select select "8c5c5d2f-5024-43e1-983d-8a6c0483800f"
select select "ea6751d4-6bf7-4a16-89ee-f7801ab82aa1"
select select "92efe679-05f4-414a-9426-51627fba5de6"
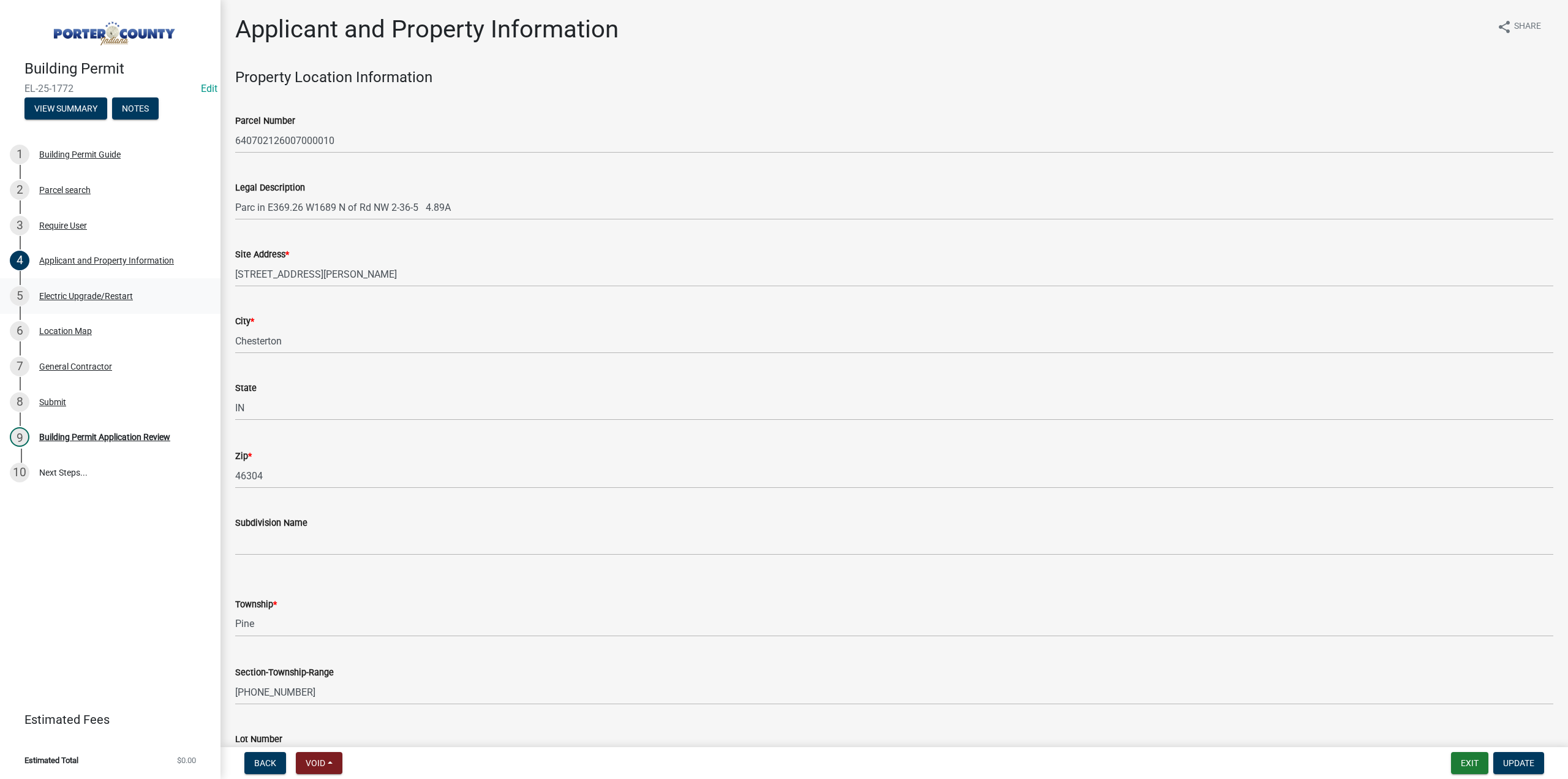
click at [65, 294] on div "Electric Upgrade/Restart" at bounding box center [86, 296] width 94 height 8
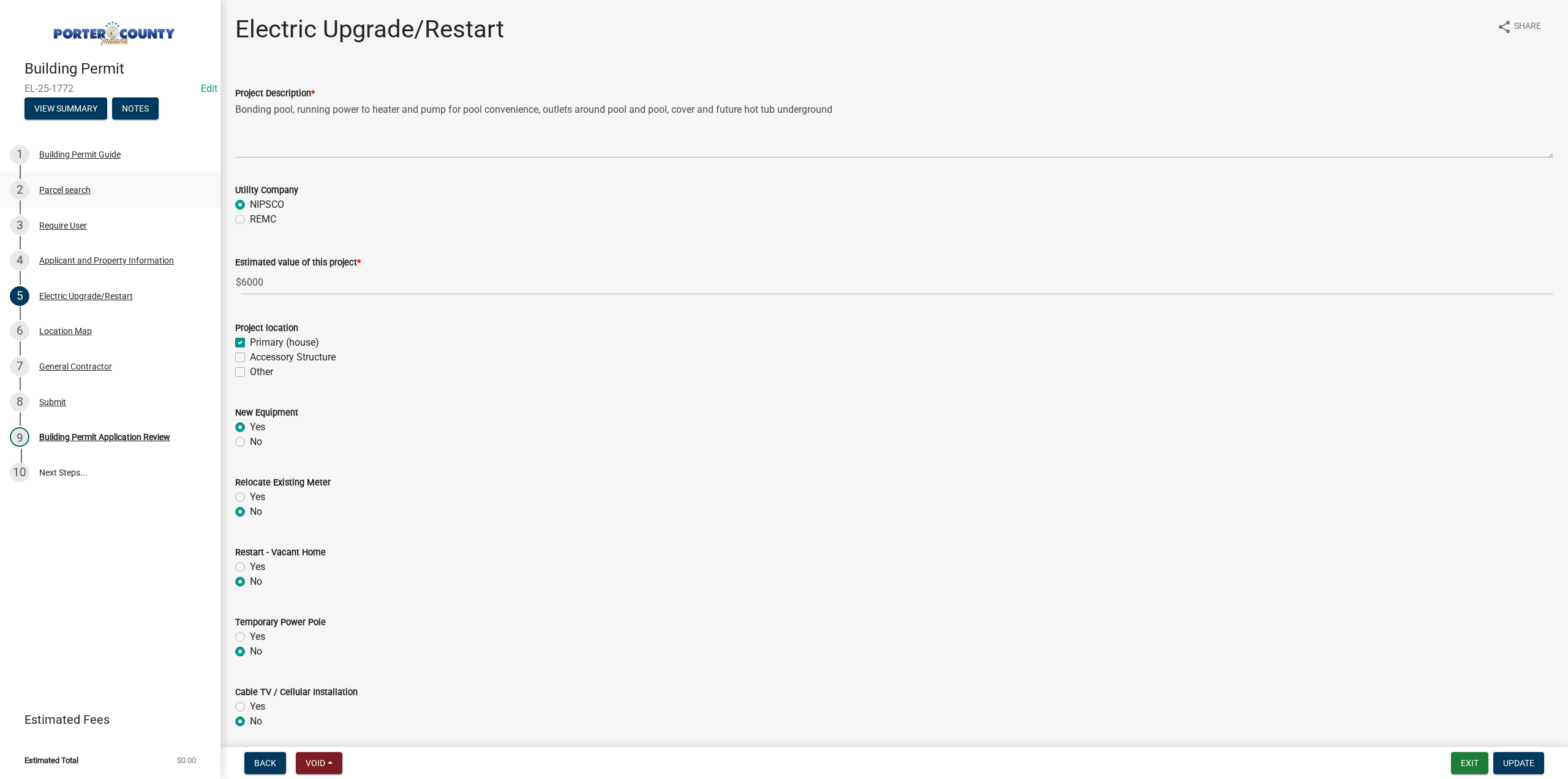
click at [85, 188] on div "Parcel search" at bounding box center [65, 190] width 52 height 8
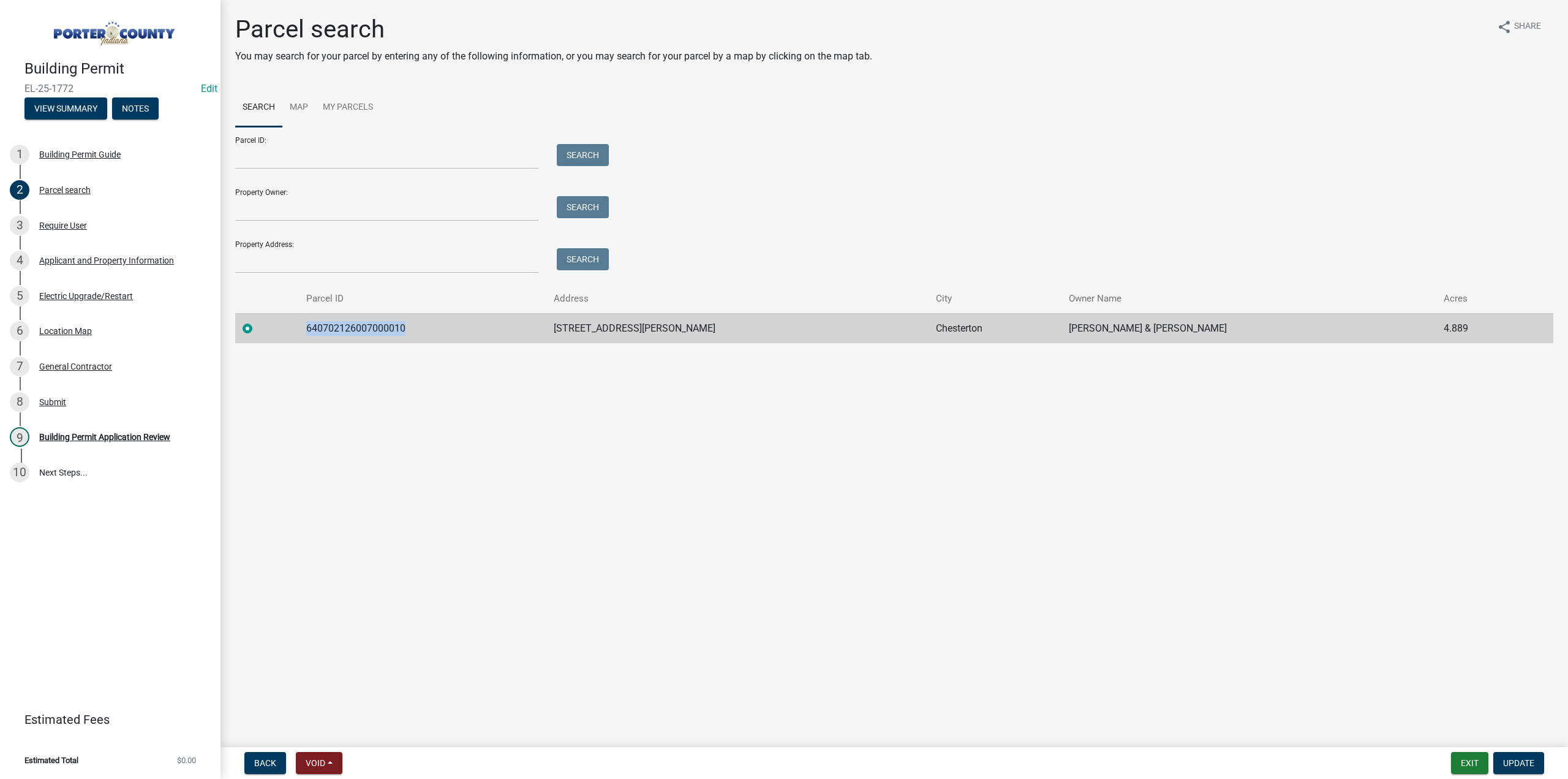
drag, startPoint x: 460, startPoint y: 333, endPoint x: 316, endPoint y: 337, distance: 144.1
click at [316, 337] on td "640702126007000010" at bounding box center [422, 327] width 247 height 30
copy td "640702126007000010"
